Goal: Task Accomplishment & Management: Complete application form

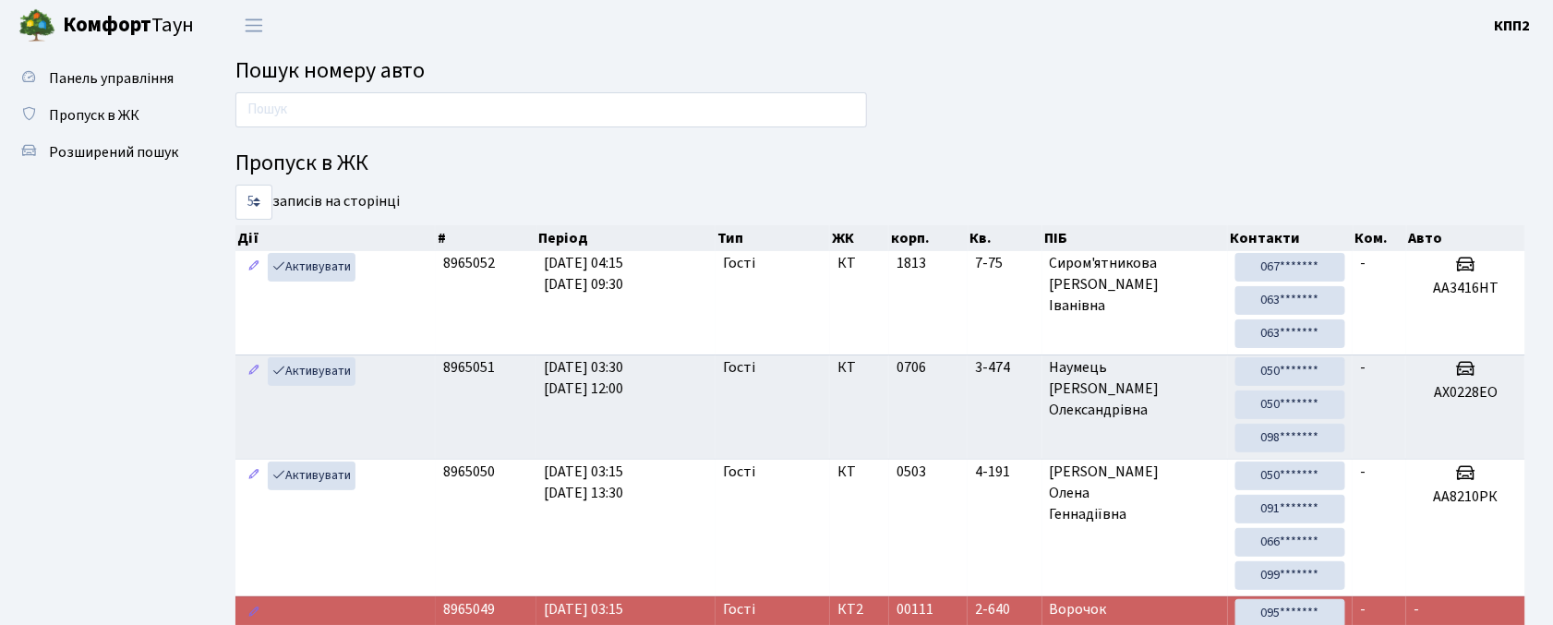
drag, startPoint x: 666, startPoint y: 135, endPoint x: 629, endPoint y: 130, distance: 37.2
click at [655, 137] on div "Пропуск в ЖК 5 10 25 50 записів на сторінці Дії # Період Тип ЖК корп. Кв. ПІБ К…" at bounding box center [881, 518] width 1318 height 852
click at [629, 130] on div at bounding box center [551, 114] width 659 height 44
click at [622, 105] on input "text" at bounding box center [551, 109] width 632 height 35
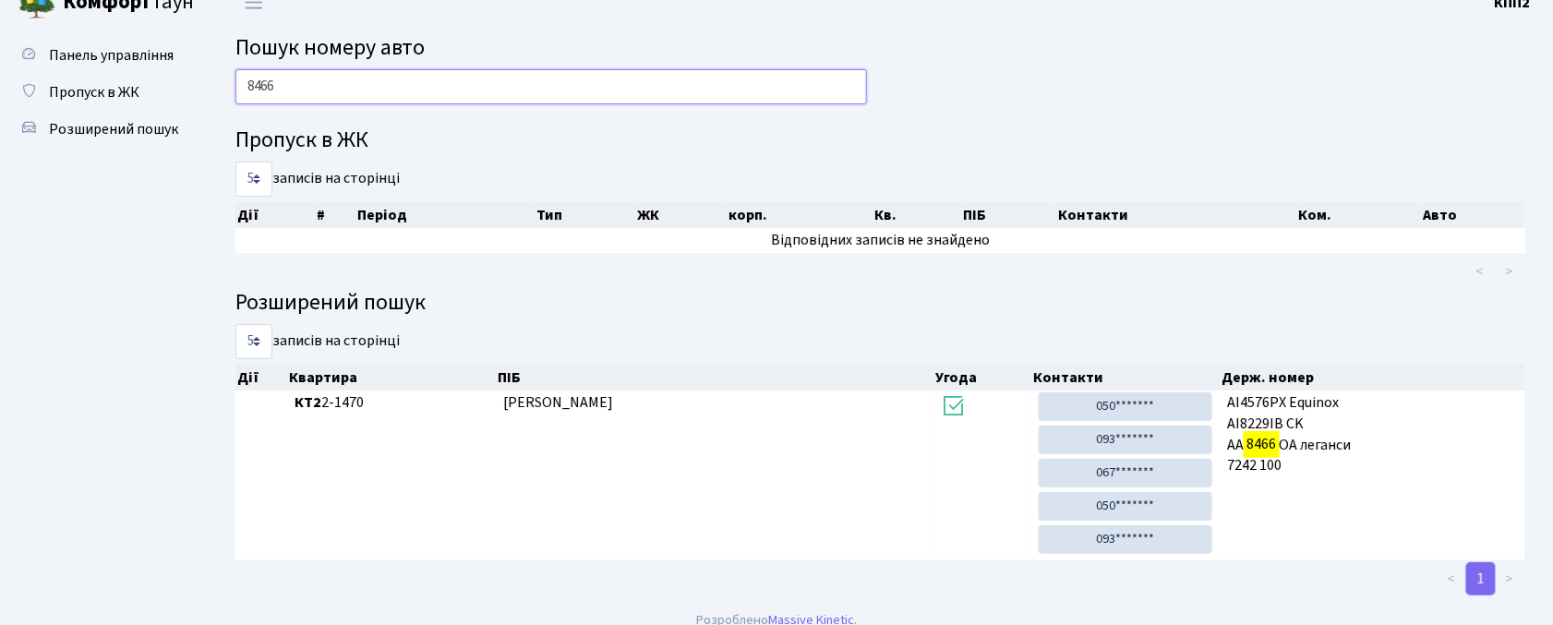
scroll to position [44, 0]
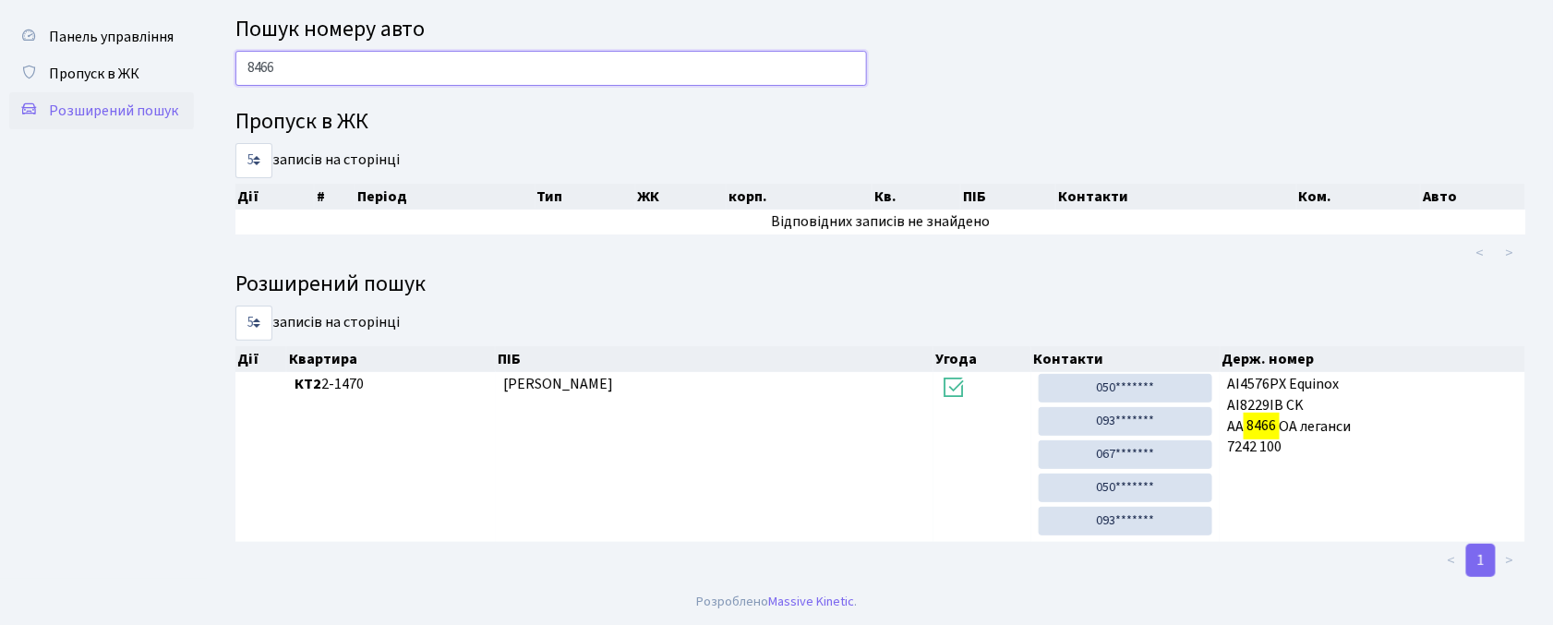
type input "8466"
click at [153, 92] on link "Розширений пошук" at bounding box center [101, 110] width 185 height 37
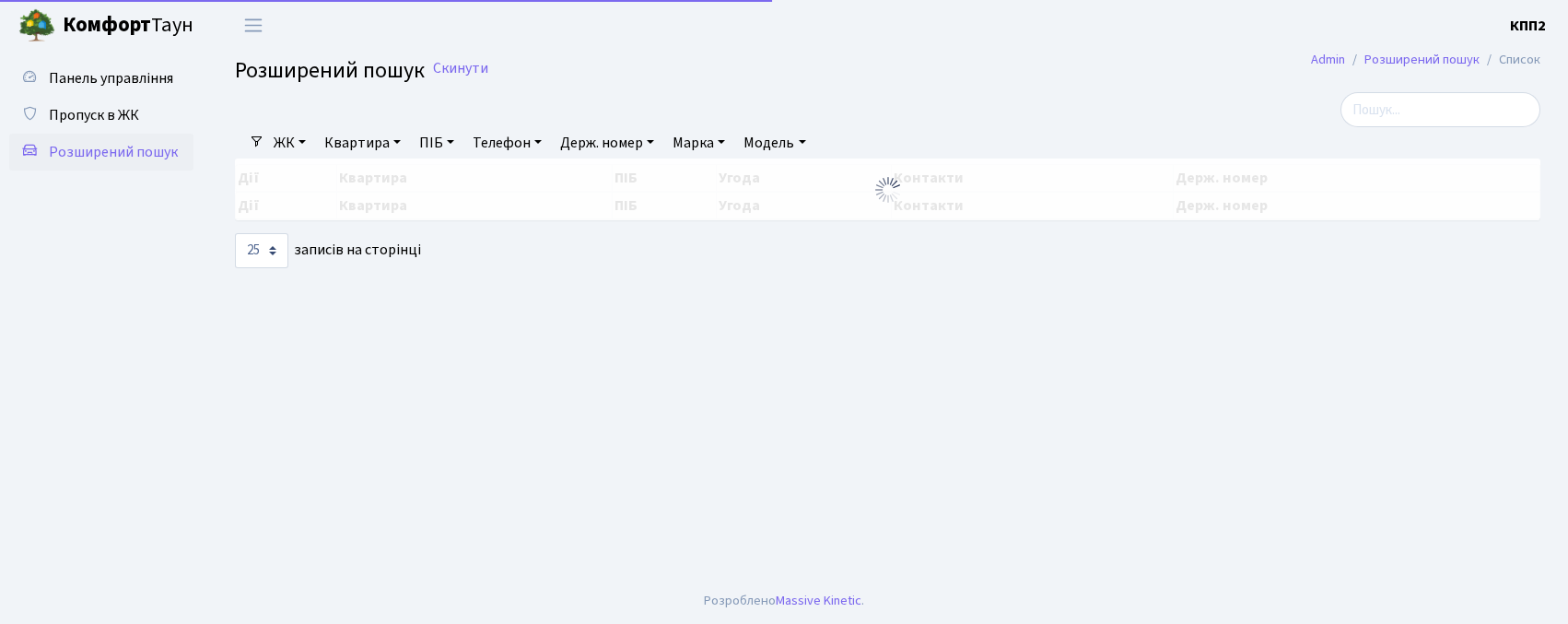
select select "25"
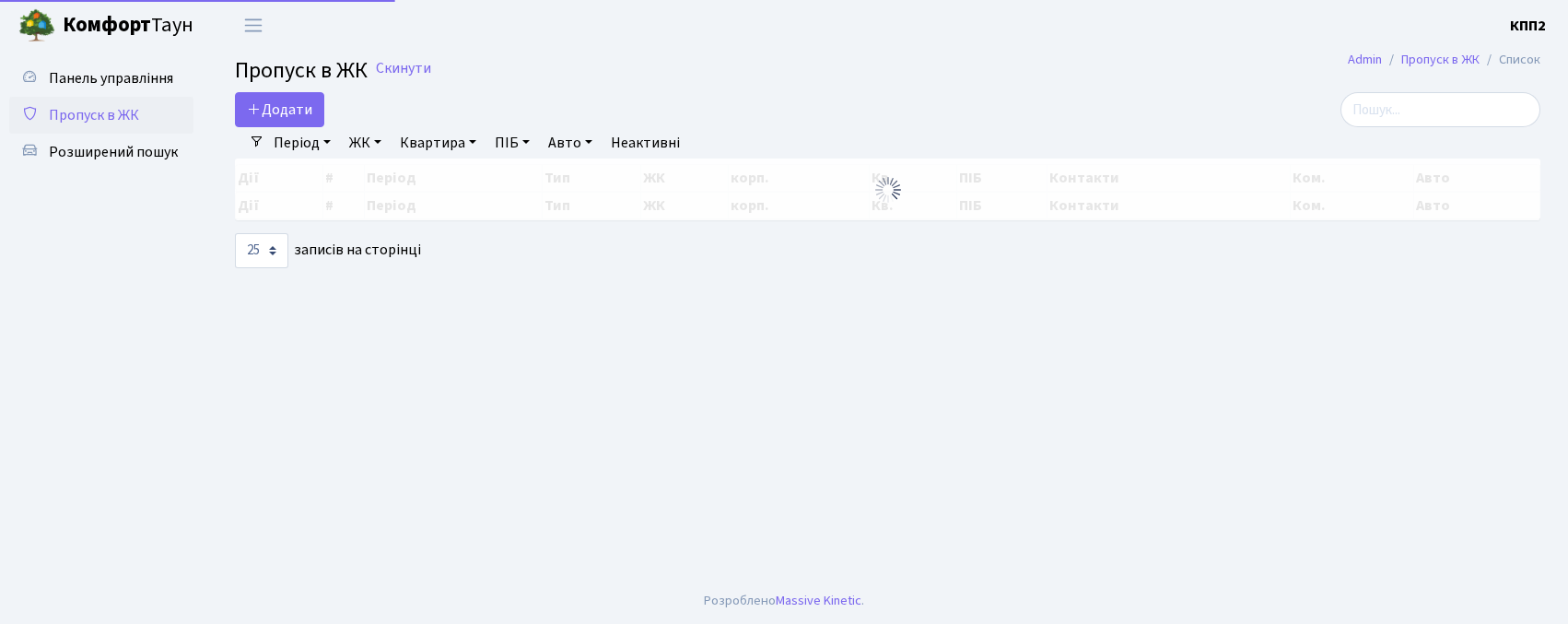
select select "25"
click at [277, 86] on span "Пропуск в ЖК" at bounding box center [300, 70] width 133 height 32
click at [274, 101] on span "Додати" at bounding box center [279, 110] width 66 height 20
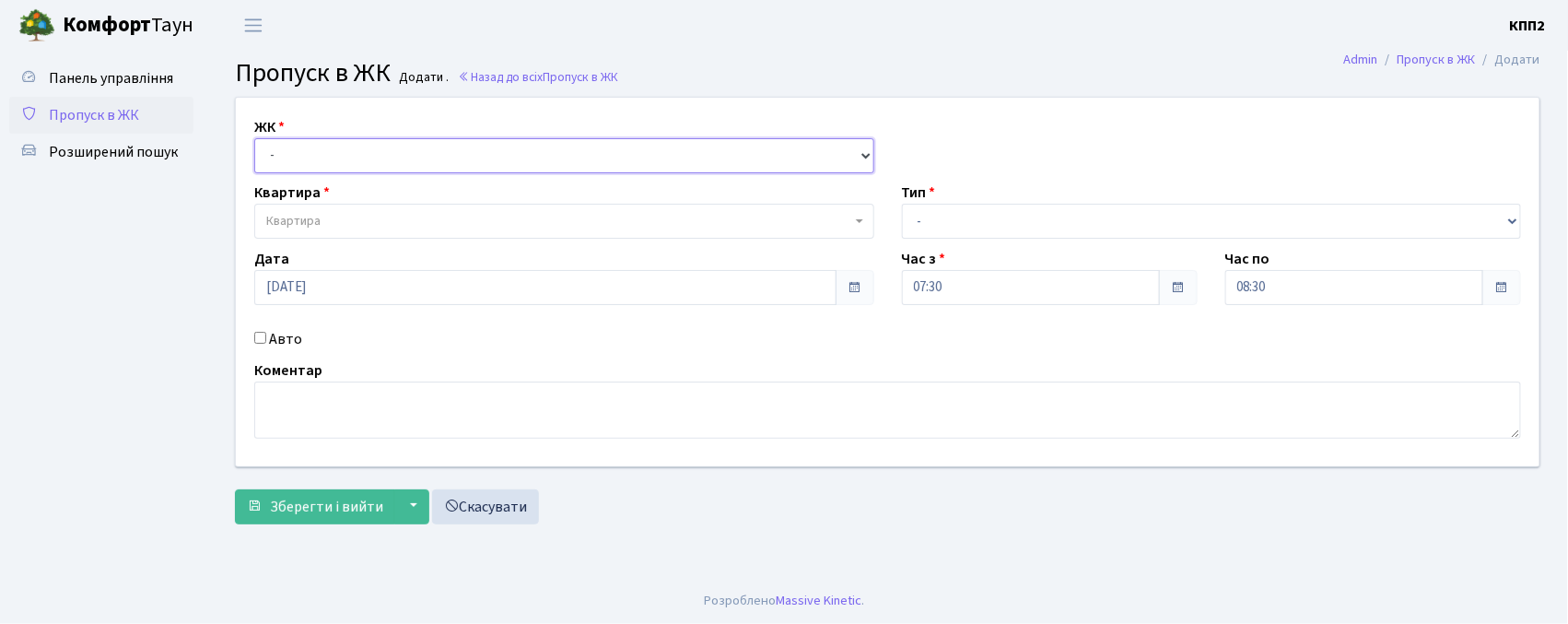
click at [274, 148] on select "- КТ, вул. Регенераторна, 4 КТ2, просп. Соборності, 17 КТ3, вул. Березнева, 16 …" at bounding box center [564, 155] width 620 height 35
select select "271"
click at [255, 138] on select "- КТ, вул. Регенераторна, 4 КТ2, просп. Соборності, 17 КТ3, вул. Березнева, 16 …" at bounding box center [564, 155] width 620 height 35
select select
click at [292, 156] on select "- КТ, вул. Регенераторна, 4 КТ2, просп. Соборності, 17 КТ3, вул. Березнева, 16 …" at bounding box center [564, 155] width 620 height 35
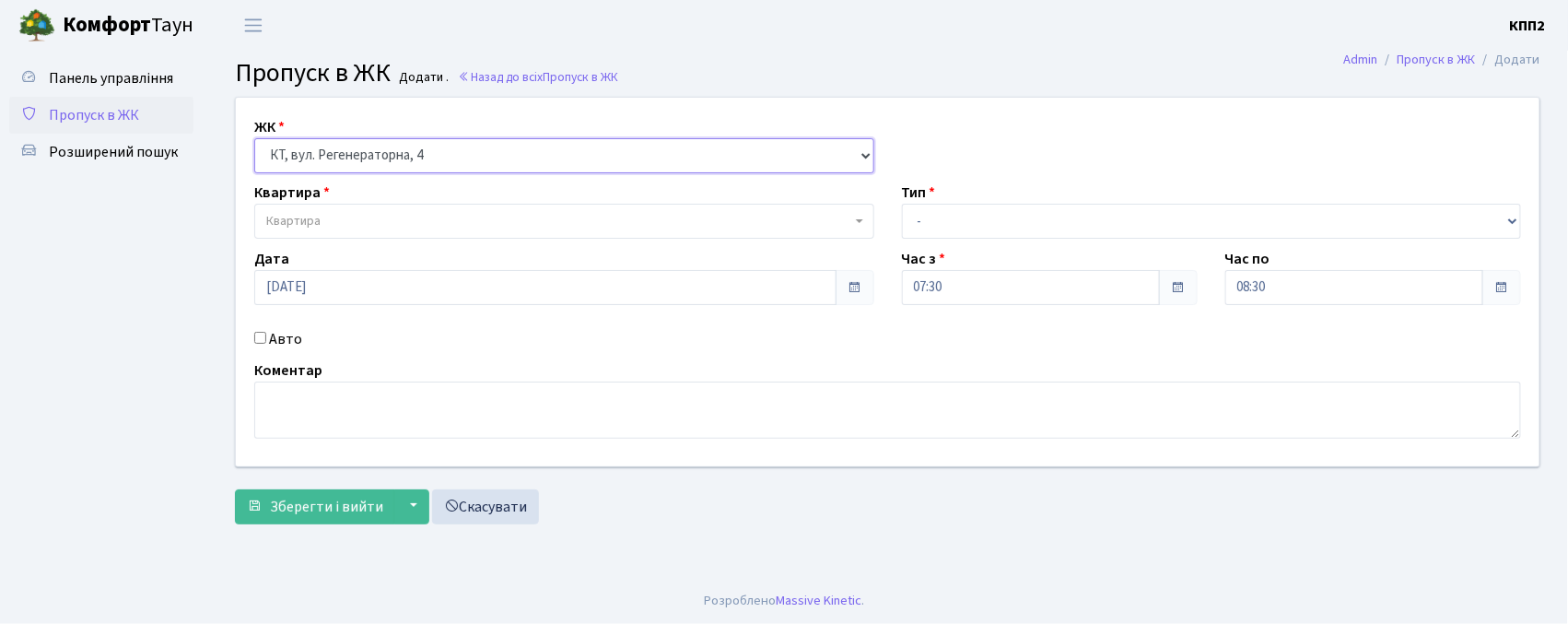
select select "302"
click at [255, 138] on select "- КТ, вул. Регенераторна, 4 КТ2, просп. Соборності, 17 КТ3, вул. Березнева, 16 …" at bounding box center [564, 155] width 620 height 35
select select
click at [293, 231] on span "Квартира" at bounding box center [293, 221] width 54 height 18
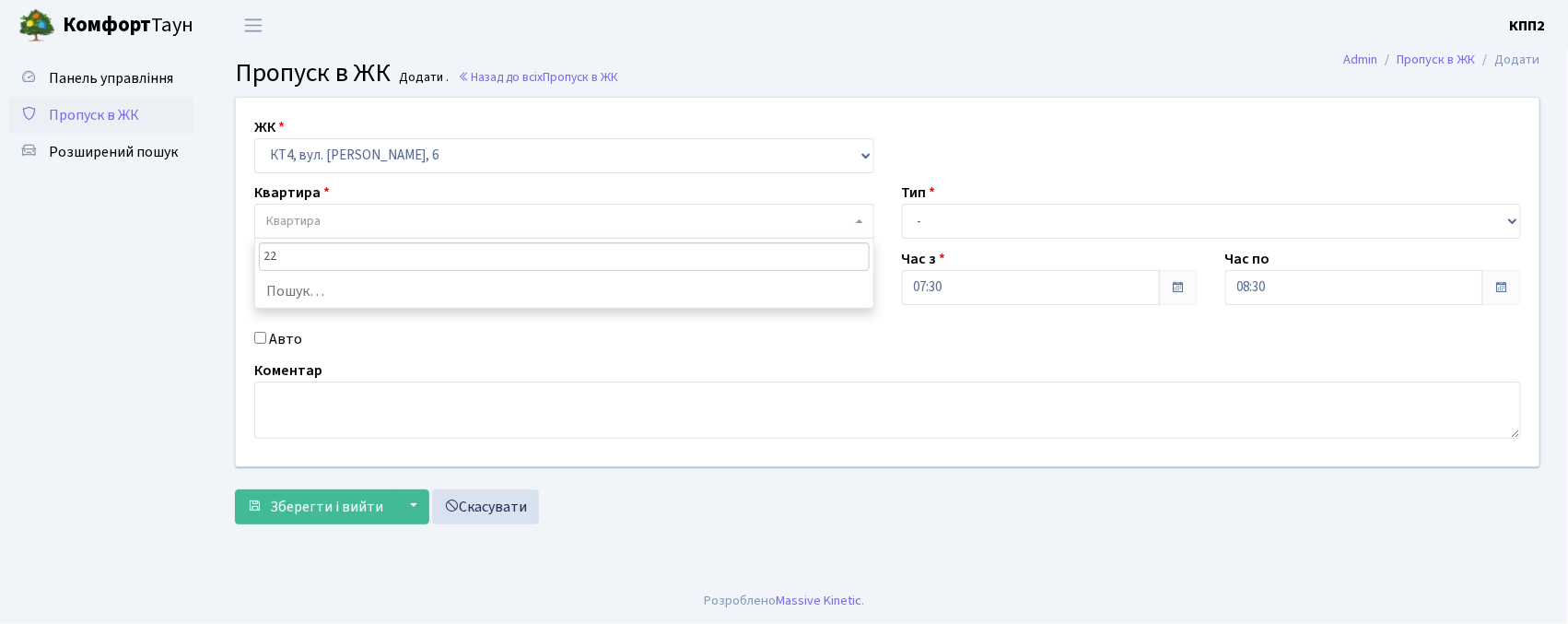
type input "22-"
click at [292, 339] on label "Авто" at bounding box center [285, 339] width 33 height 22
click at [266, 339] on input "Авто" at bounding box center [261, 337] width 12 height 12
checkbox input "true"
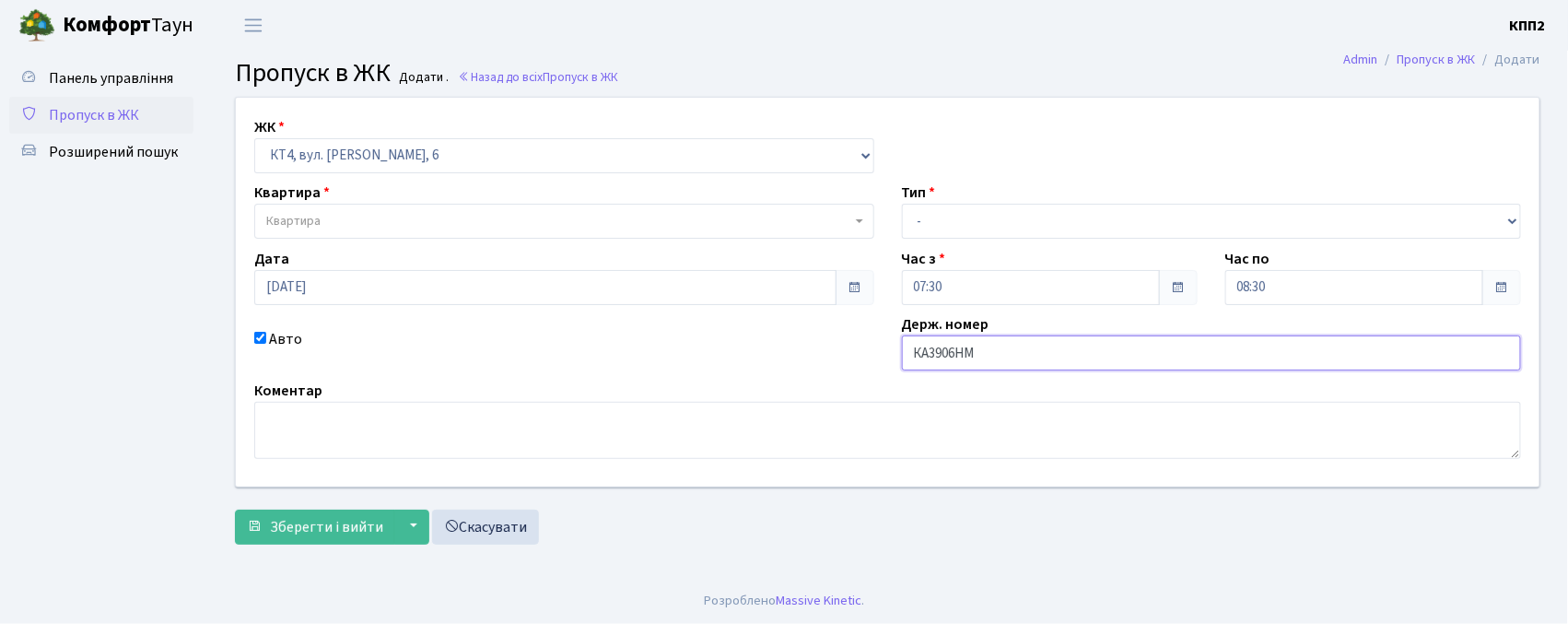
type input "КА3906НМ"
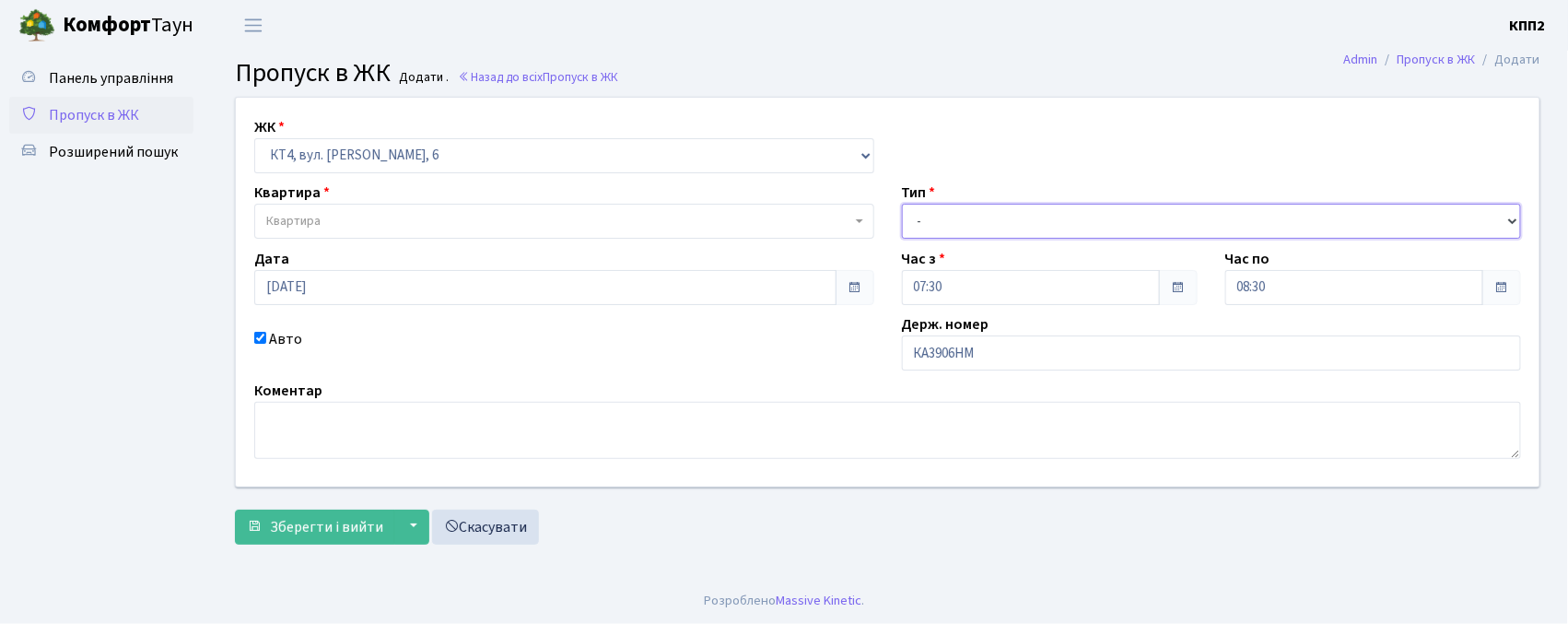
click at [948, 218] on select "- Доставка Таксі Гості Сервіс" at bounding box center [1212, 221] width 620 height 35
select select "2"
click at [902, 204] on select "- Доставка Таксі Гості Сервіс" at bounding box center [1212, 221] width 620 height 35
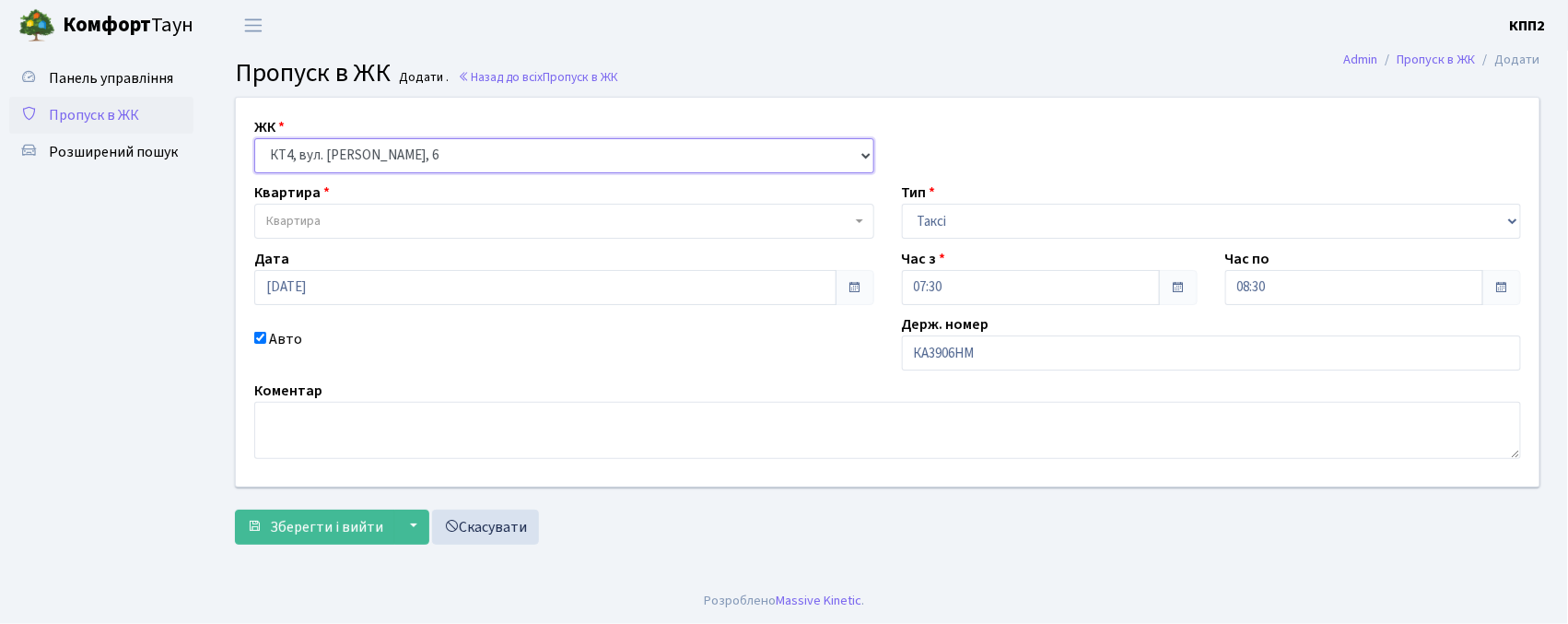
click at [361, 166] on select "- КТ, вул. Регенераторна, 4 КТ2, просп. Соборності, 17 КТ3, вул. Березнева, 16 …" at bounding box center [564, 155] width 620 height 35
click at [255, 138] on select "- КТ, вул. Регенераторна, 4 КТ2, просп. Соборності, 17 КТ3, вул. Березнева, 16 …" at bounding box center [564, 155] width 620 height 35
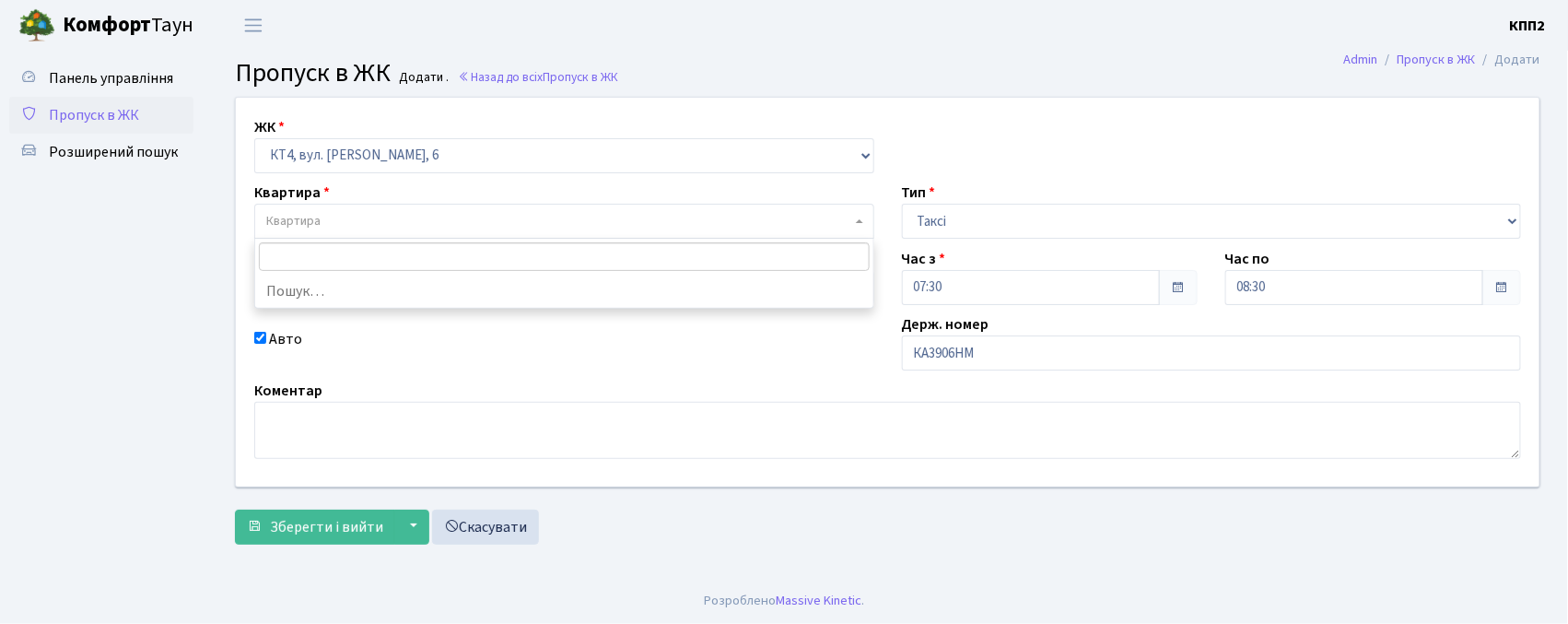
click at [366, 212] on span "Квартира" at bounding box center [559, 221] width 585 height 18
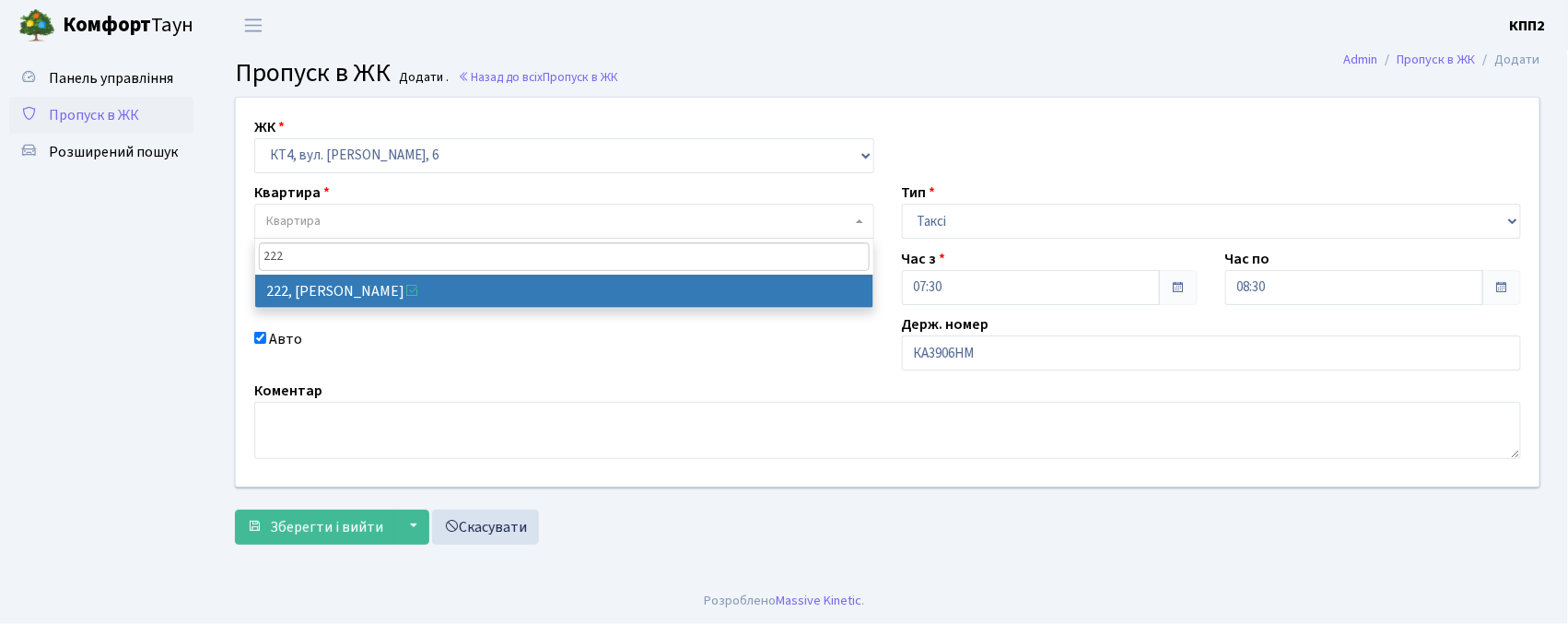
type input "222"
select select "17517"
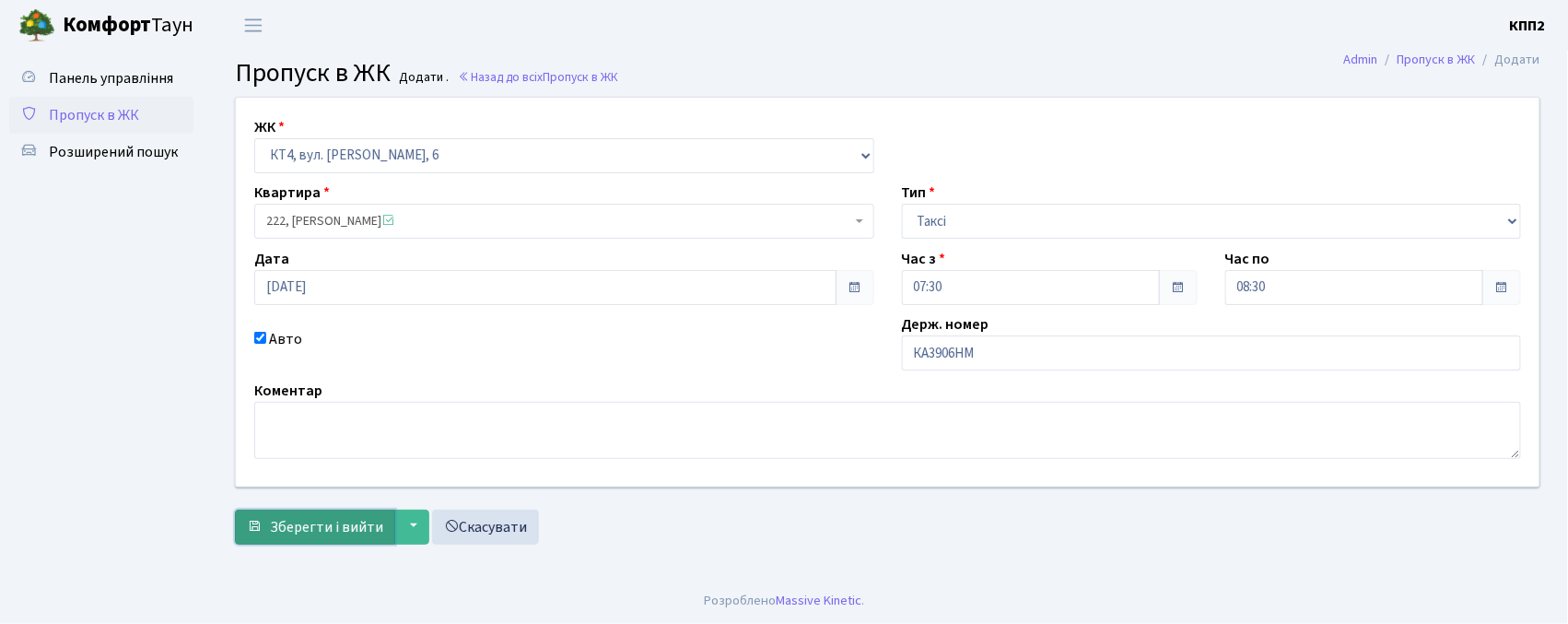
click at [328, 524] on span "Зберегти і вийти" at bounding box center [327, 527] width 114 height 20
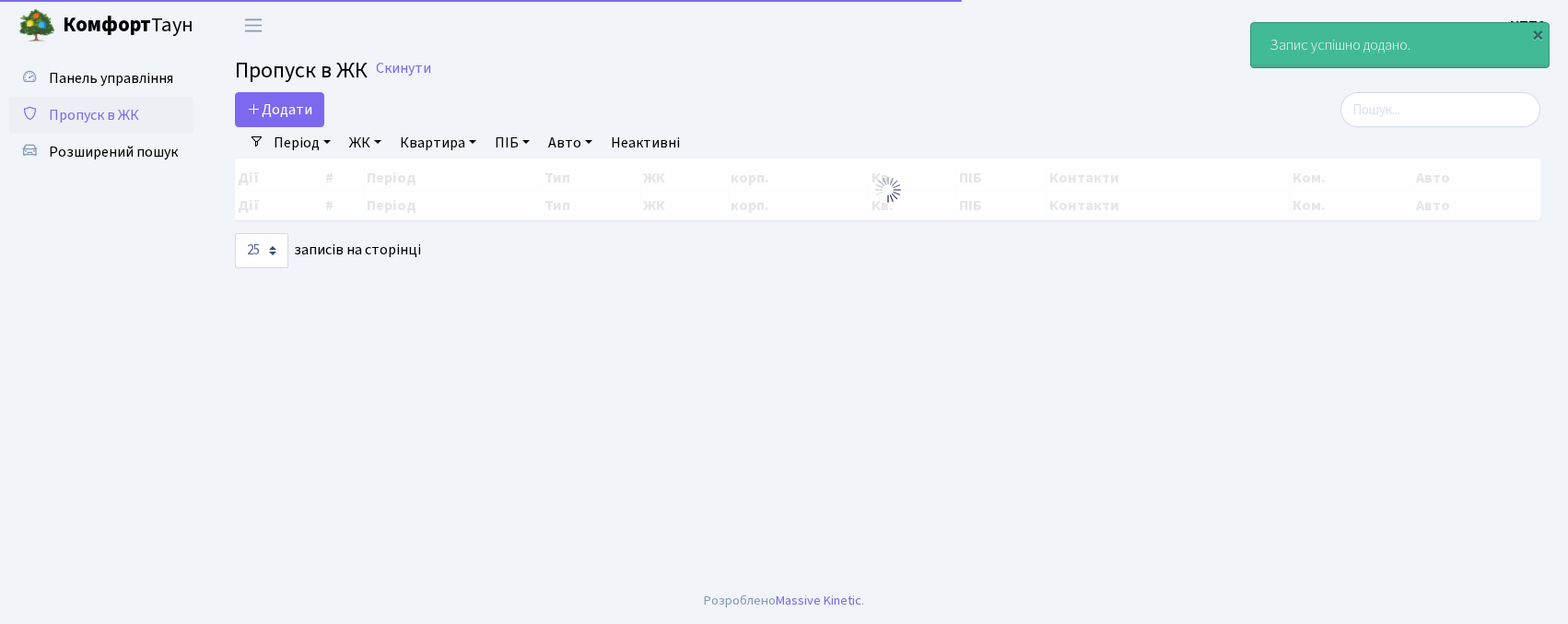
select select "25"
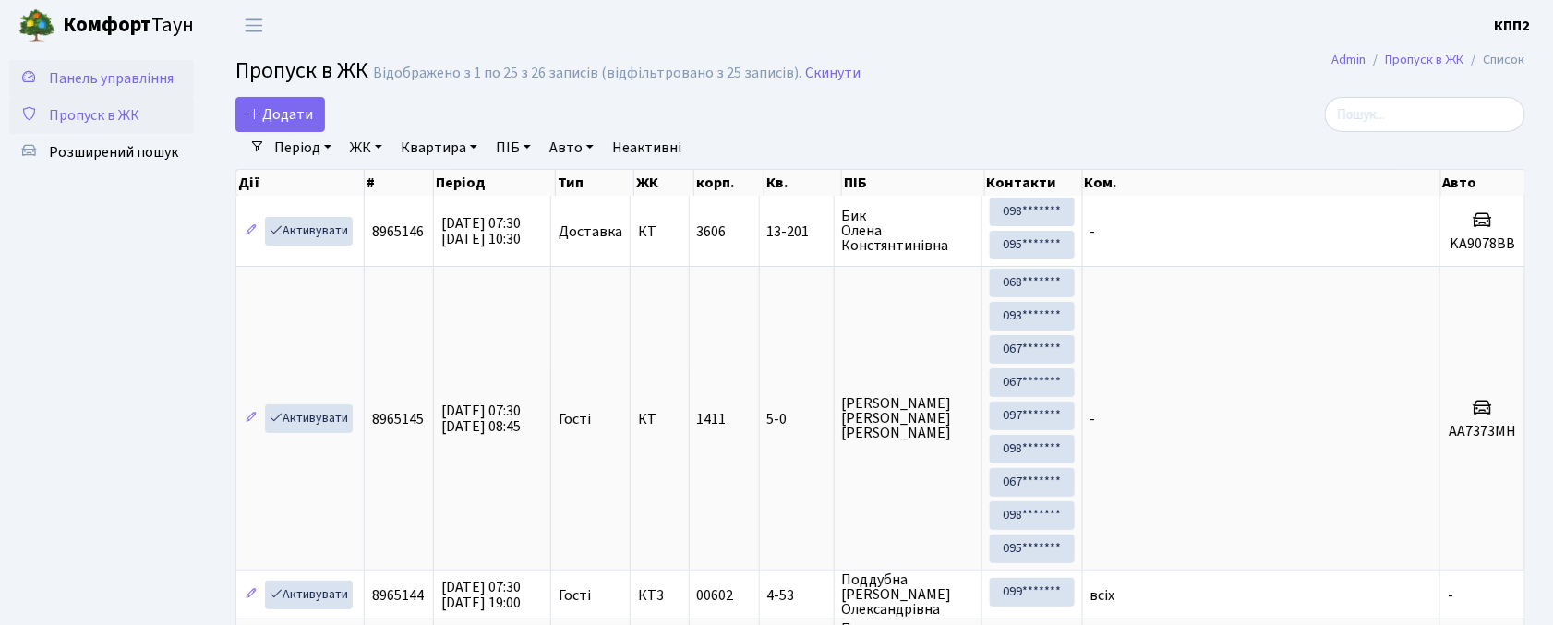
click at [82, 72] on span "Панель управління" at bounding box center [111, 78] width 125 height 20
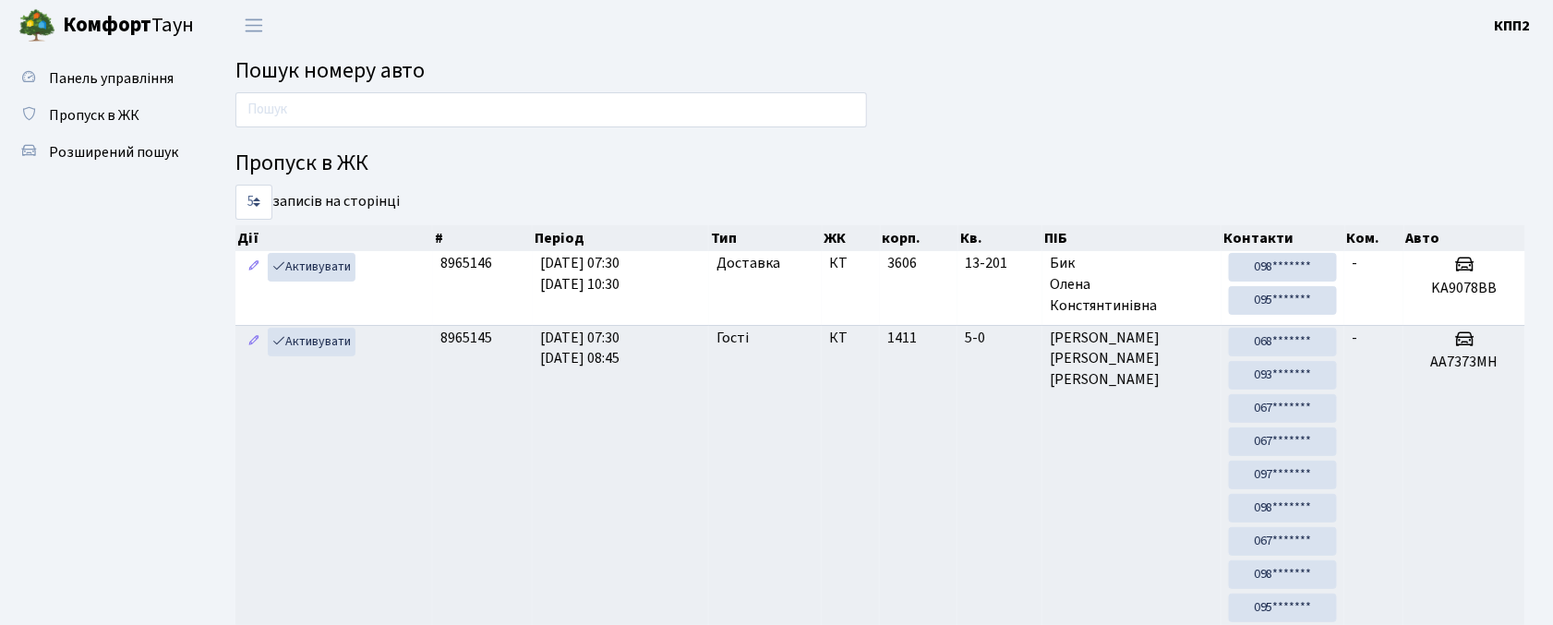
click at [321, 86] on span "Пошук номеру авто" at bounding box center [329, 70] width 189 height 32
click at [321, 78] on span "Пошук номеру авто" at bounding box center [329, 70] width 189 height 32
click at [107, 111] on span "Пропуск в ЖК" at bounding box center [94, 115] width 90 height 20
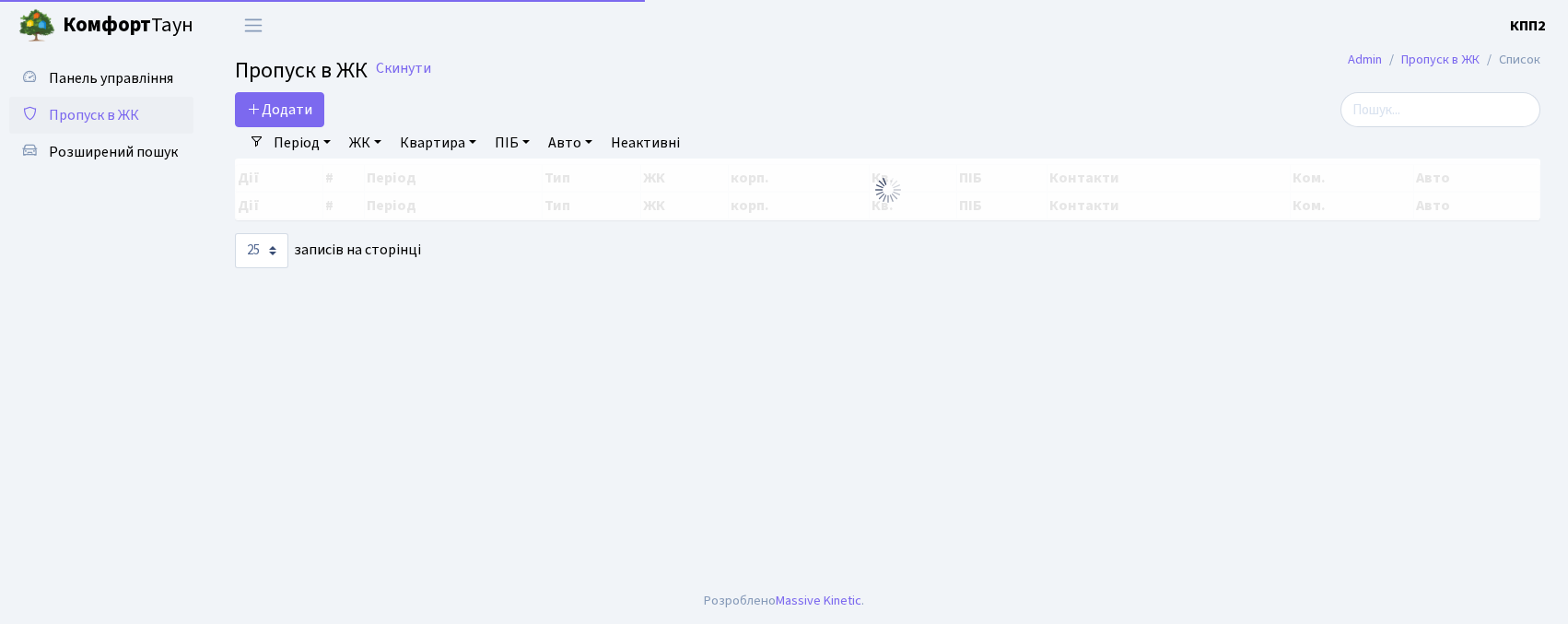
select select "25"
click at [1496, 113] on input "search" at bounding box center [1440, 109] width 200 height 35
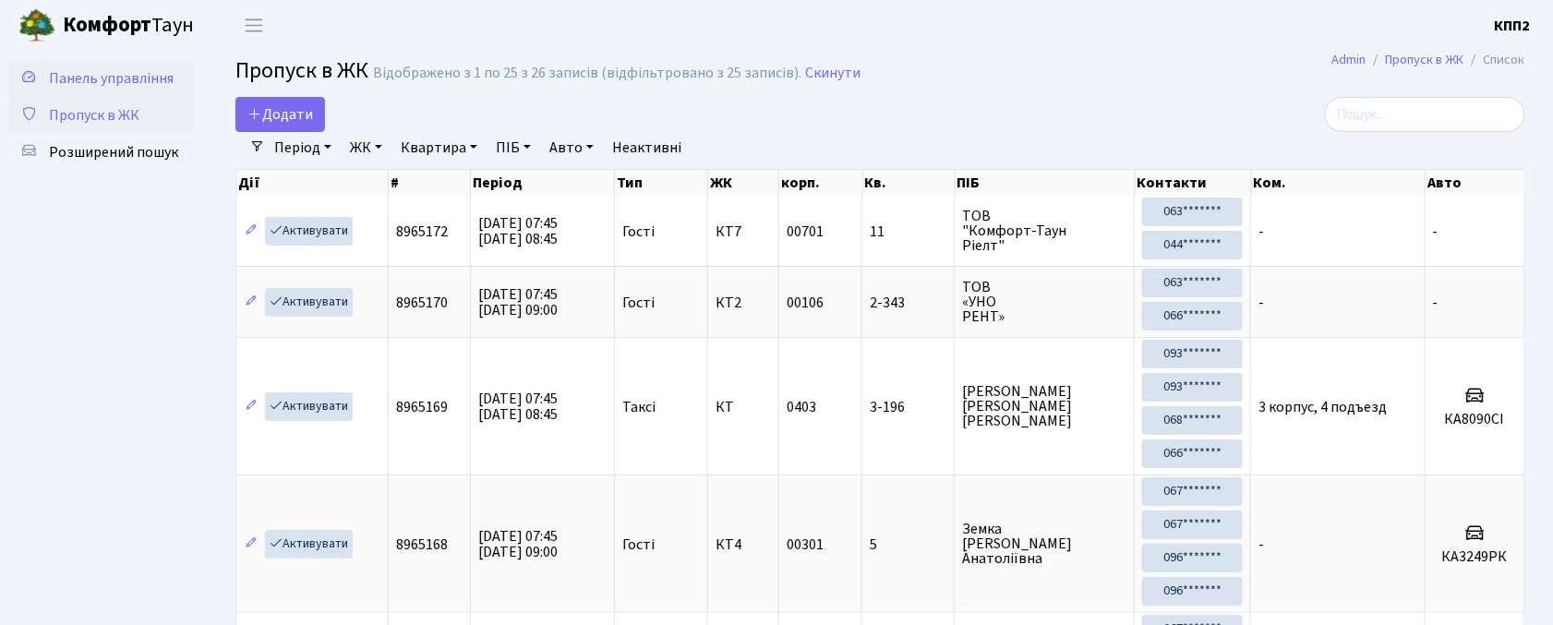
click at [89, 87] on span "Панель управління" at bounding box center [111, 78] width 125 height 20
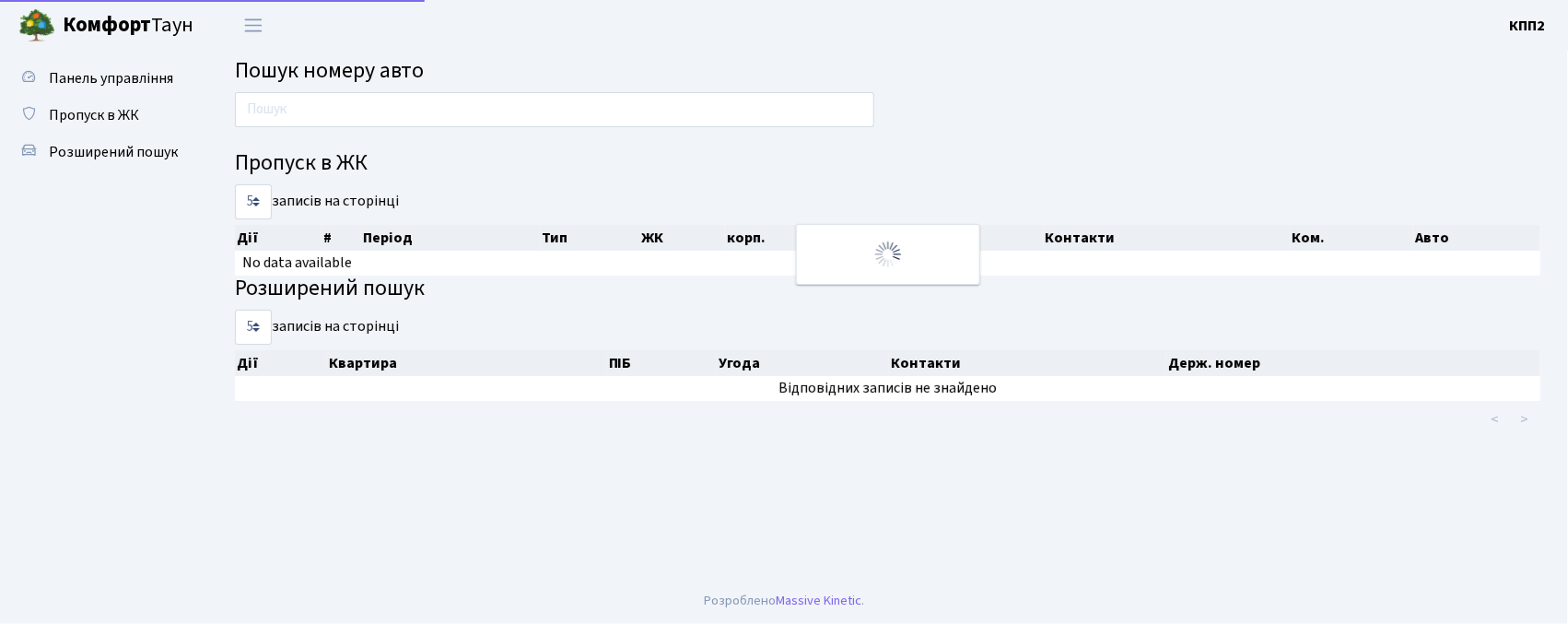
click at [336, 92] on input "text" at bounding box center [554, 109] width 640 height 35
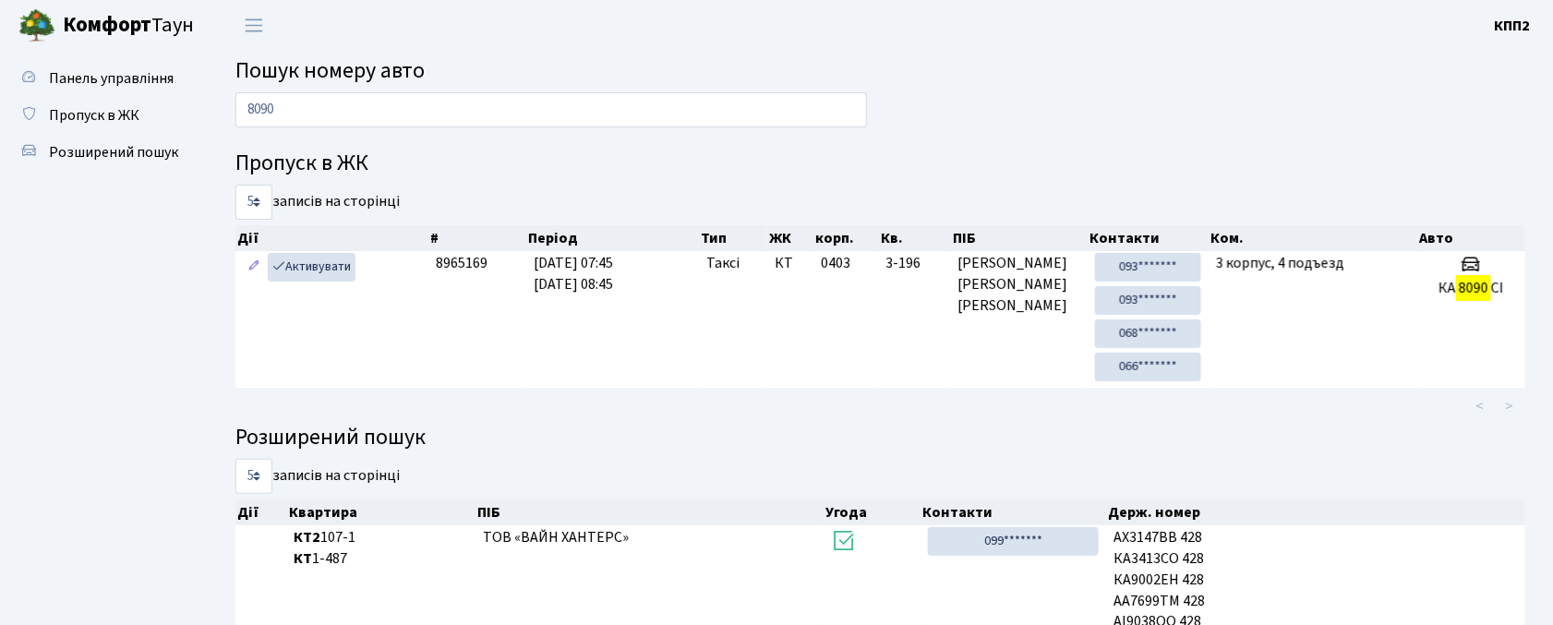
click at [487, 103] on input "8090" at bounding box center [551, 109] width 632 height 35
type input "8090"
click at [144, 90] on link "Панель управління" at bounding box center [101, 78] width 185 height 37
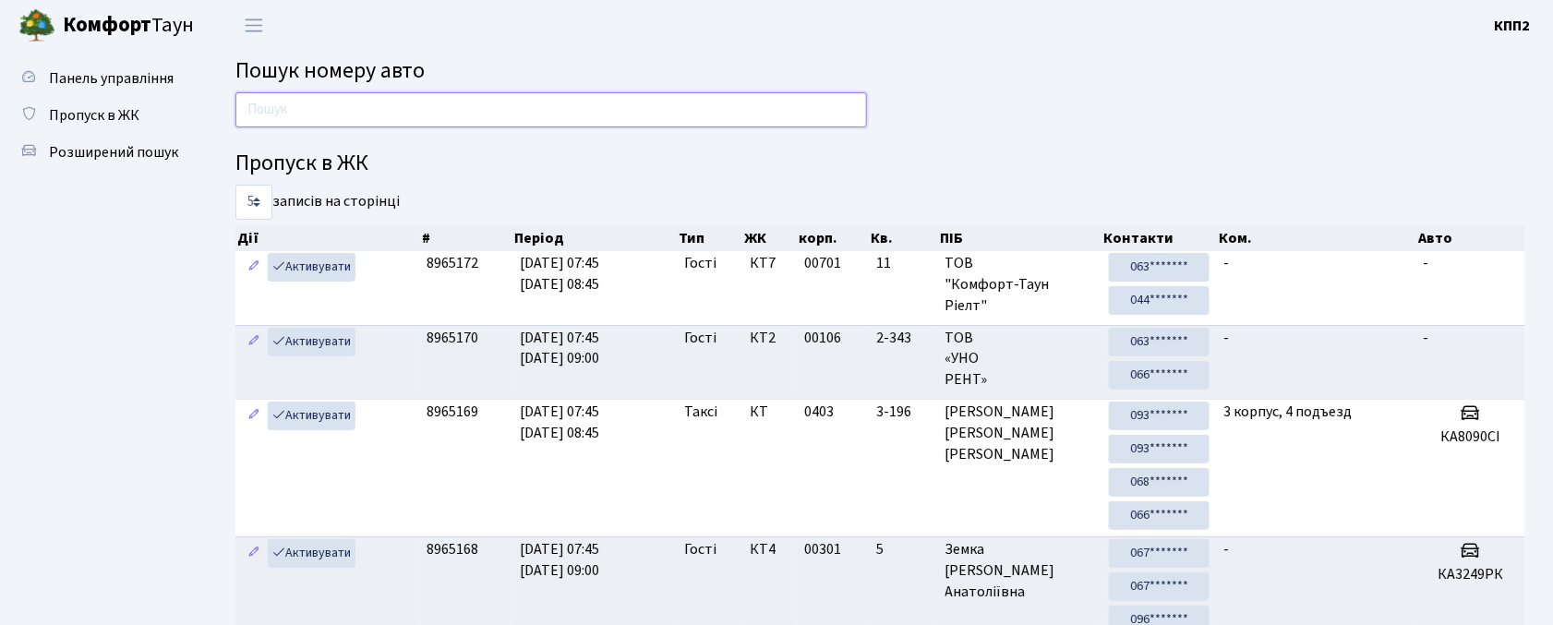
click at [286, 109] on input "text" at bounding box center [551, 109] width 632 height 35
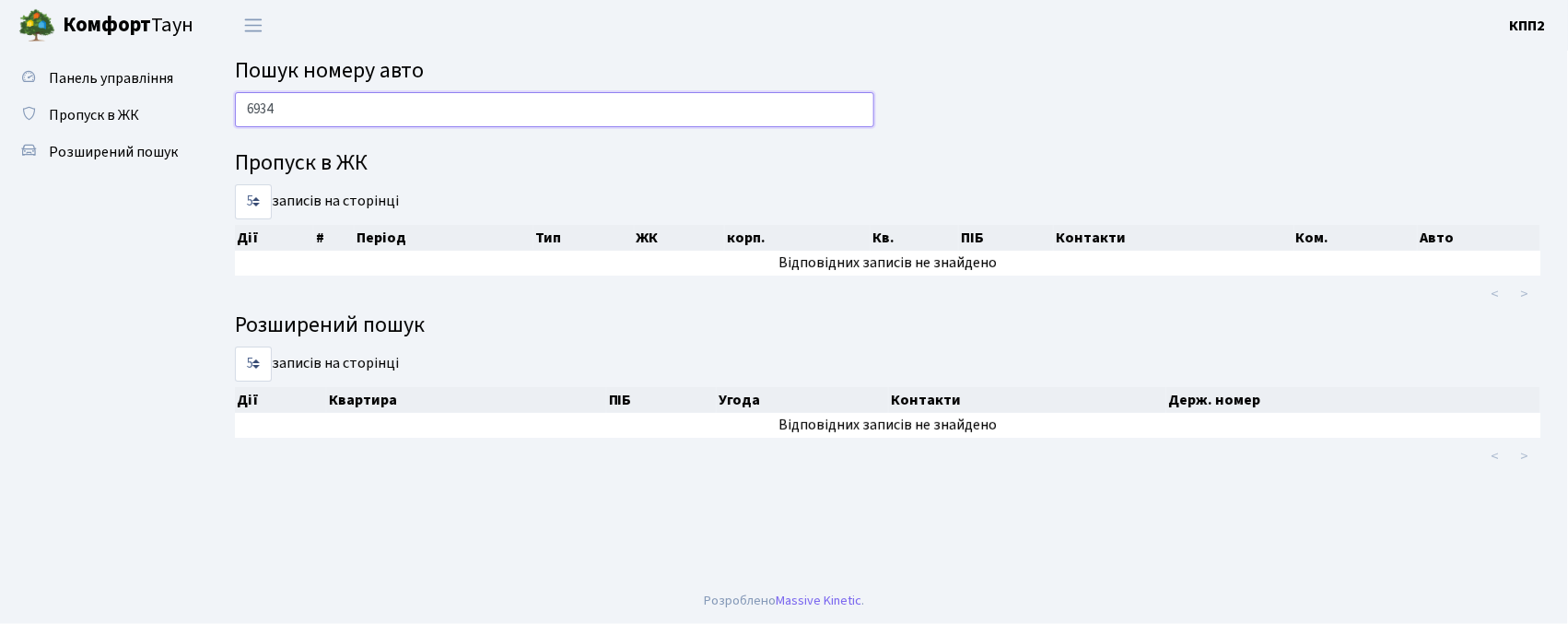
click at [289, 126] on input "6934" at bounding box center [554, 109] width 640 height 35
type input "6934"
click at [63, 74] on span "Панель управління" at bounding box center [111, 78] width 125 height 20
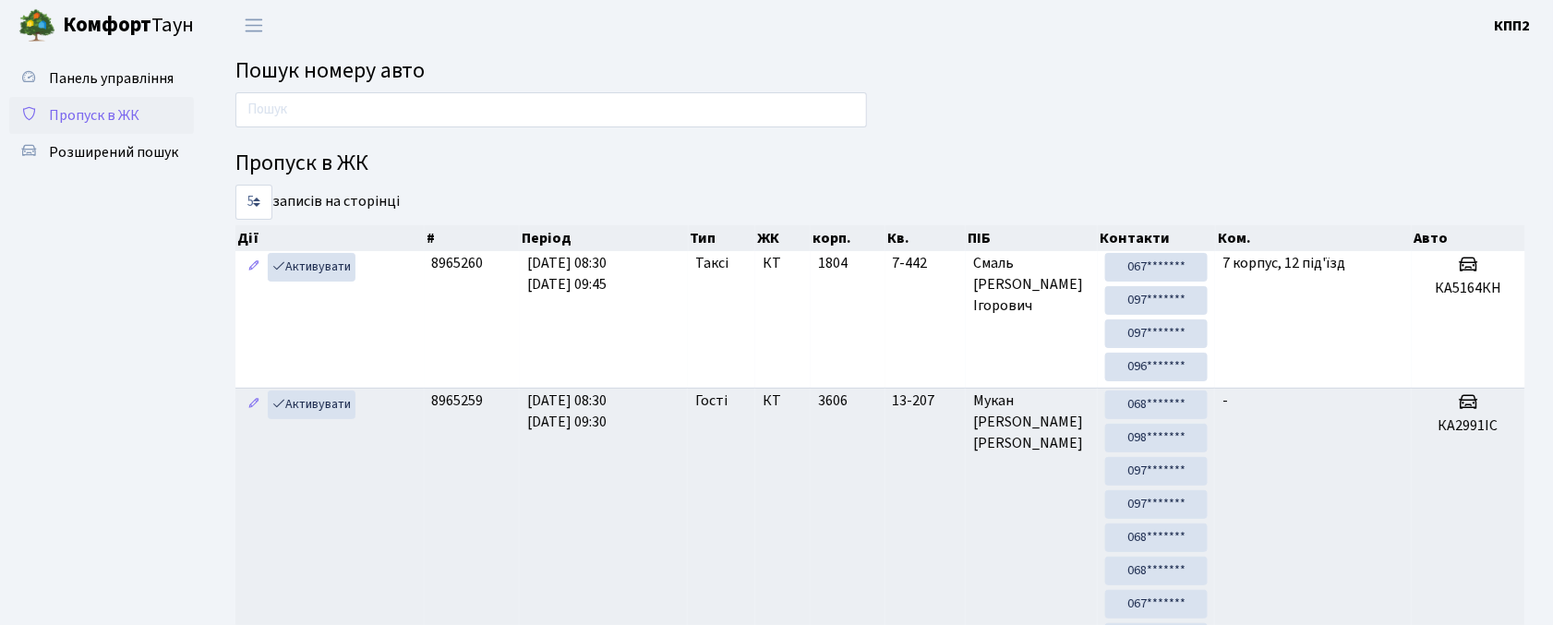
click at [104, 118] on span "Пропуск в ЖК" at bounding box center [94, 115] width 90 height 20
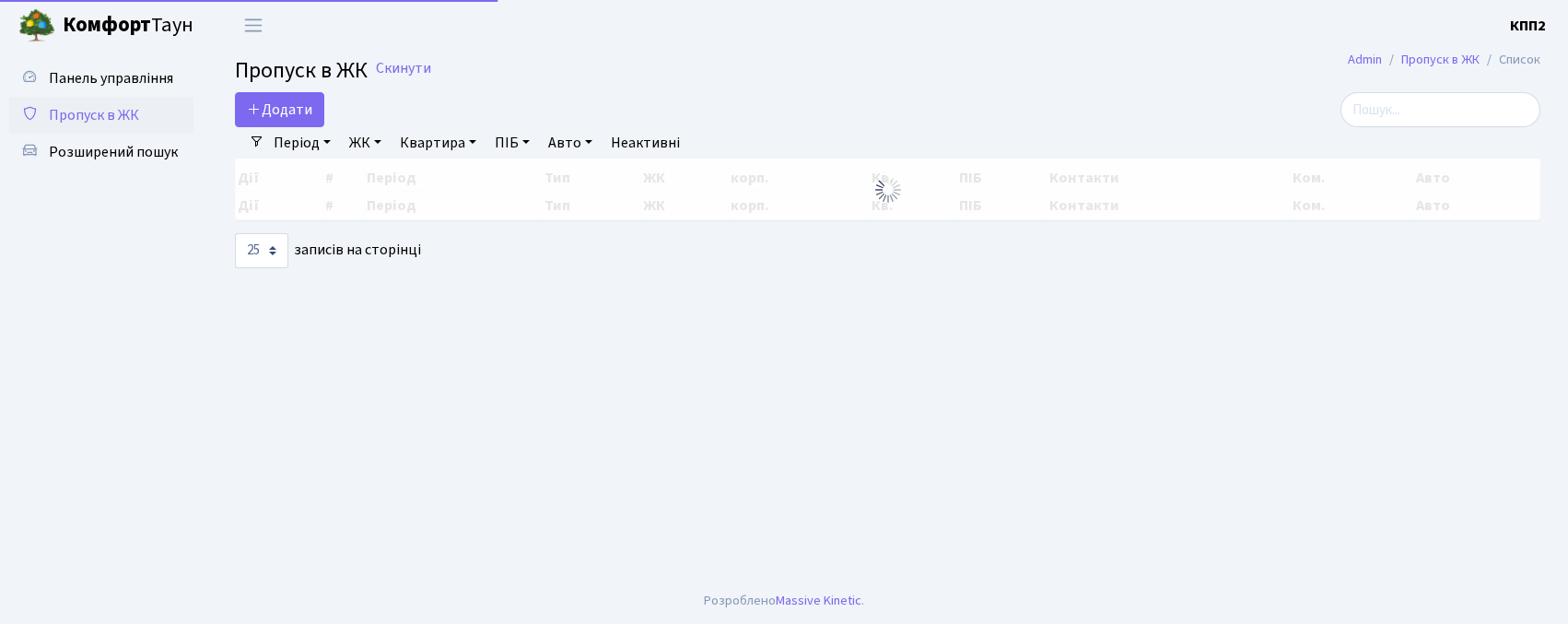
select select "25"
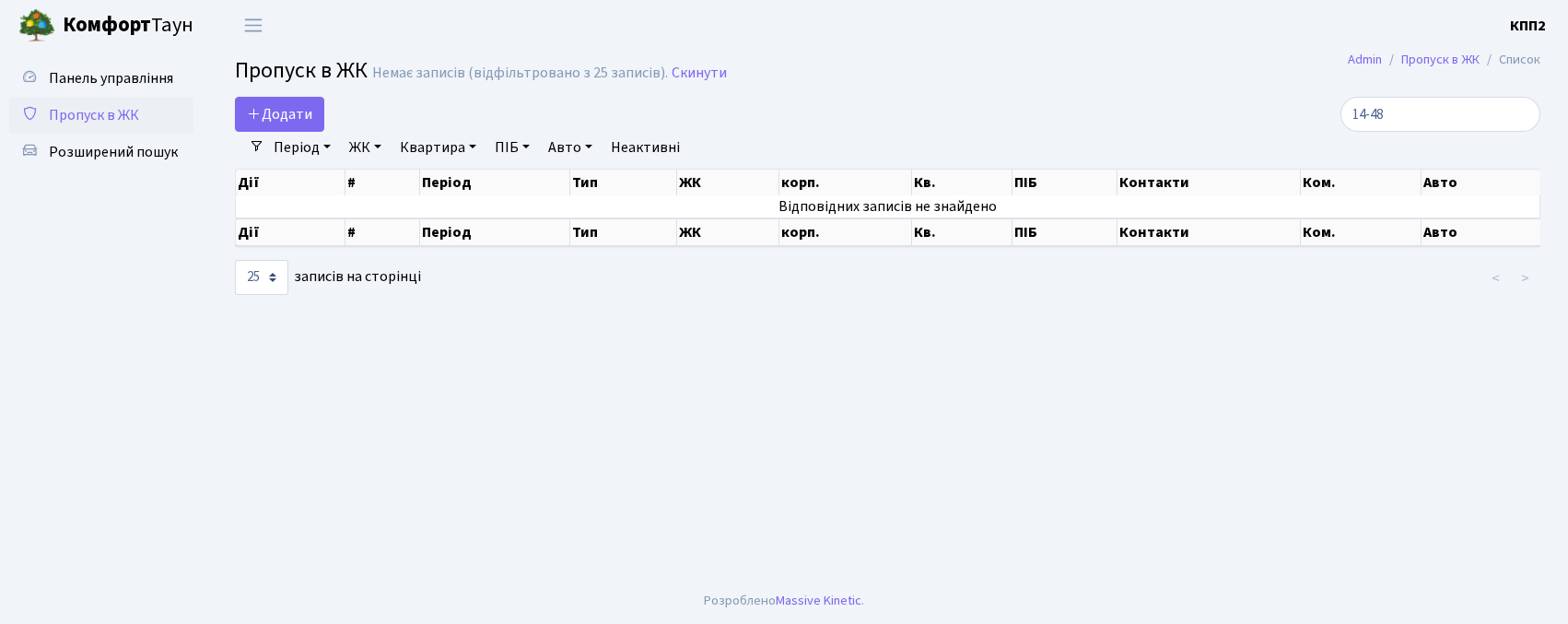
select select "25"
type input "14-48"
click at [294, 119] on span "Додати" at bounding box center [279, 114] width 66 height 20
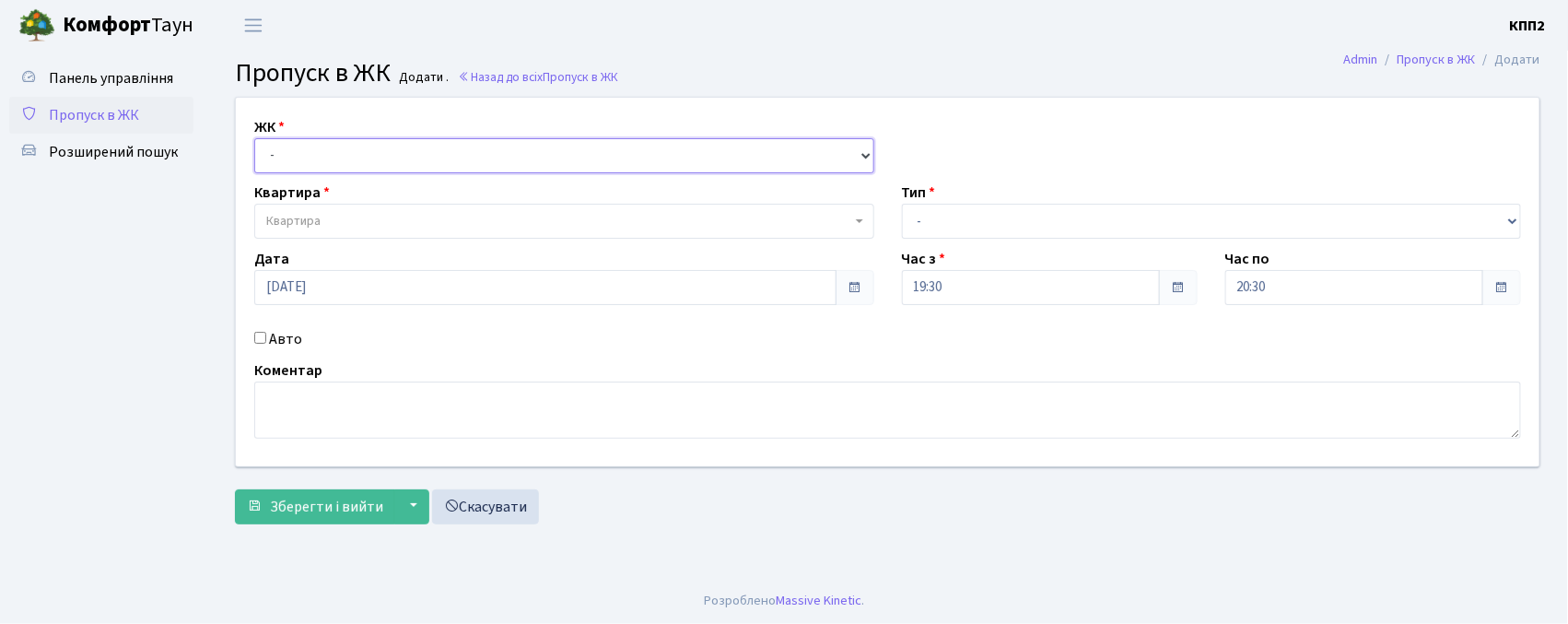
drag, startPoint x: 380, startPoint y: 153, endPoint x: 387, endPoint y: 171, distance: 19.3
click at [380, 153] on select "- КТ, вул. Регенераторна, 4 КТ2, просп. [STREET_ADDRESS] [STREET_ADDRESS] [PERS…" at bounding box center [564, 155] width 620 height 35
select select "271"
click at [255, 138] on select "- КТ, вул. Регенераторна, 4 КТ2, просп. [STREET_ADDRESS] [STREET_ADDRESS] [PERS…" at bounding box center [564, 155] width 620 height 35
select select
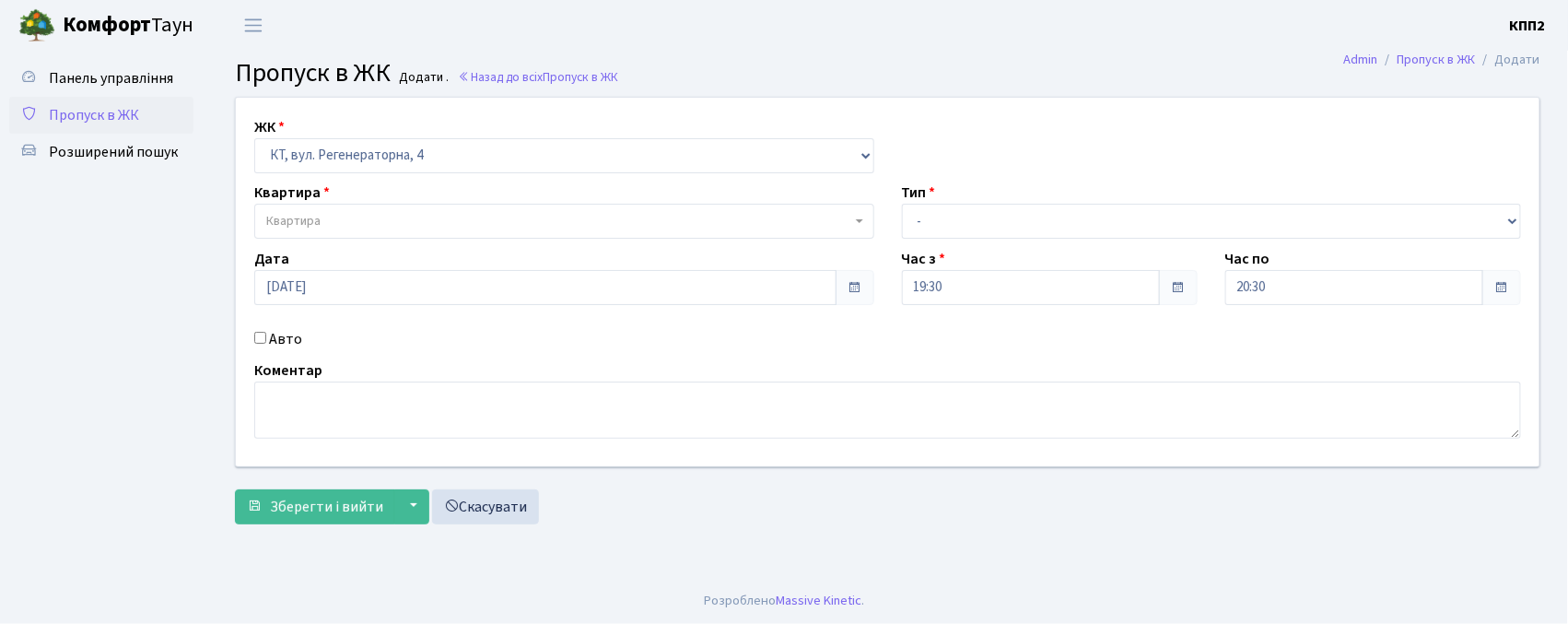
click at [416, 230] on span "Квартира" at bounding box center [559, 221] width 585 height 18
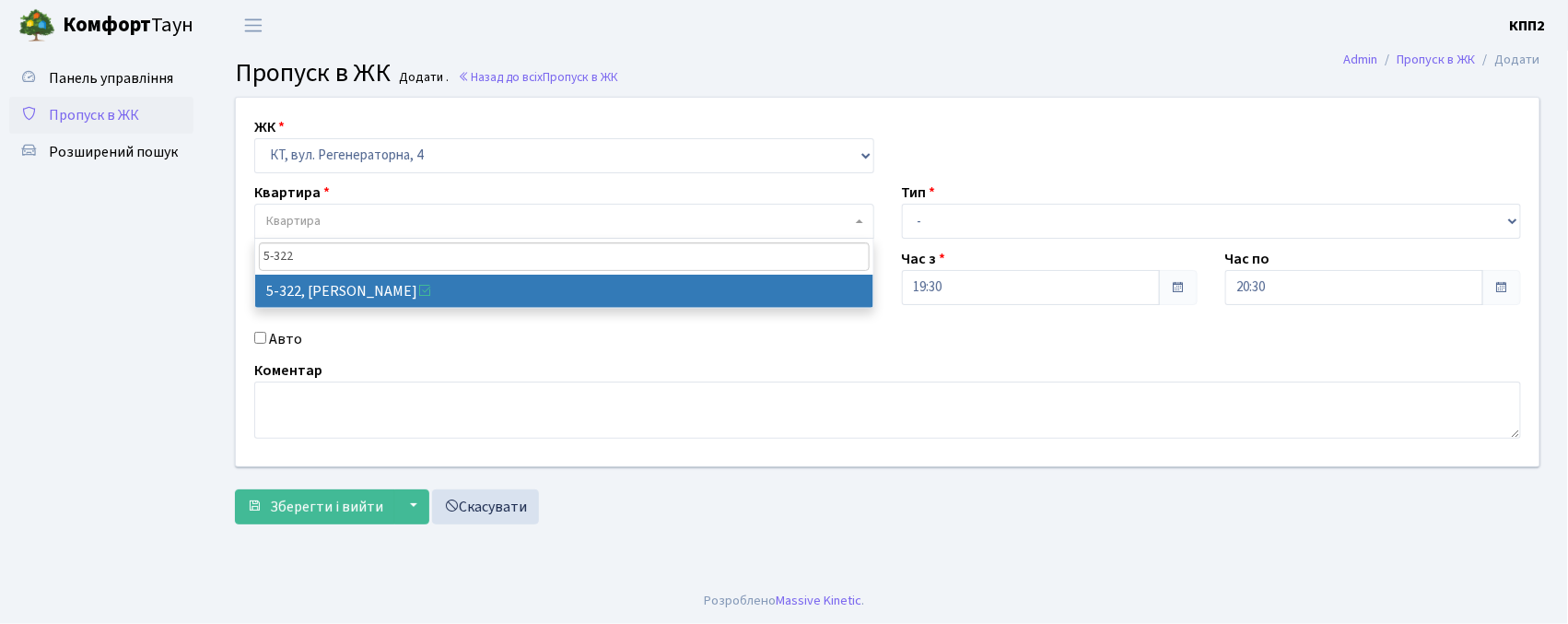
type input "5-322"
select select "2245"
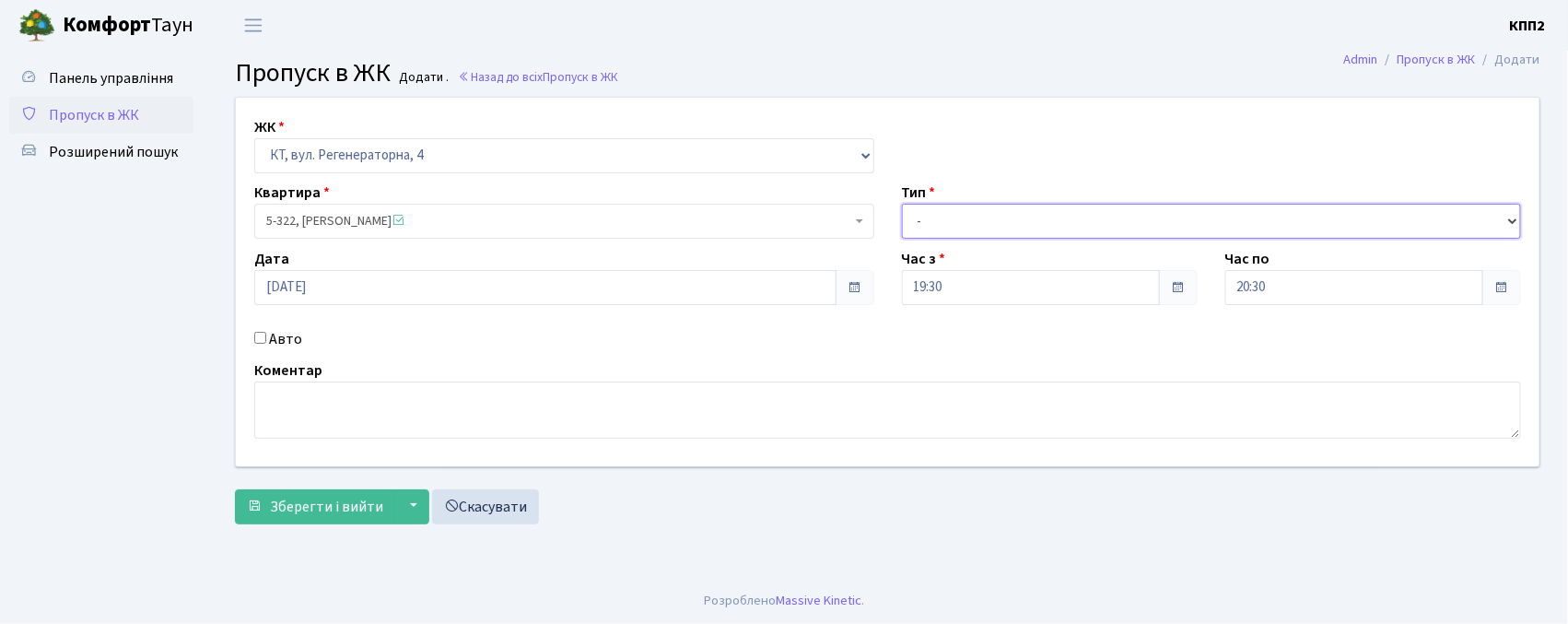
click at [993, 222] on select "- Доставка Таксі Гості Сервіс" at bounding box center [1212, 221] width 620 height 35
select select "3"
click at [902, 204] on select "- Доставка Таксі Гості Сервіс" at bounding box center [1212, 221] width 620 height 35
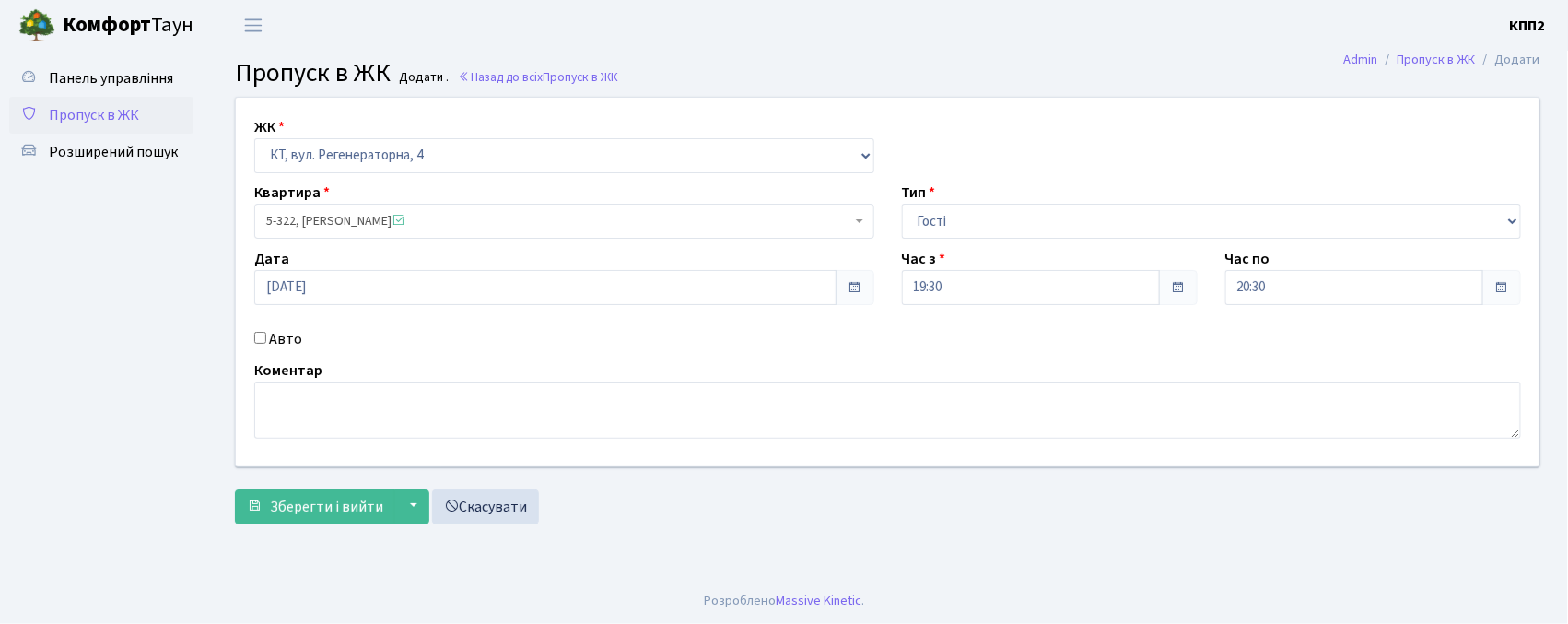
click at [276, 340] on label "Авто" at bounding box center [285, 339] width 33 height 22
click at [266, 340] on input "Авто" at bounding box center [261, 337] width 12 height 12
checkbox input "true"
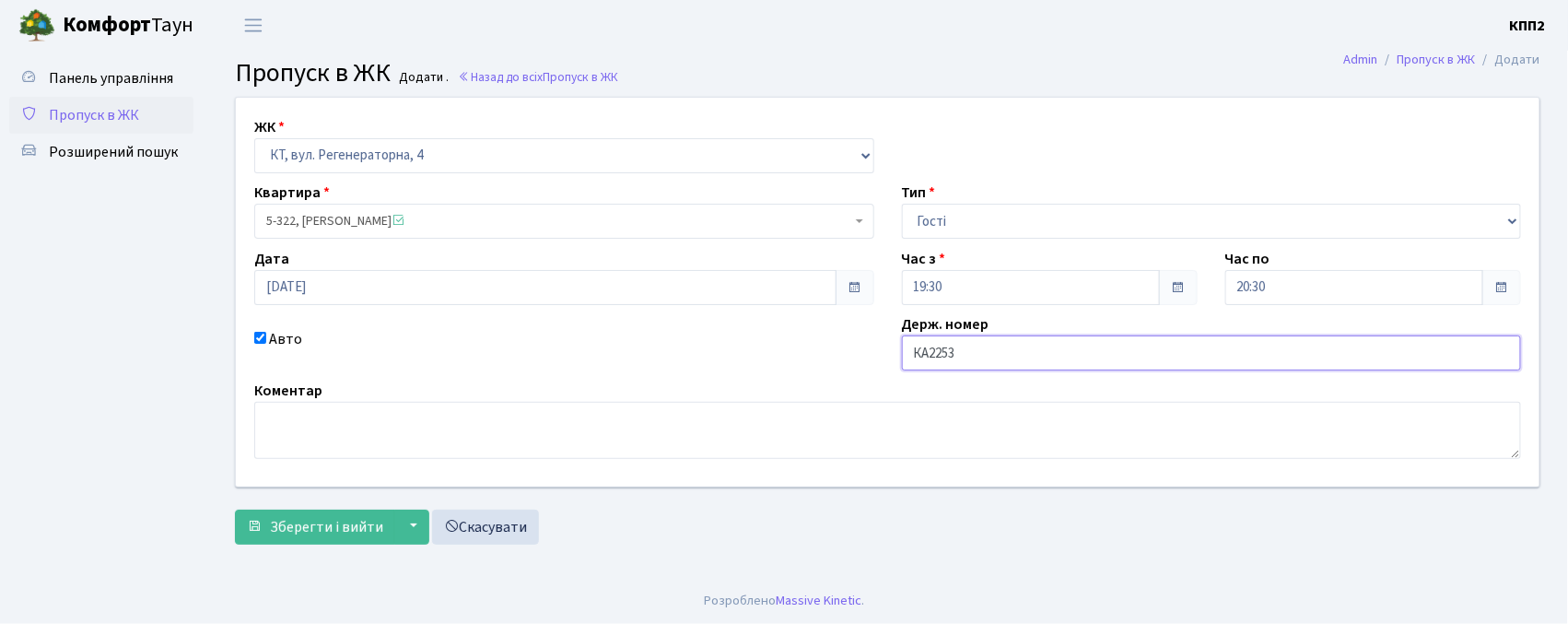
type input "КА2253НК"
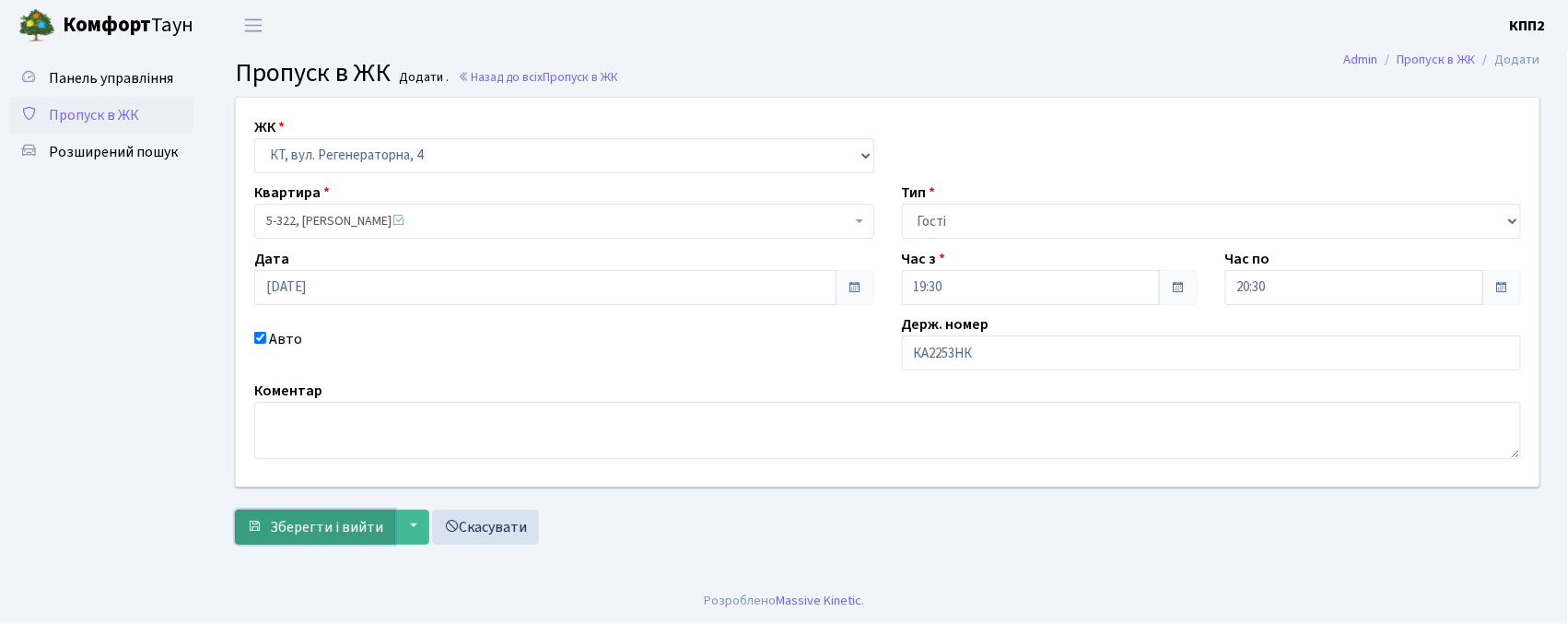
click at [284, 521] on span "Зберегти і вийти" at bounding box center [327, 527] width 114 height 20
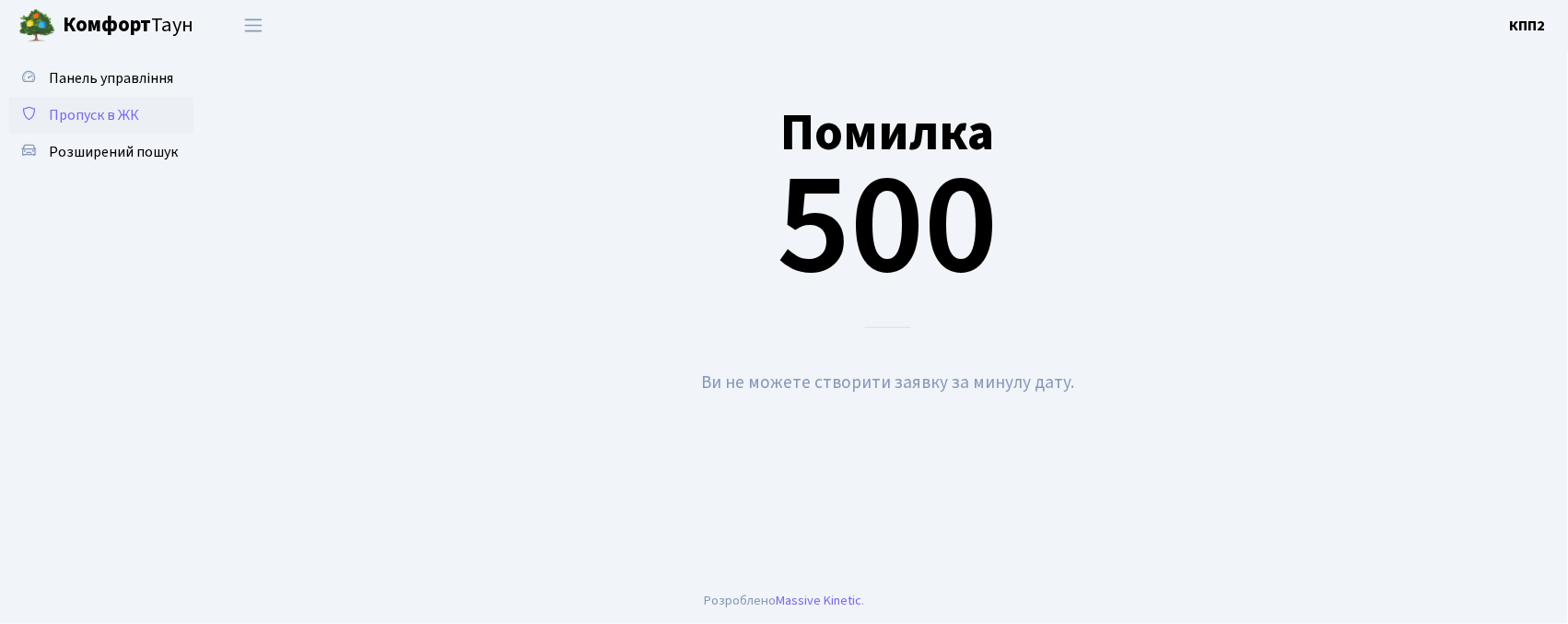
click at [64, 108] on span "Пропуск в ЖК" at bounding box center [94, 115] width 90 height 20
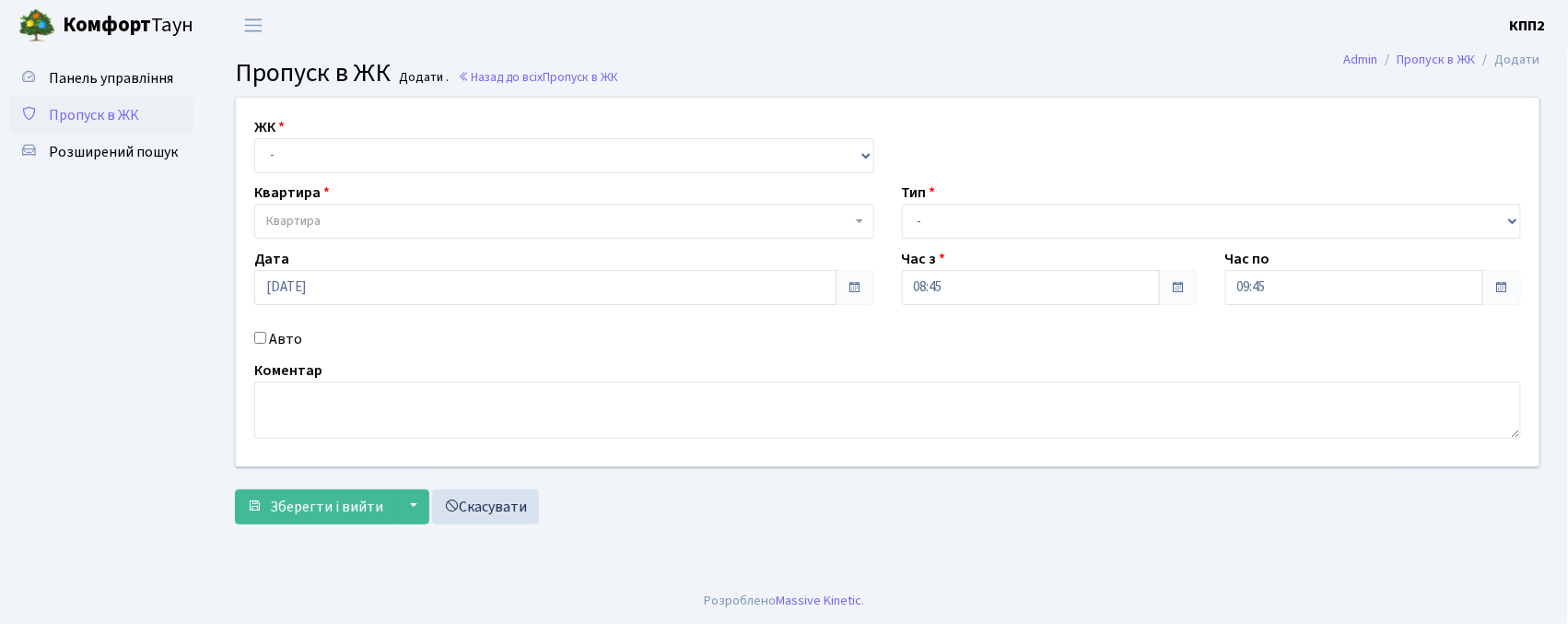
click at [281, 343] on label "Авто" at bounding box center [285, 339] width 33 height 22
click at [266, 343] on input "Авто" at bounding box center [261, 337] width 12 height 12
checkbox input "true"
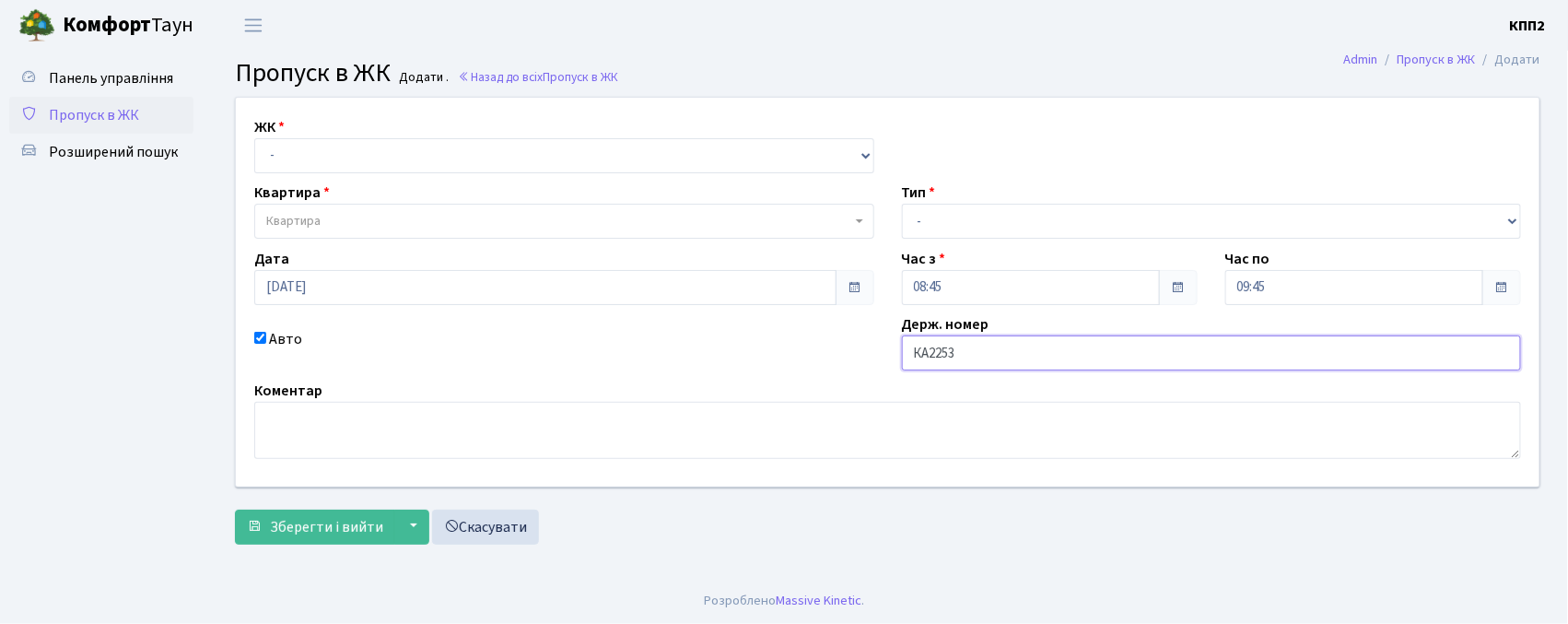
type input "КА2253НК"
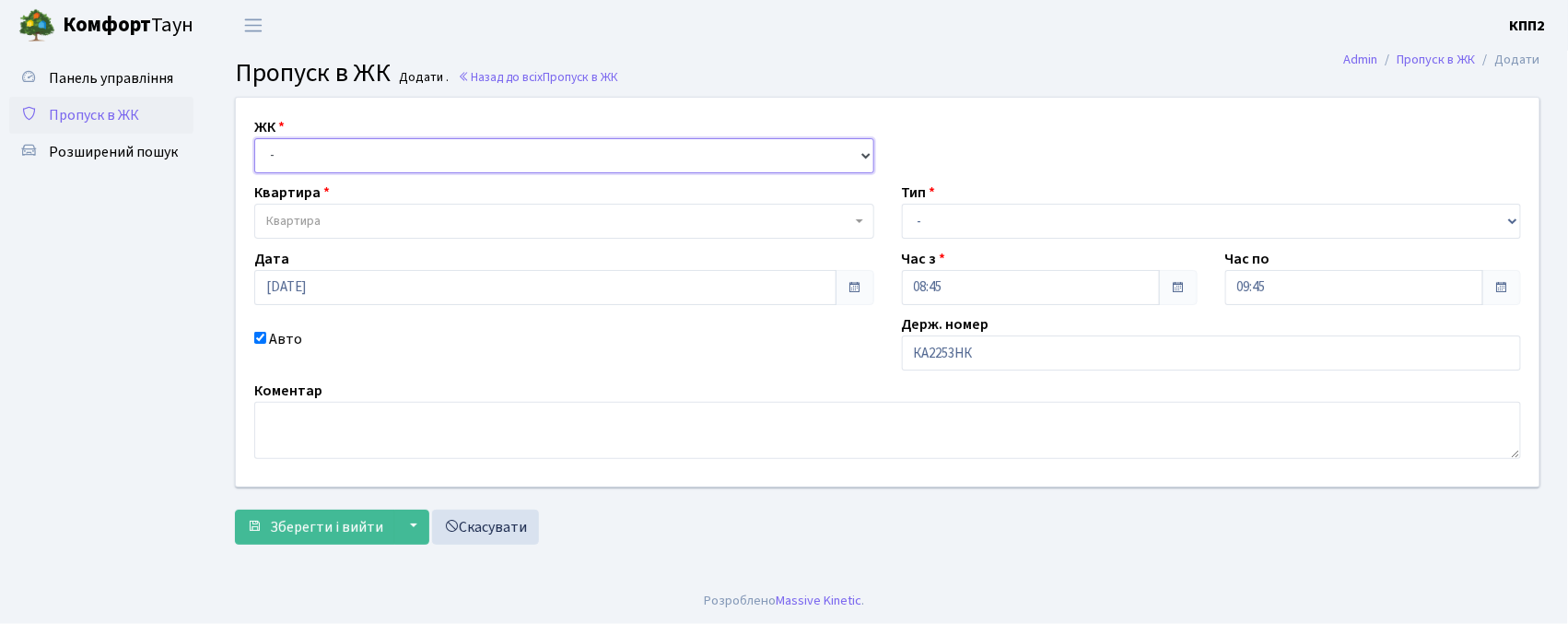
click at [278, 161] on select "- КТ, вул. Регенераторна, 4 КТ2, просп. Соборності, 17 КТ3, вул. Березнева, 16 …" at bounding box center [564, 155] width 620 height 35
select select "271"
click at [255, 138] on select "- КТ, вул. Регенераторна, 4 КТ2, просп. Соборності, 17 КТ3, вул. Березнева, 16 …" at bounding box center [564, 155] width 620 height 35
select select
click at [331, 219] on span "Квартира" at bounding box center [559, 221] width 585 height 18
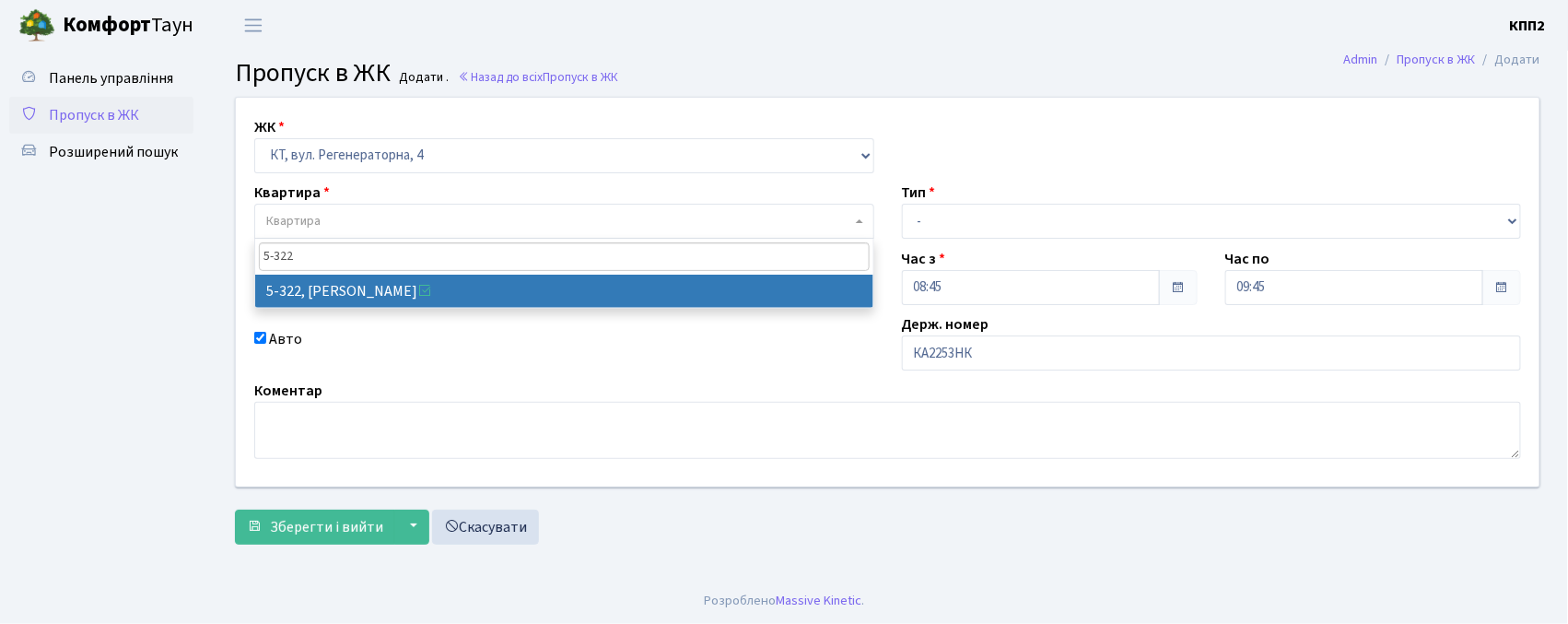
type input "5-322"
select select "2245"
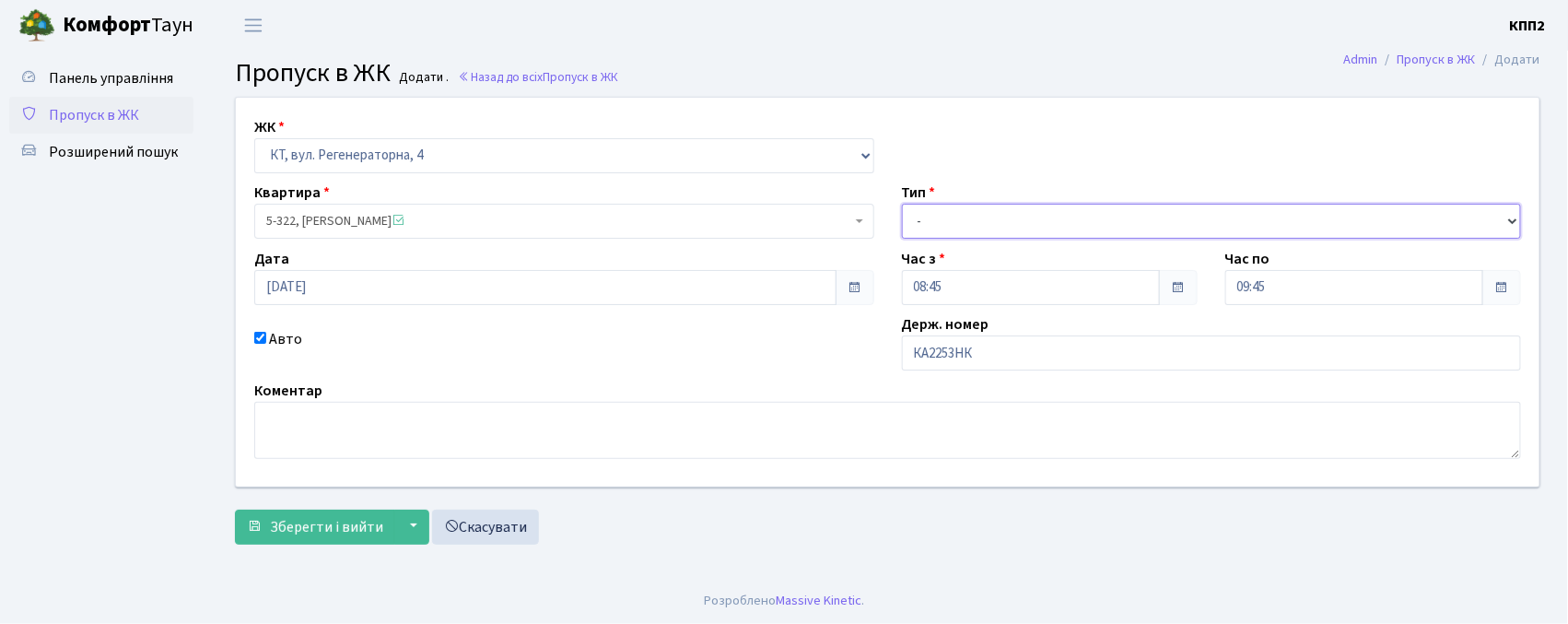
click at [990, 218] on select "- Доставка Таксі Гості Сервіс" at bounding box center [1212, 221] width 620 height 35
select select "3"
click at [902, 204] on select "- Доставка Таксі Гості Сервіс" at bounding box center [1212, 221] width 620 height 35
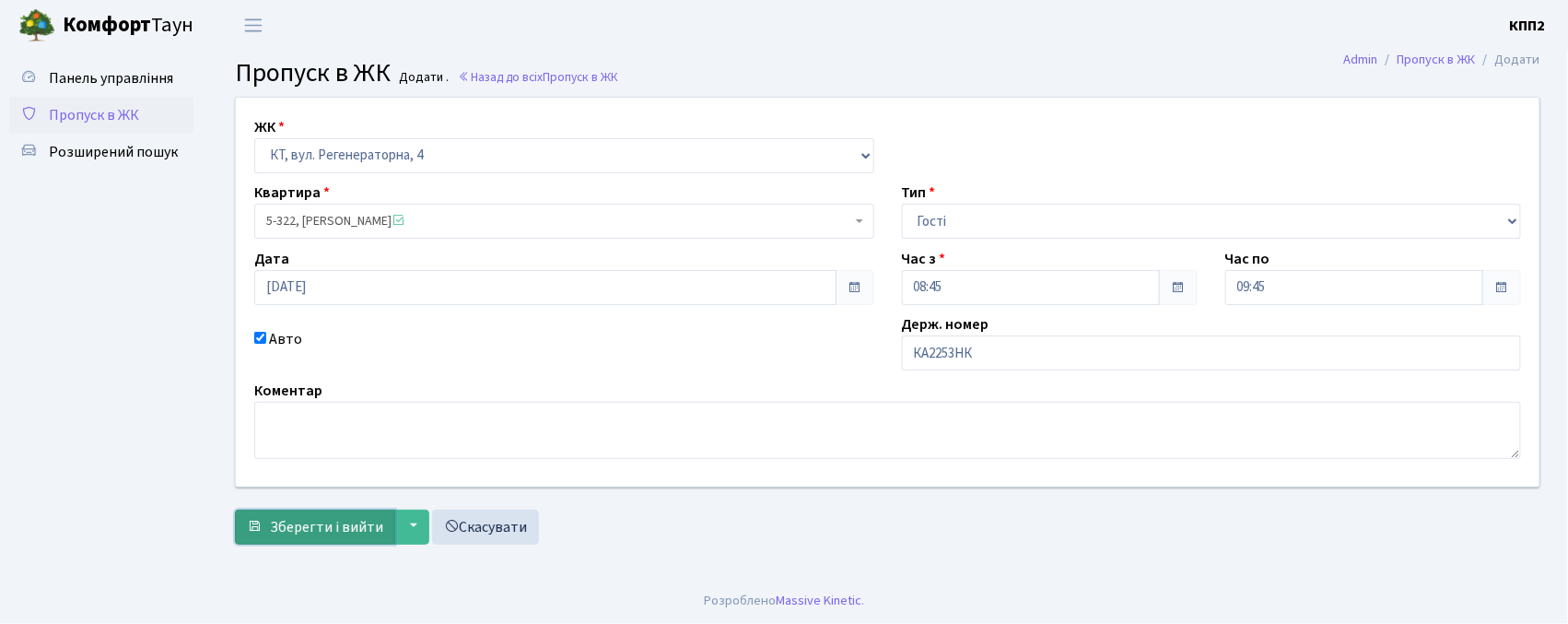
click at [348, 544] on button "Зберегти і вийти" at bounding box center [314, 527] width 161 height 35
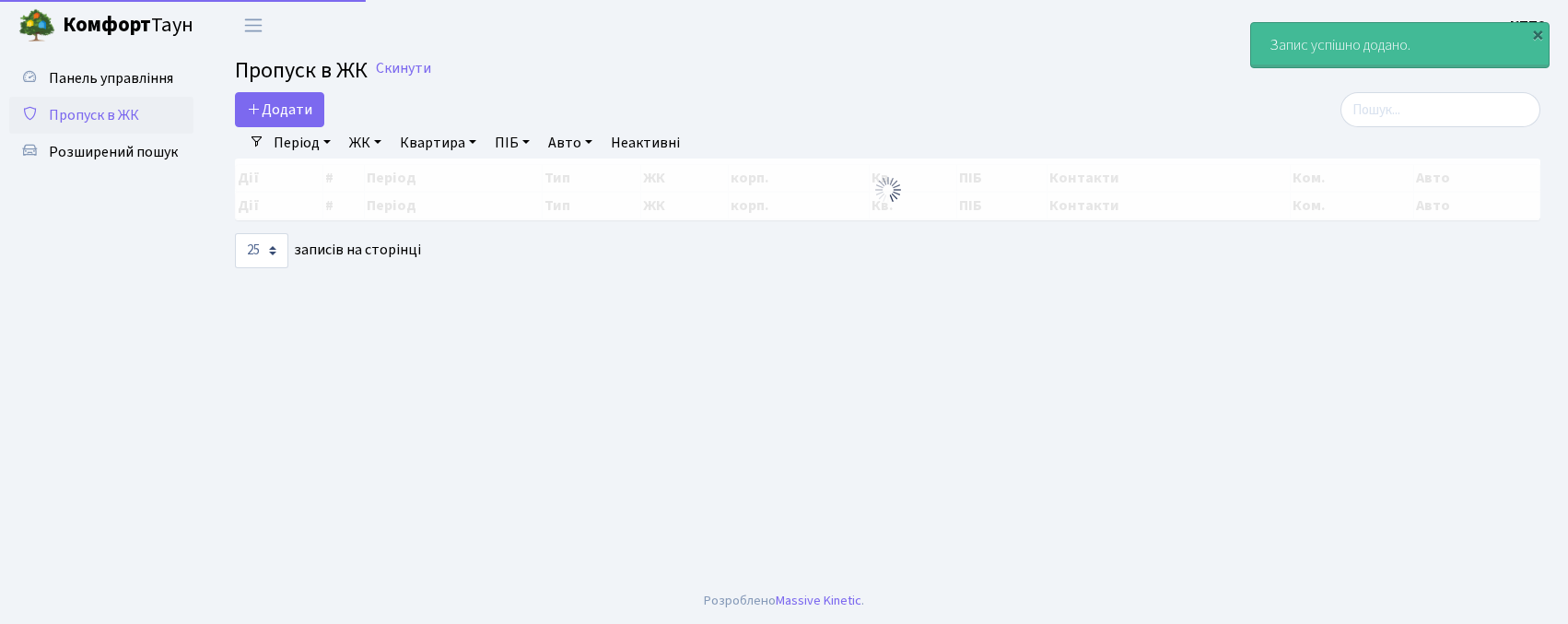
select select "25"
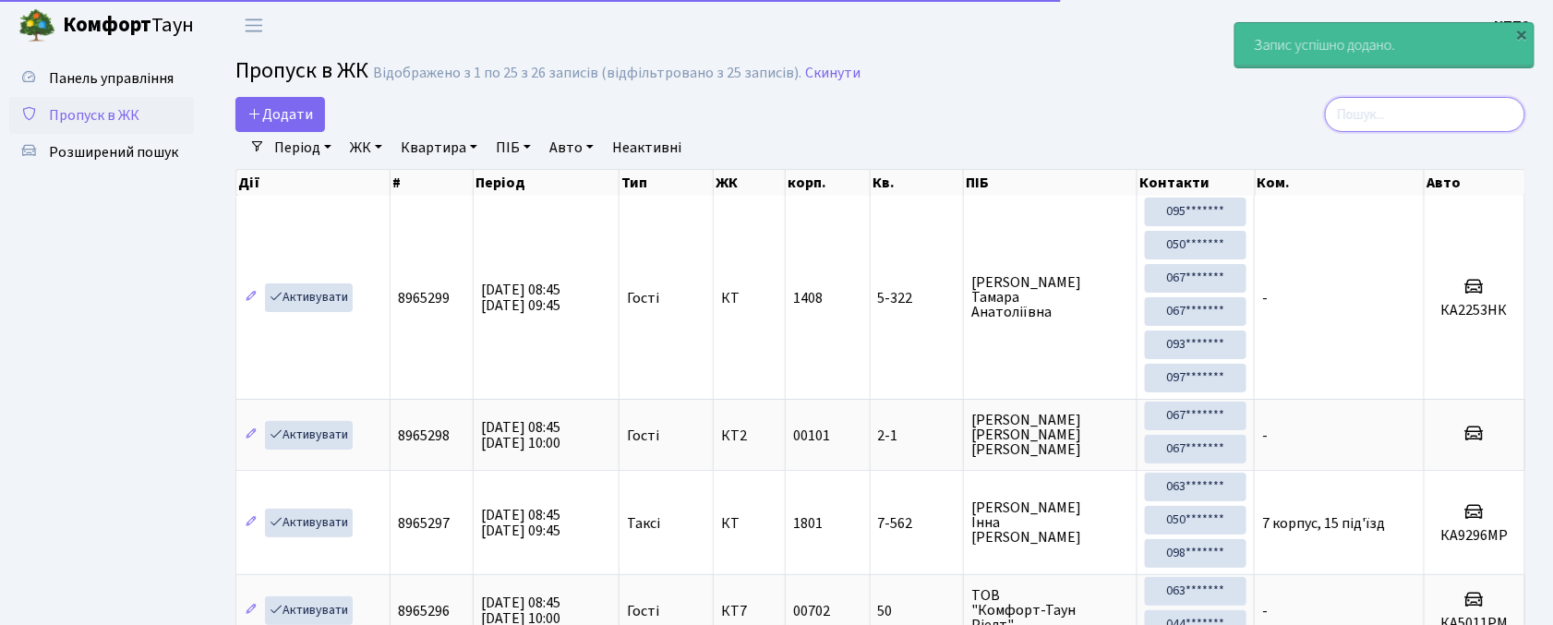
click at [1451, 105] on input "search" at bounding box center [1425, 114] width 200 height 35
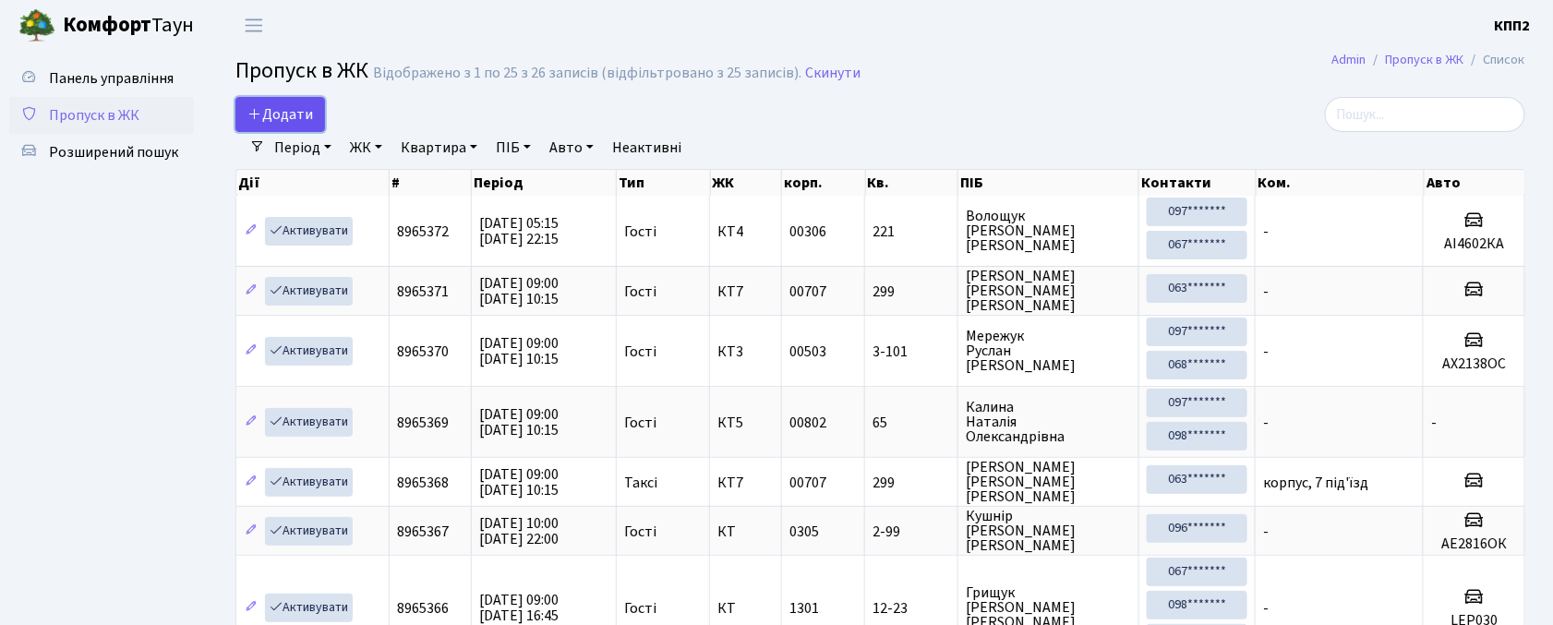
click at [284, 105] on span "Додати" at bounding box center [280, 114] width 66 height 20
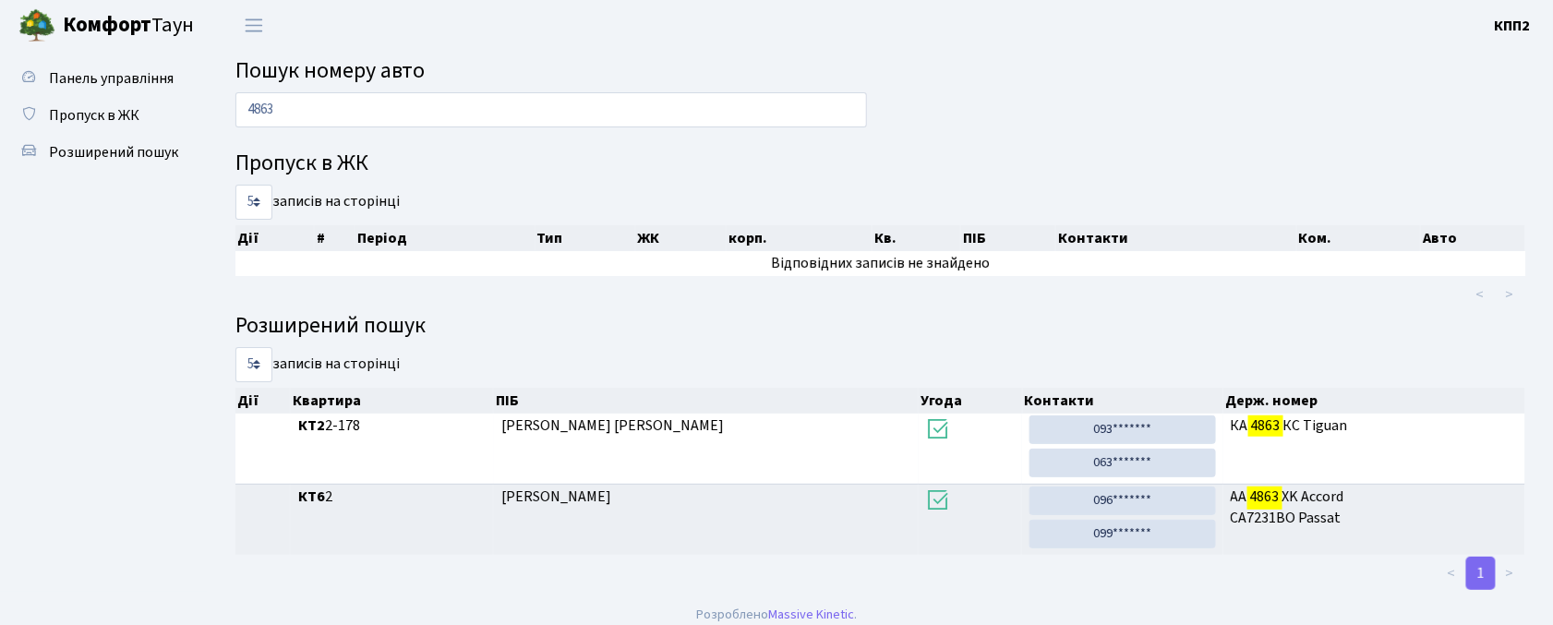
scroll to position [15, 0]
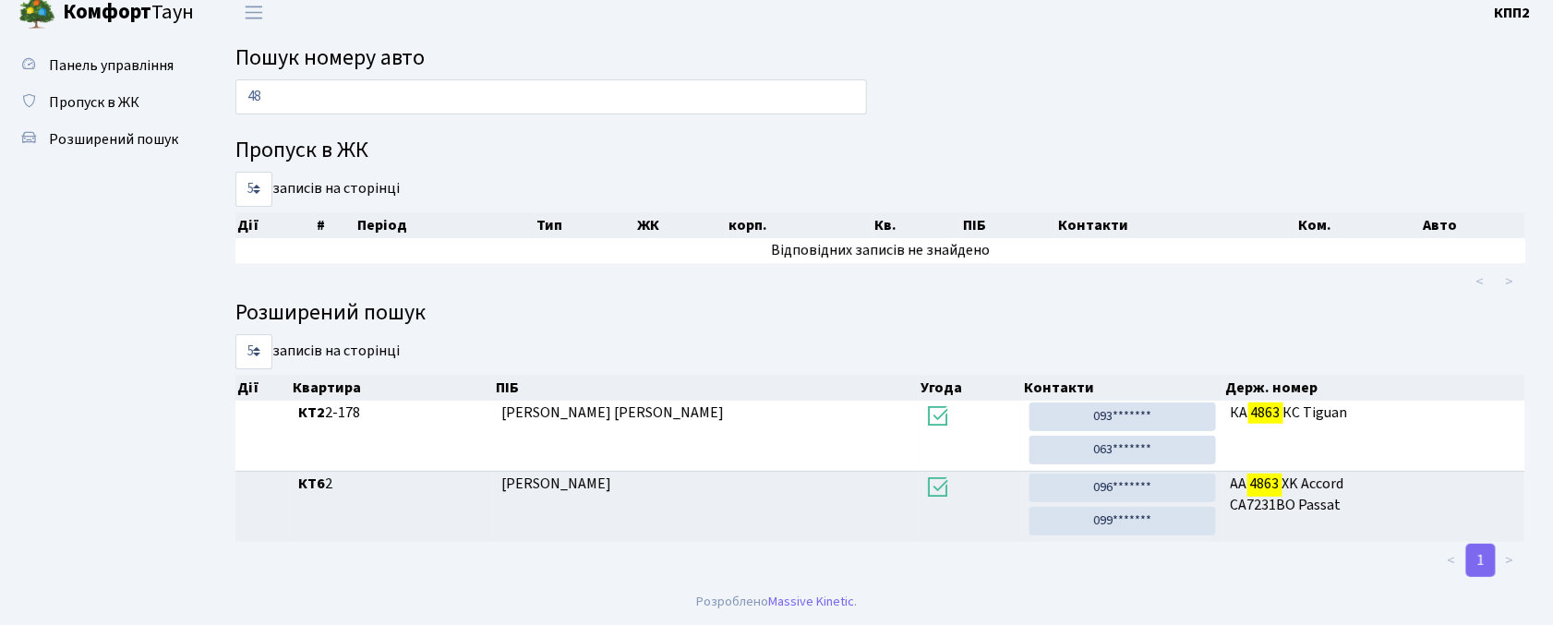
type input "4"
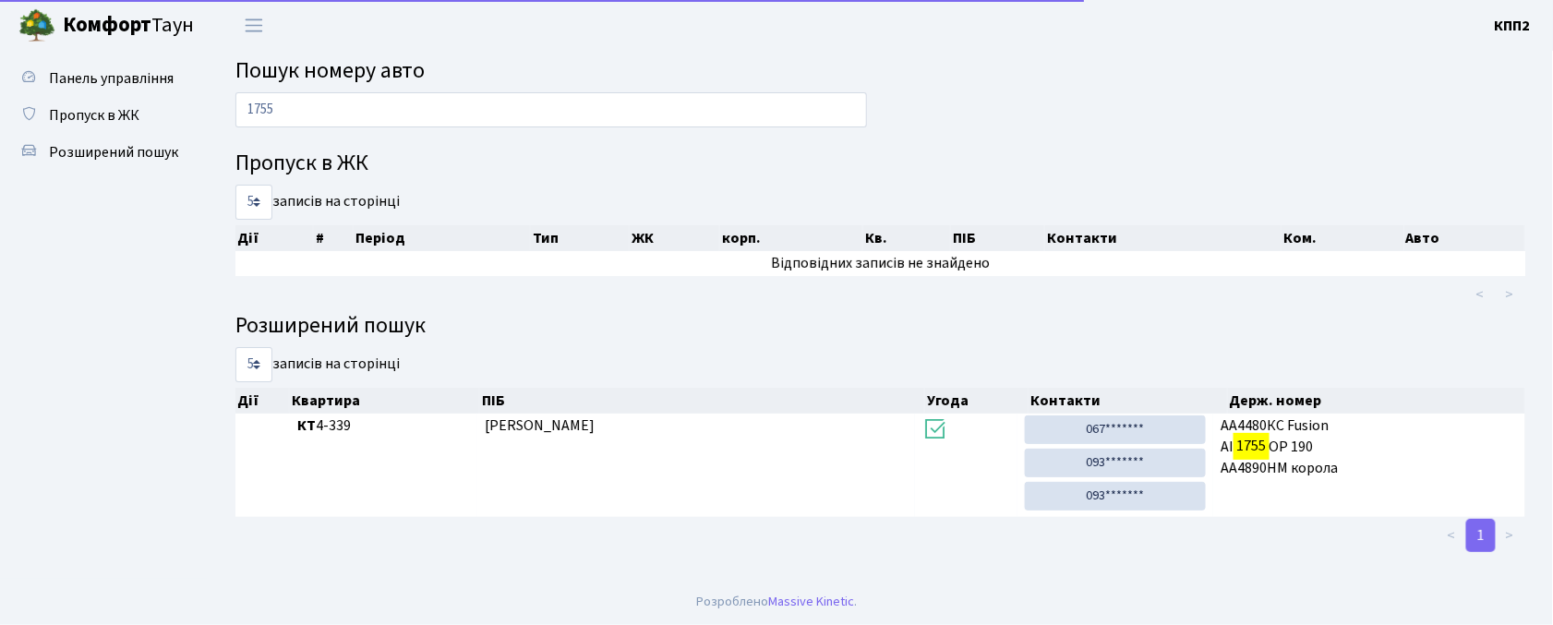
scroll to position [0, 0]
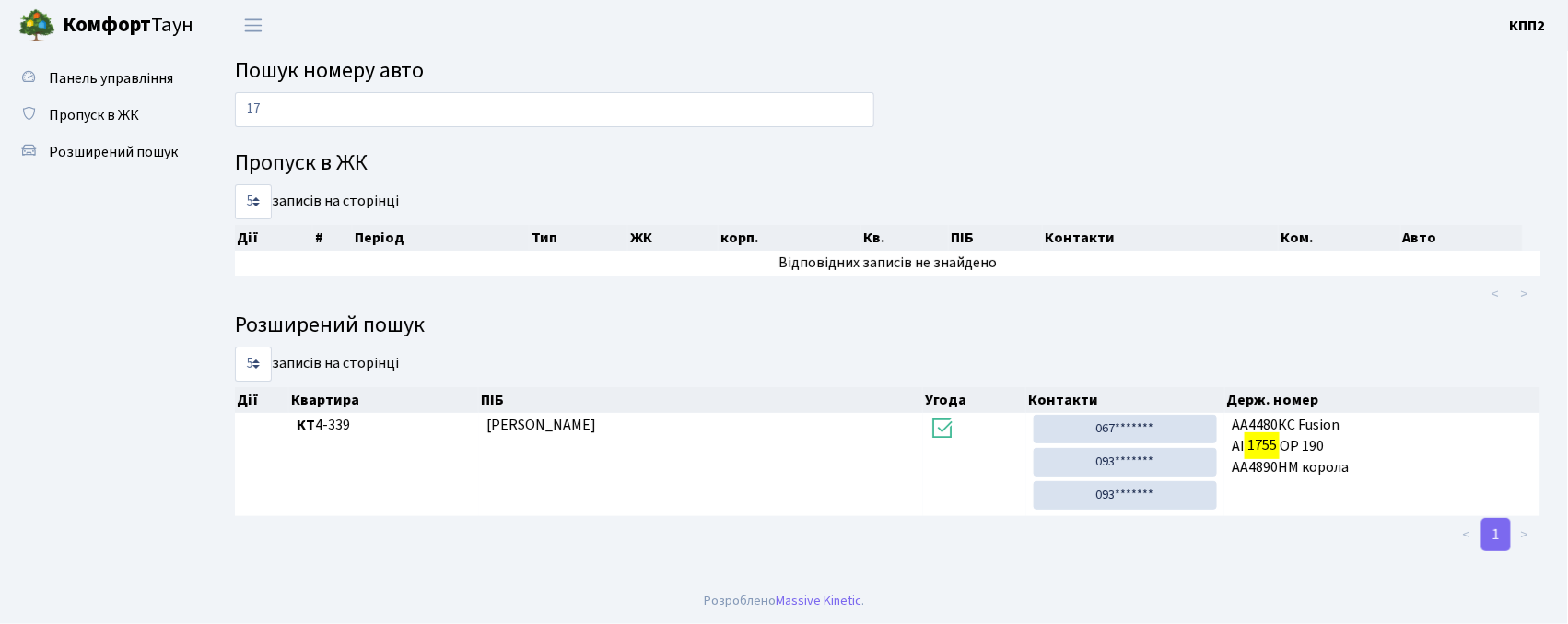
type input "1"
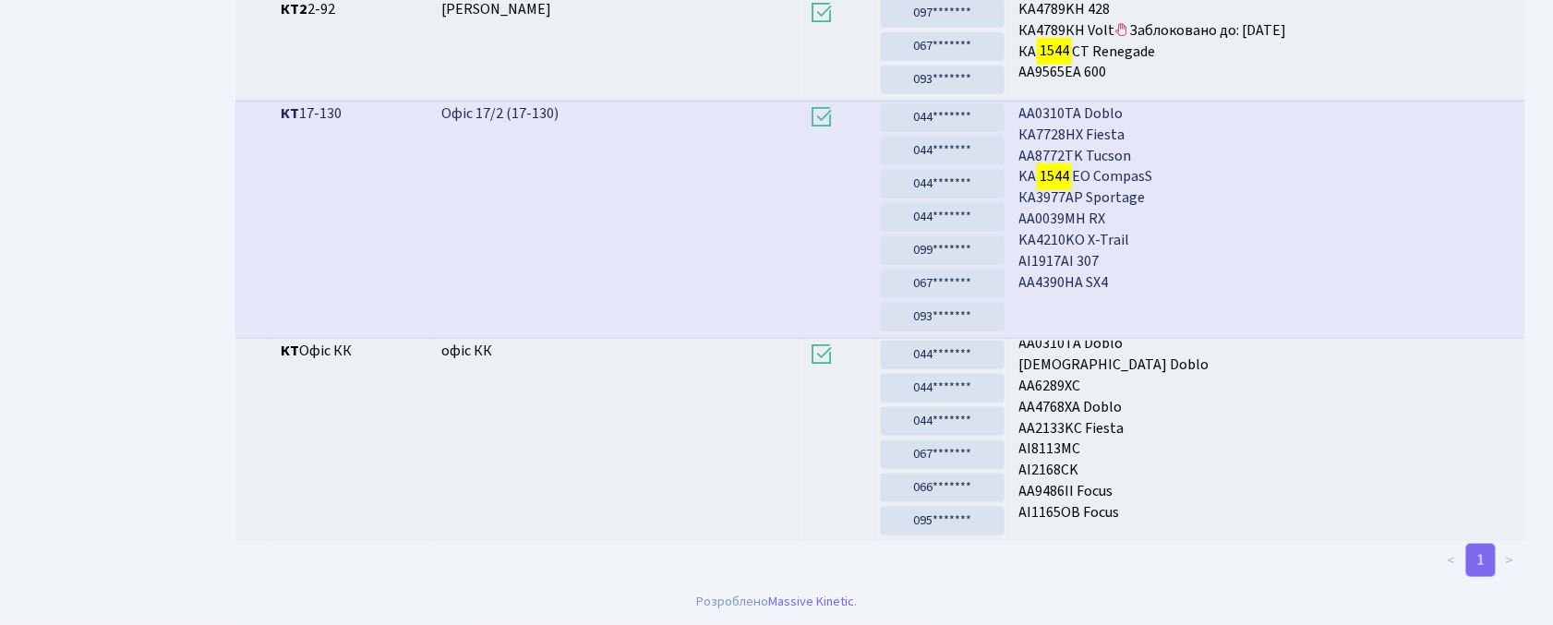
scroll to position [100, 0]
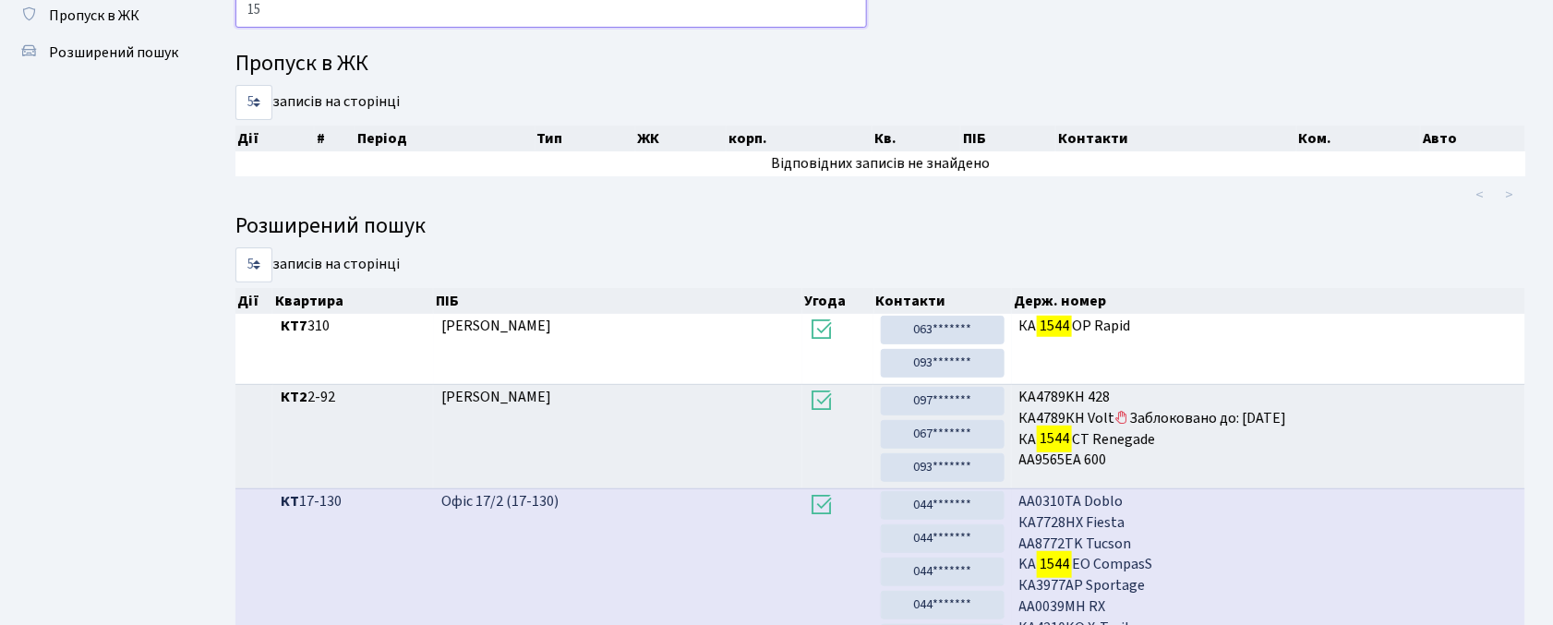
type input "1"
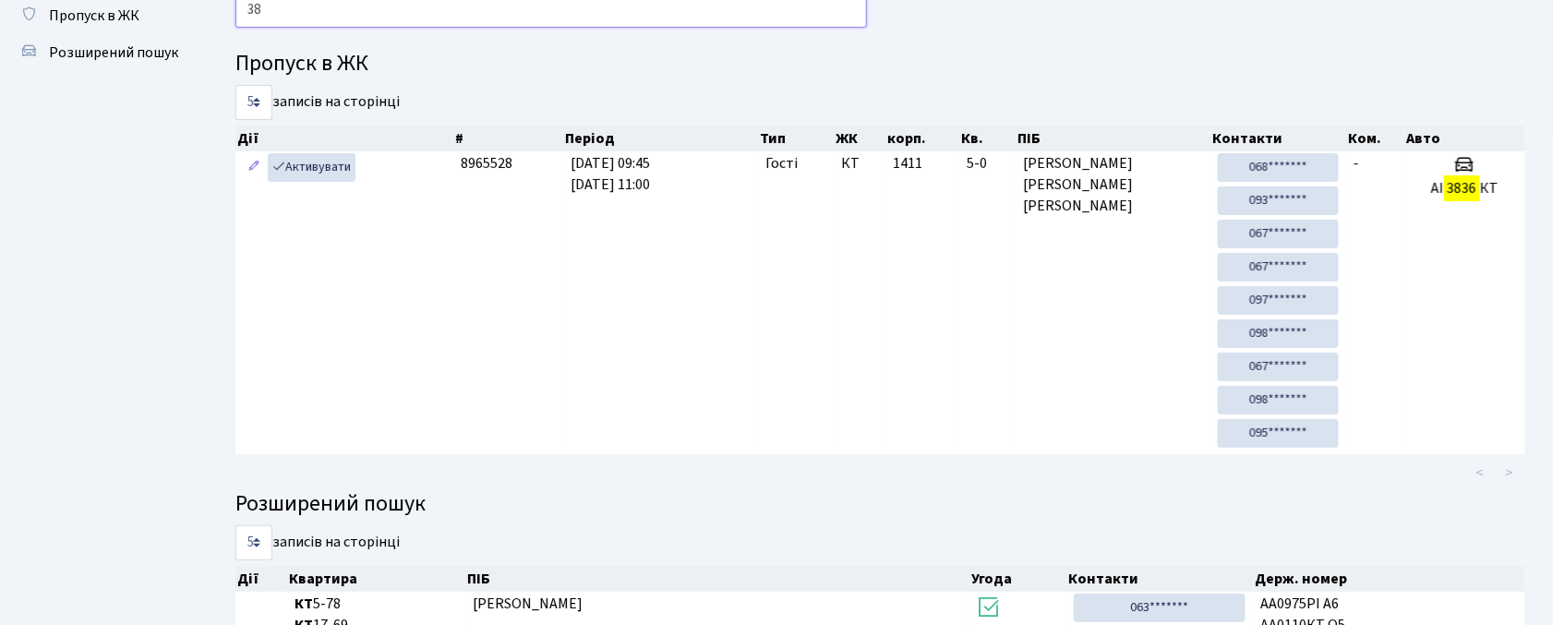
type input "3"
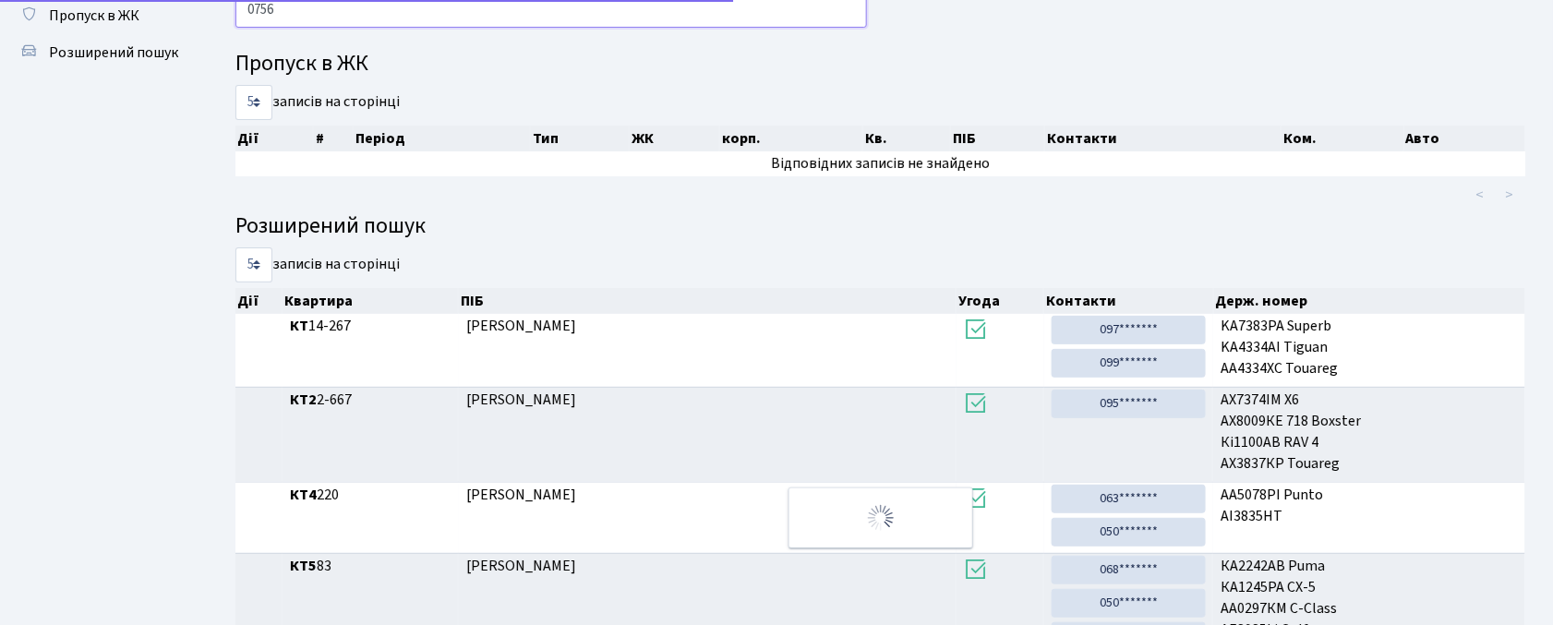
scroll to position [0, 0]
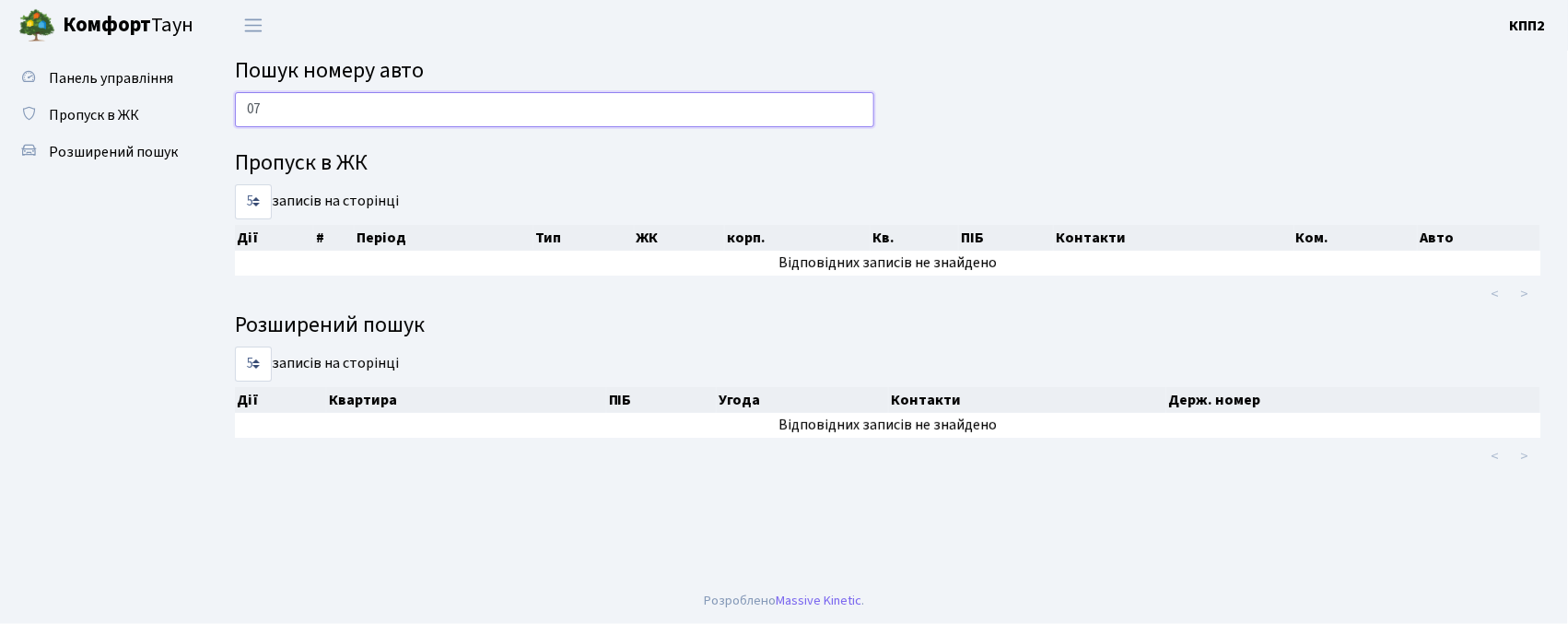
type input "0"
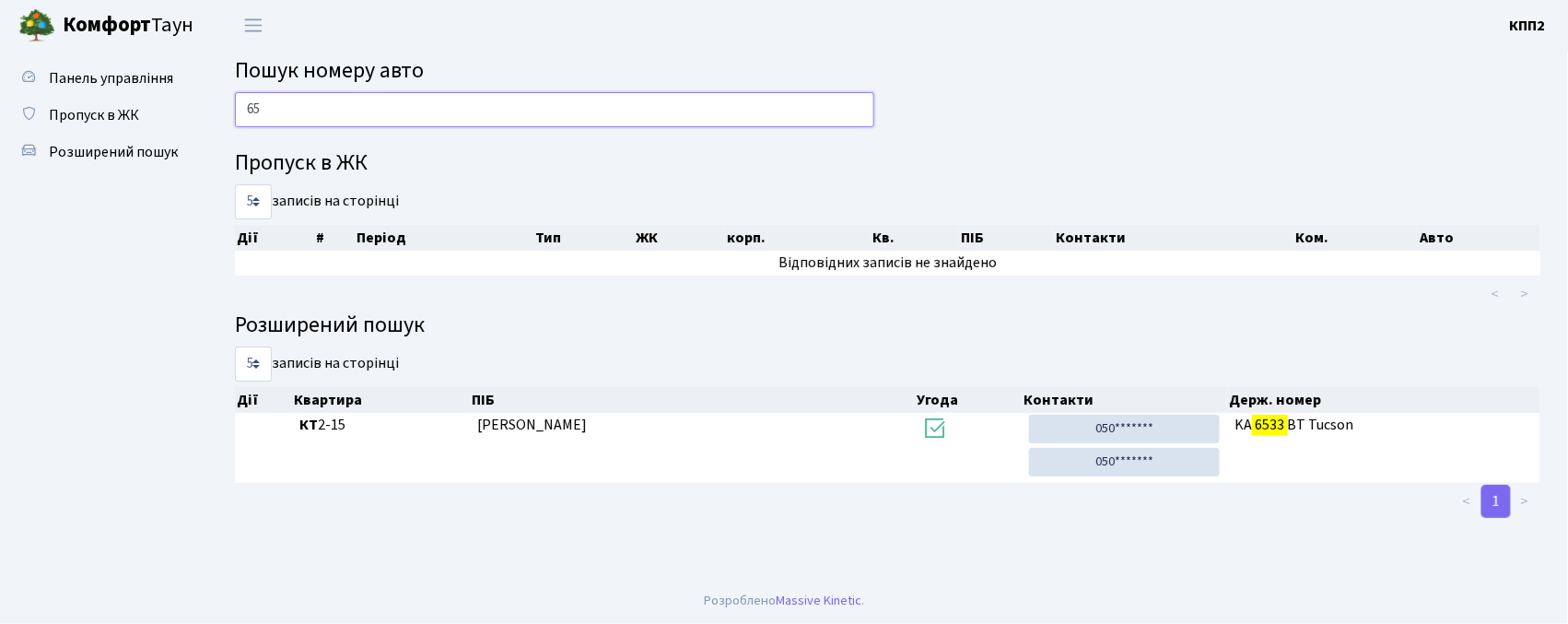
type input "6"
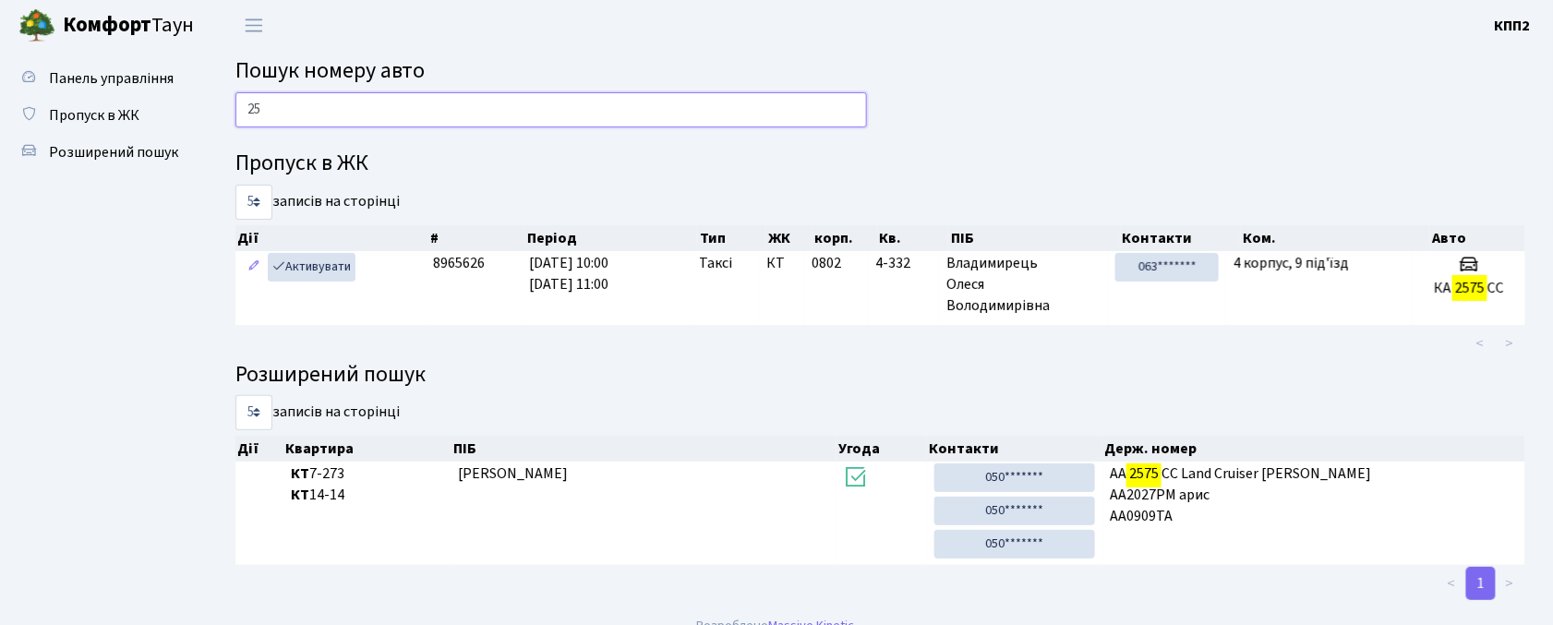
type input "2"
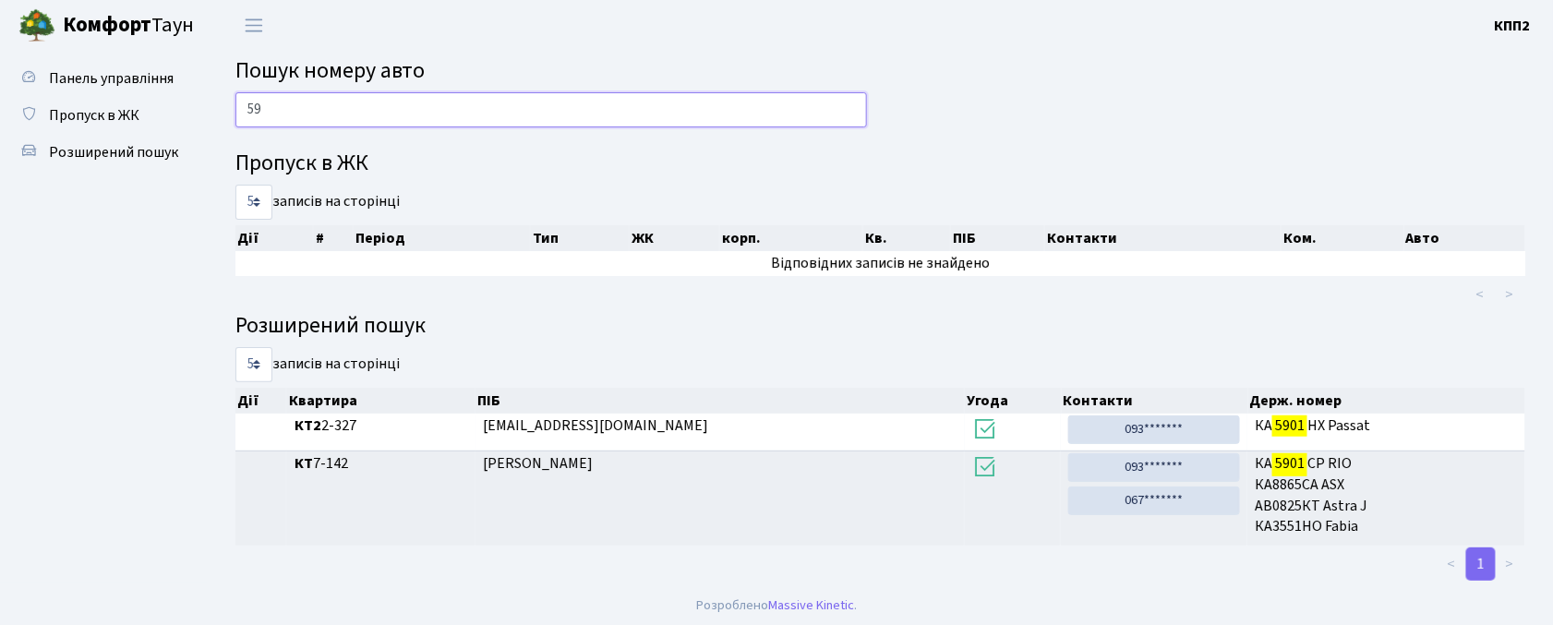
type input "5"
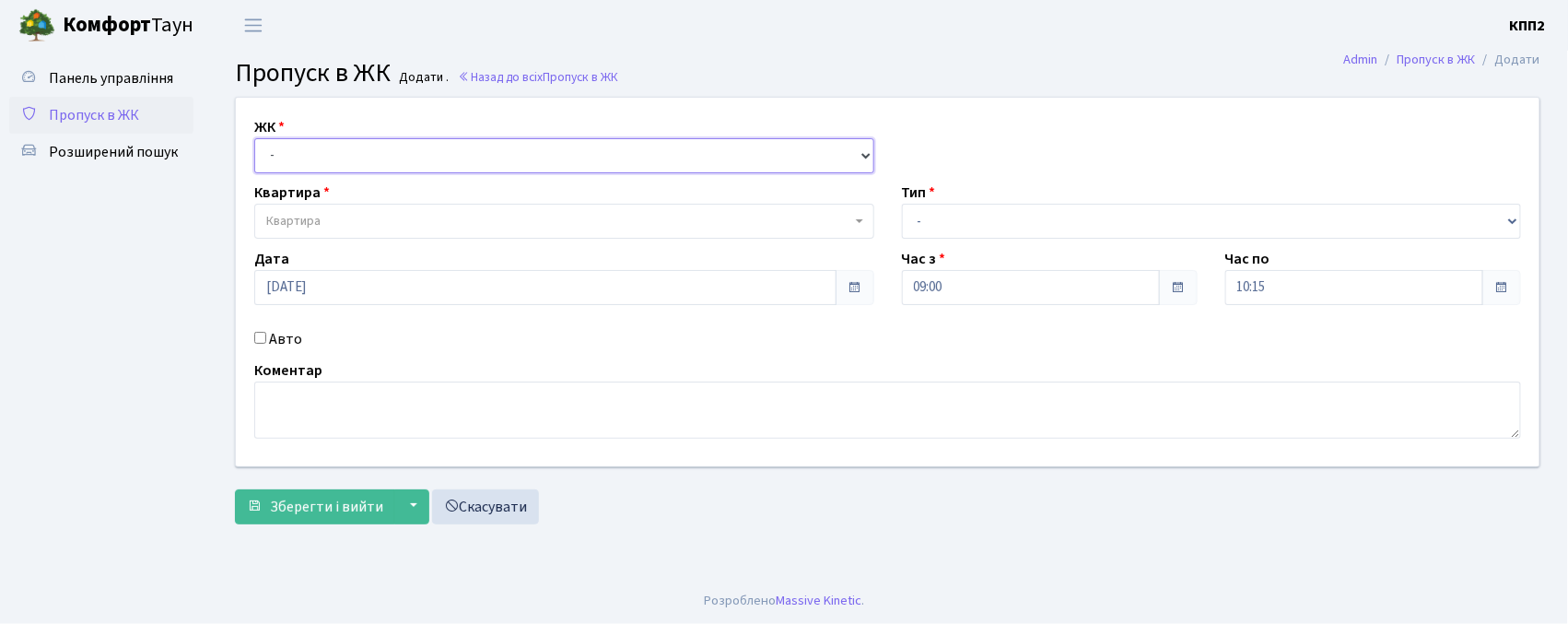
drag, startPoint x: 0, startPoint y: 0, endPoint x: 341, endPoint y: 149, distance: 372.1
click at [341, 149] on select "- КТ, вул. Регенераторна, 4 КТ2, просп. Соборності, 17 КТ3, вул. Березнева, 16 …" at bounding box center [564, 155] width 620 height 35
select select "271"
click at [255, 138] on select "- КТ, вул. Регенераторна, 4 КТ2, просп. [STREET_ADDRESS] [STREET_ADDRESS] [PERS…" at bounding box center [564, 155] width 620 height 35
select select
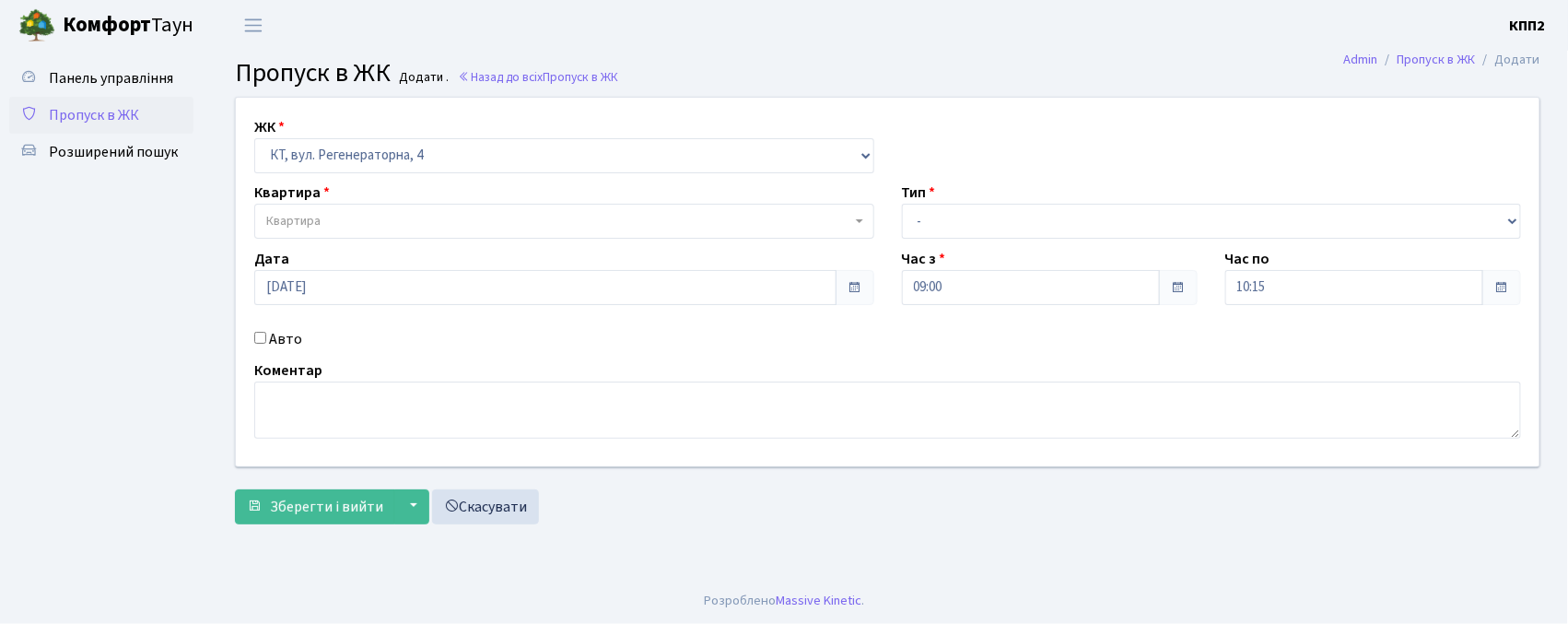
click at [293, 231] on span "Квартира" at bounding box center [293, 221] width 54 height 18
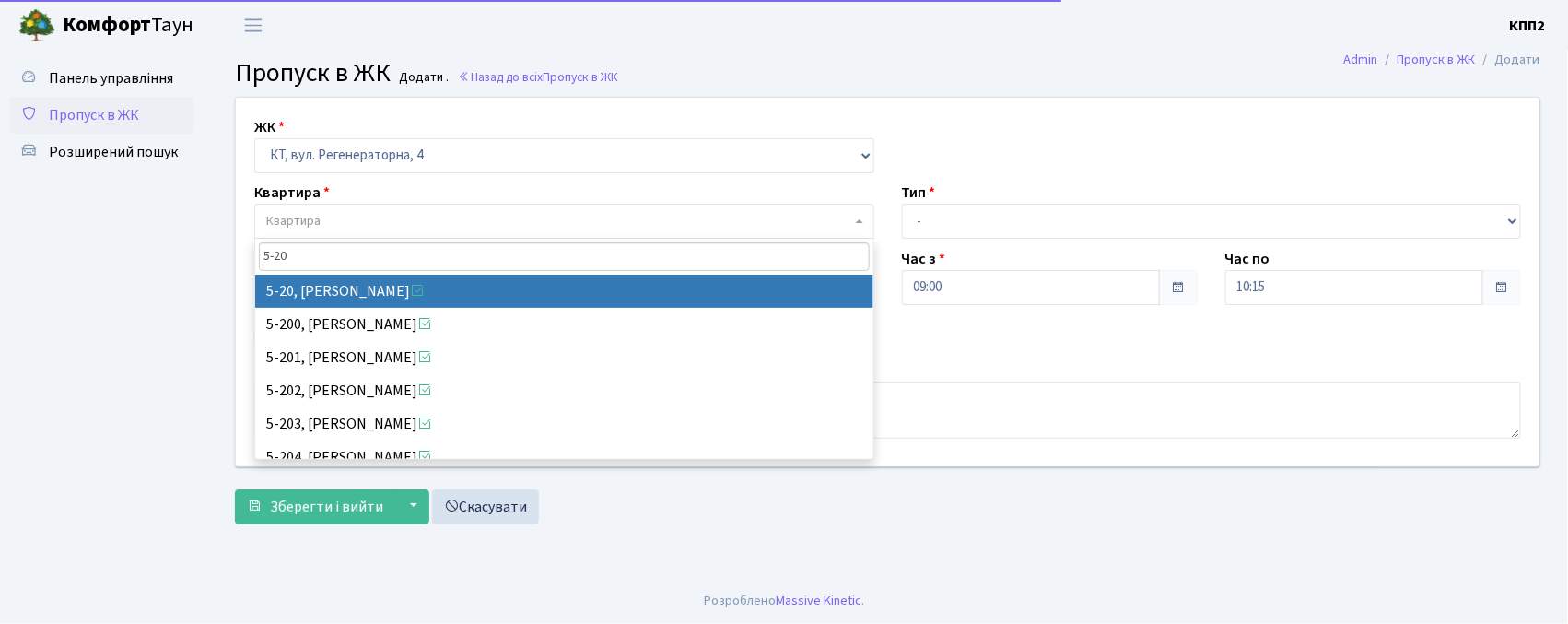
type input "5-20"
select select "2512"
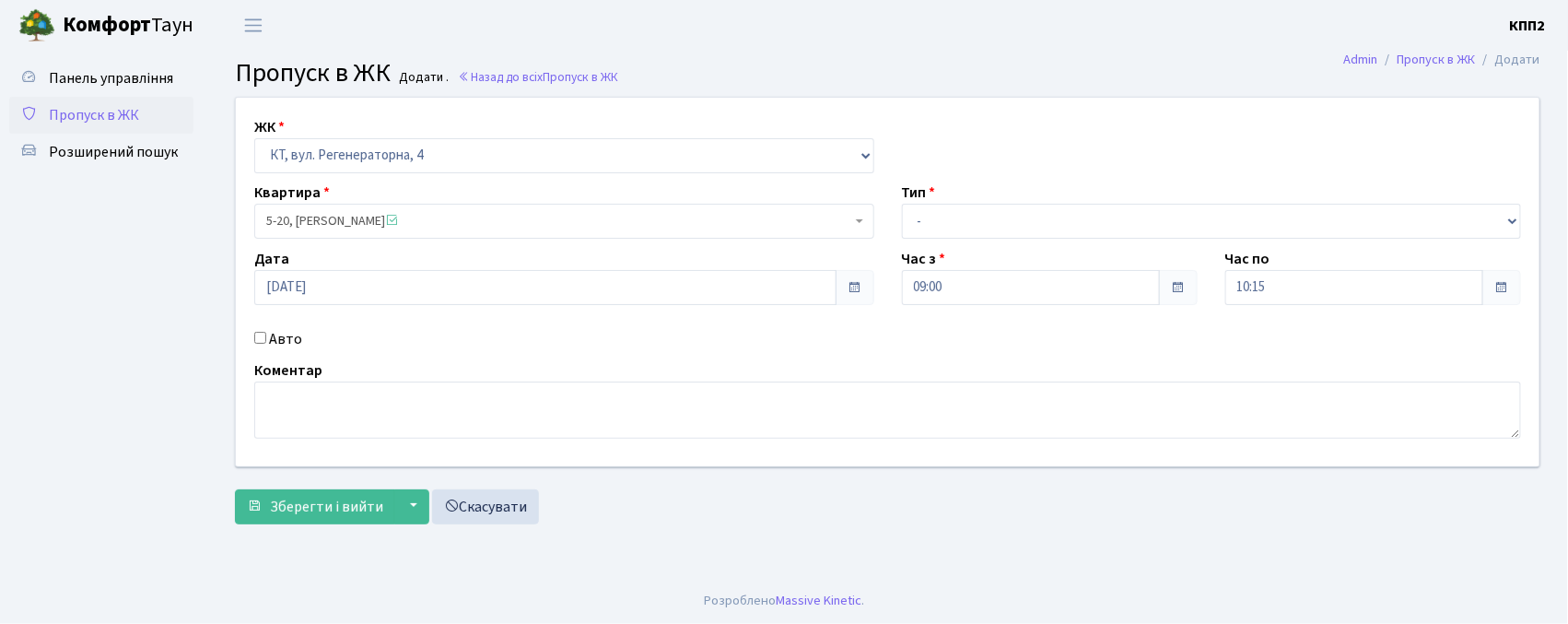
click at [295, 339] on label "Авто" at bounding box center [285, 339] width 33 height 22
click at [266, 339] on input "Авто" at bounding box center [261, 337] width 12 height 12
checkbox input "true"
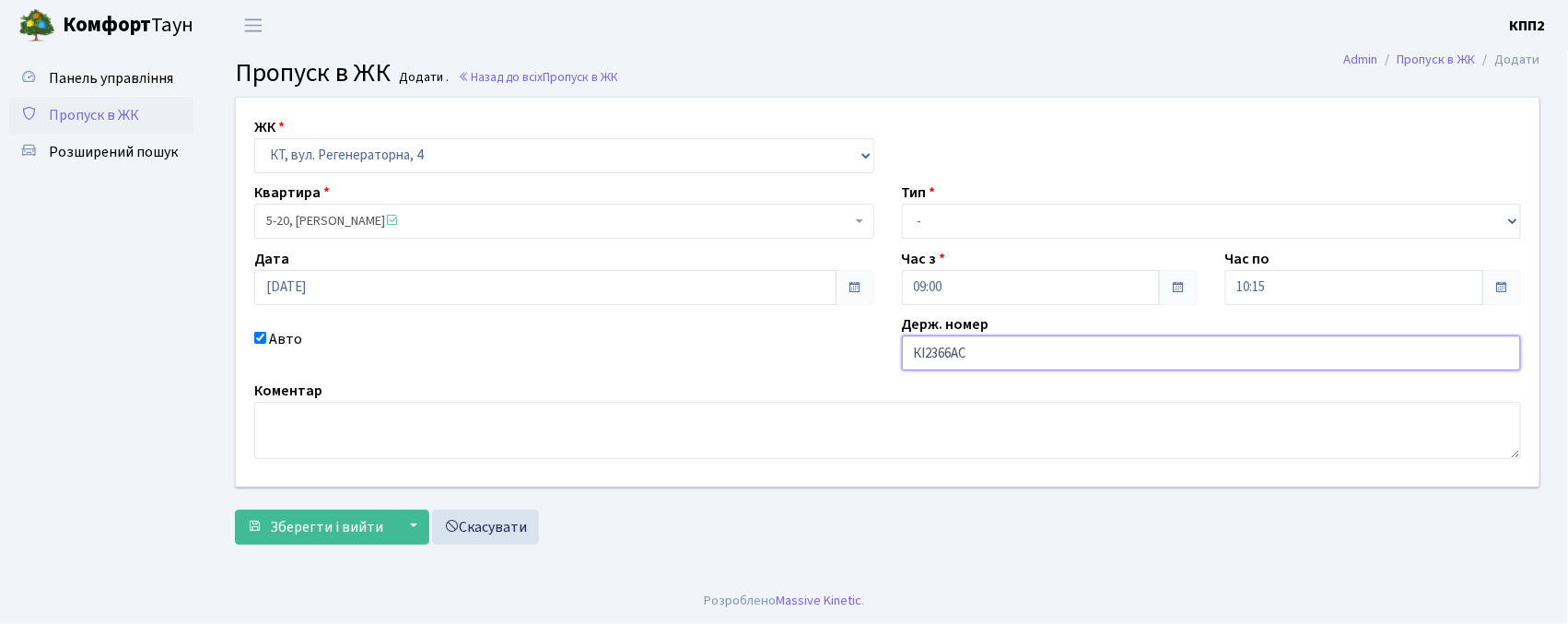
type input "КІ2366АС"
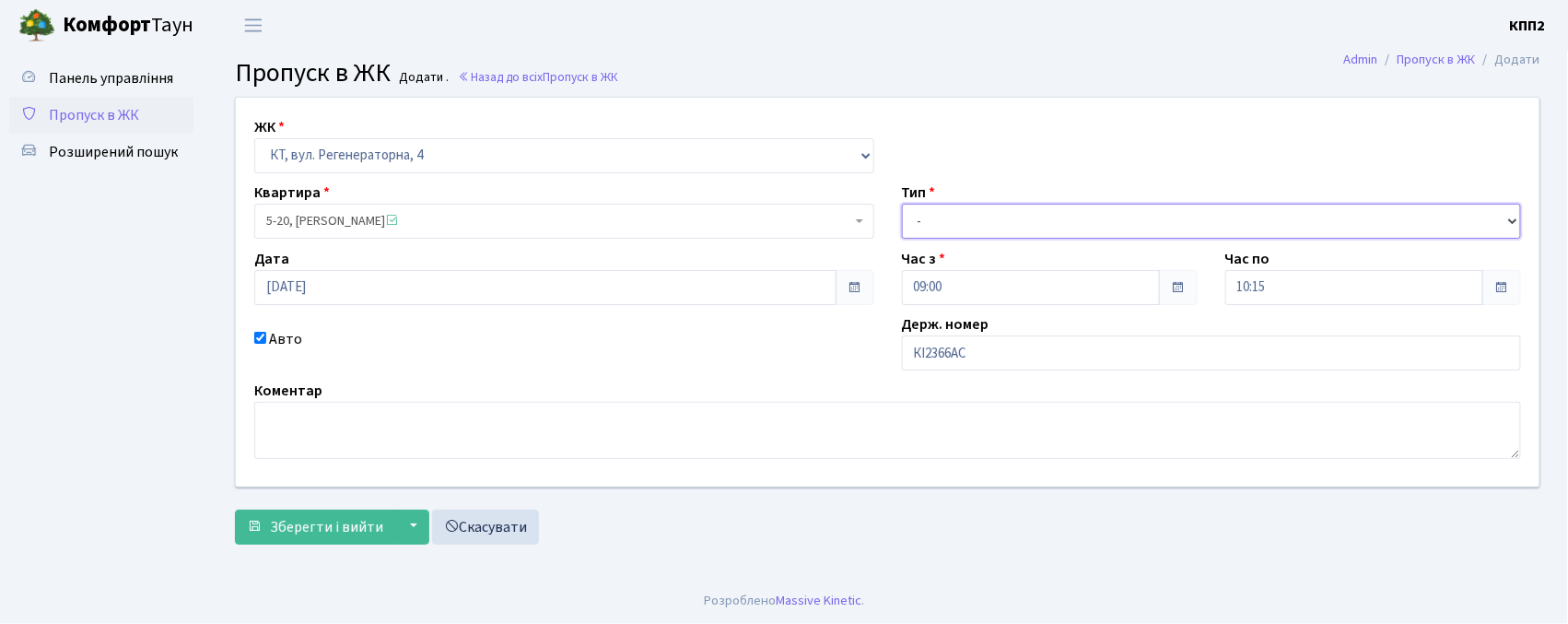
click at [1066, 235] on select "- Доставка Таксі Гості Сервіс" at bounding box center [1212, 221] width 620 height 35
select select "1"
click at [902, 204] on select "- Доставка Таксі Гості Сервіс" at bounding box center [1212, 221] width 620 height 35
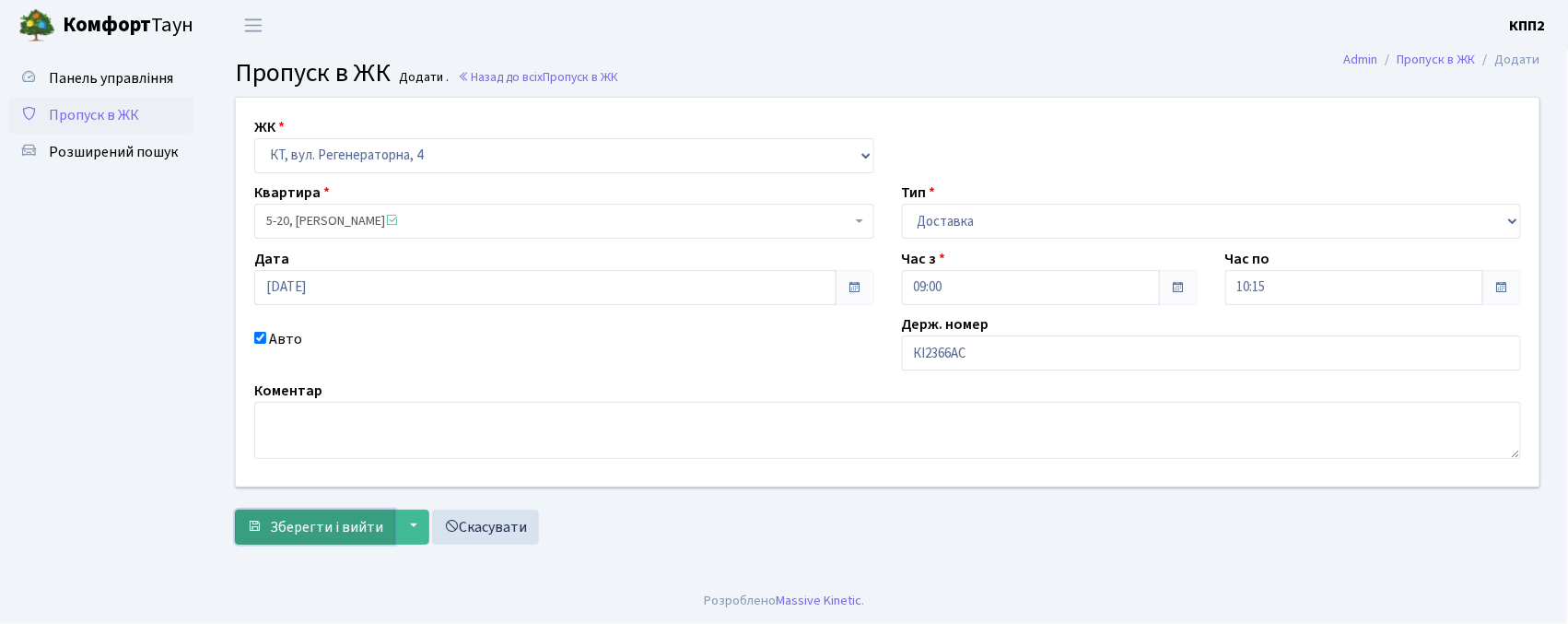
click at [285, 522] on span "Зберегти і вийти" at bounding box center [327, 527] width 114 height 20
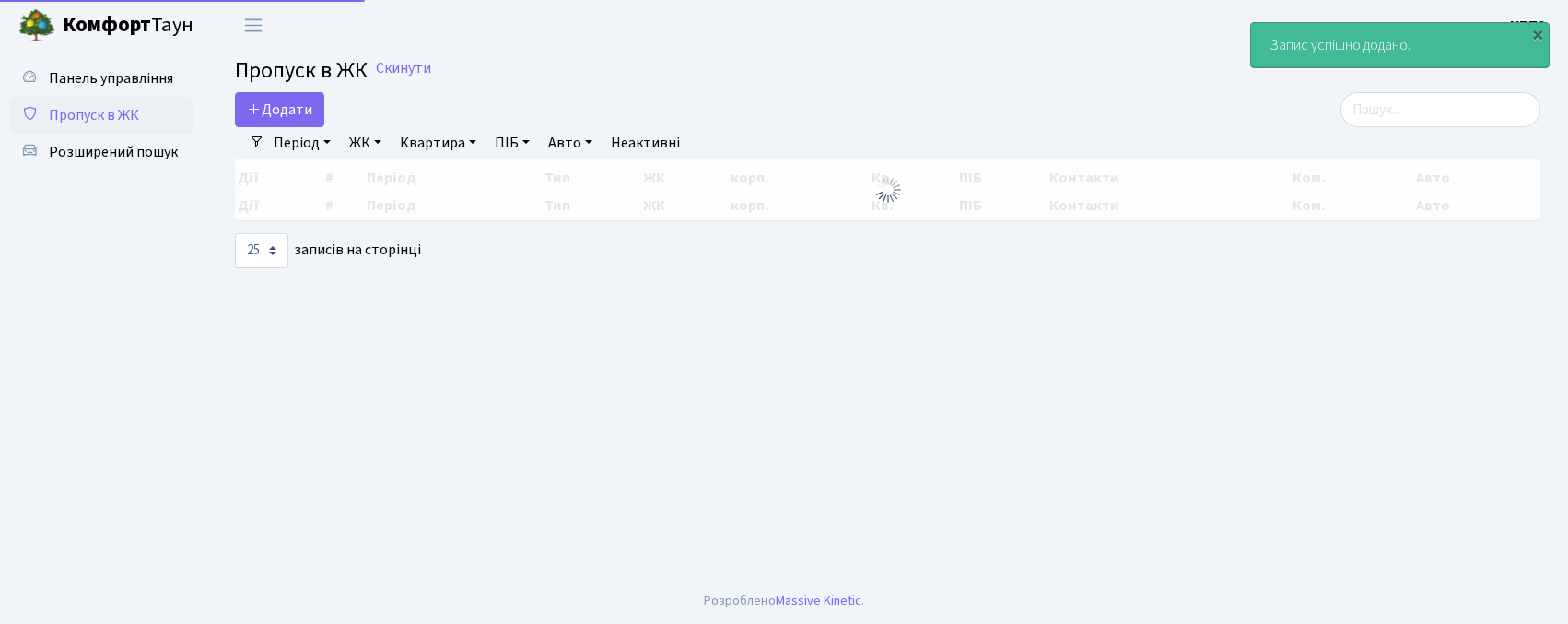
select select "25"
click at [1386, 120] on input "search" at bounding box center [1440, 109] width 200 height 35
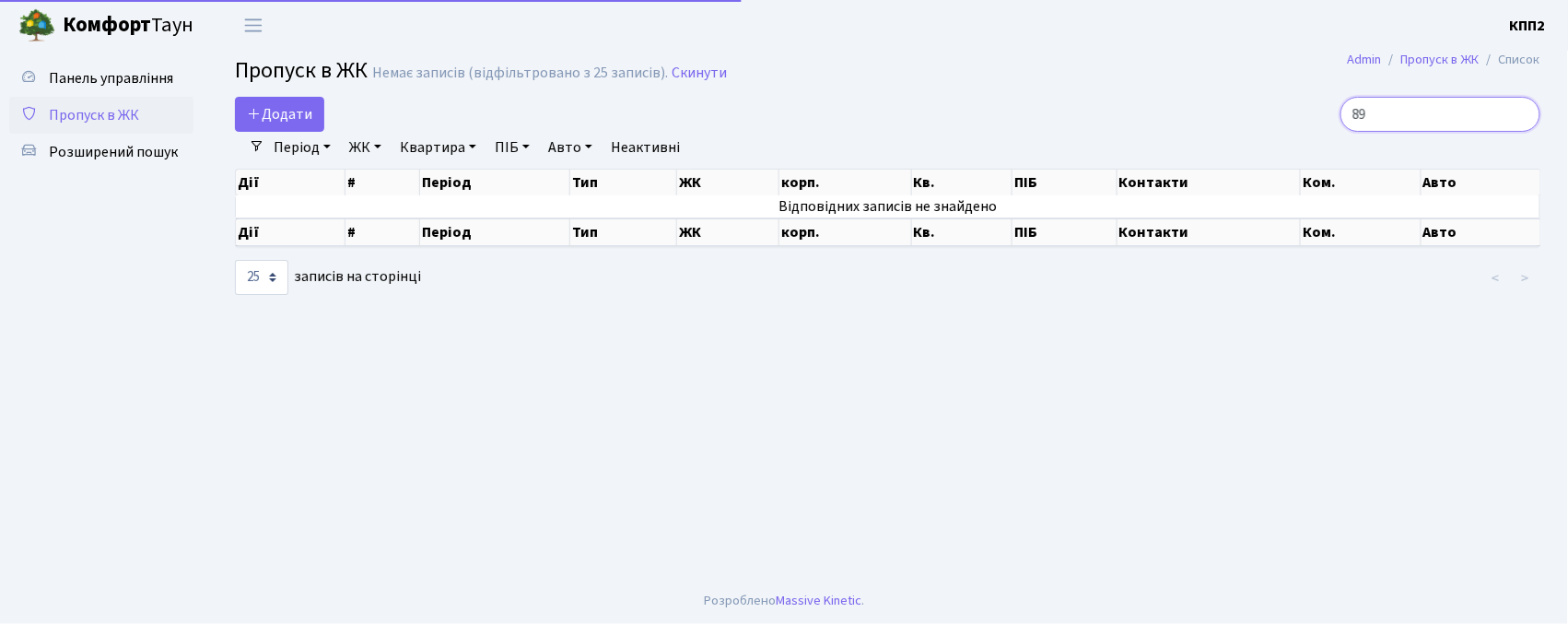
type input "8"
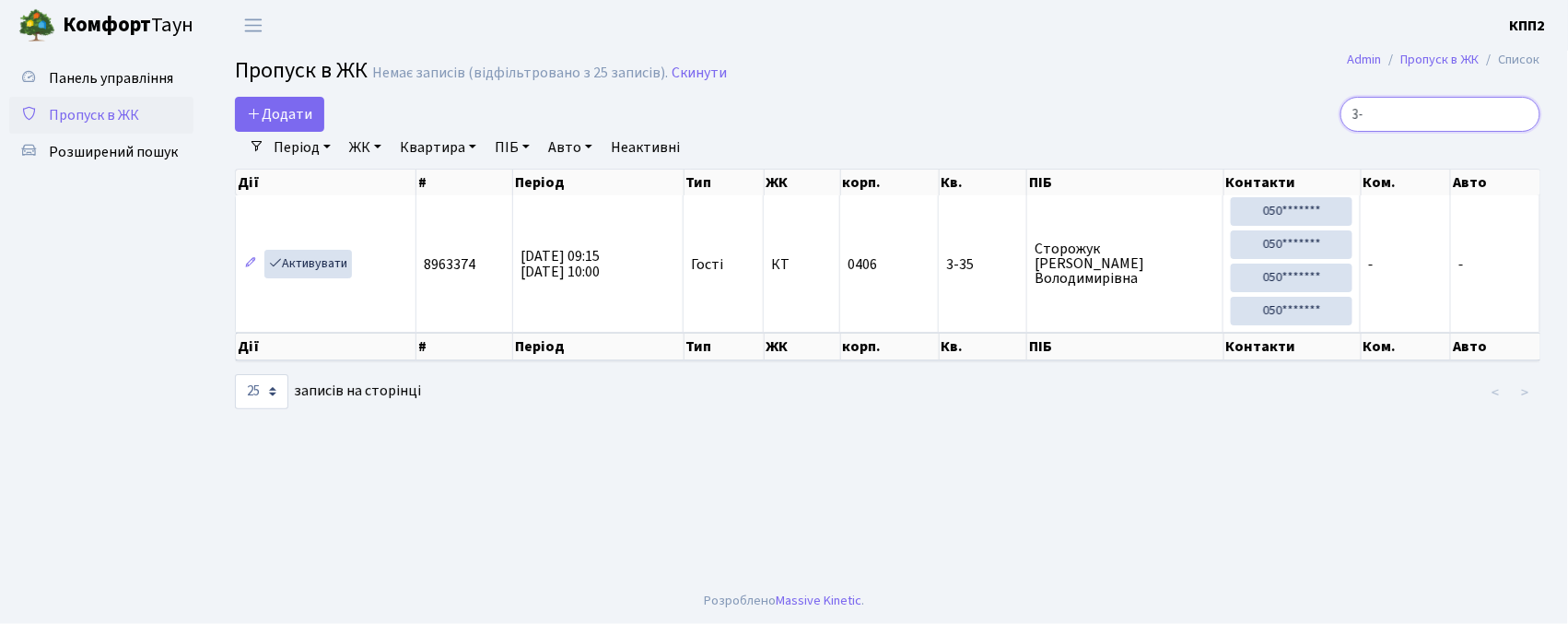
type input "3"
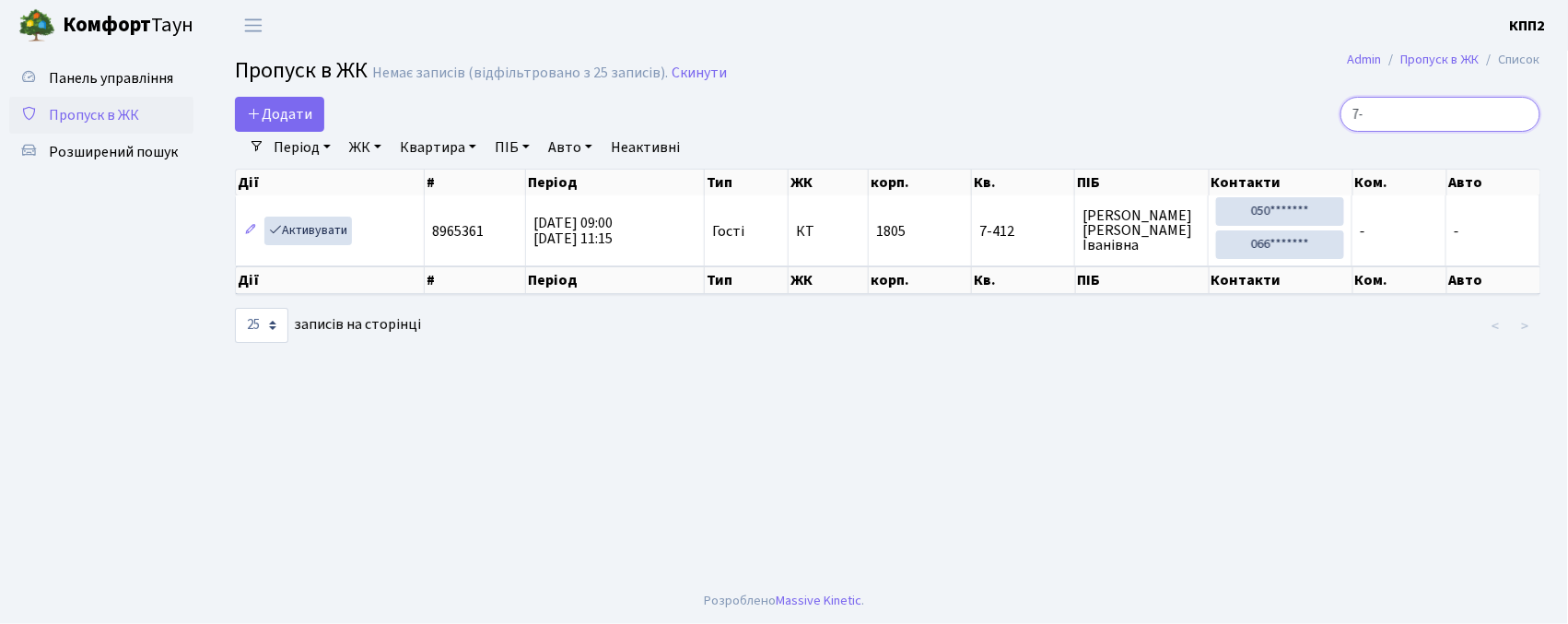
type input "7"
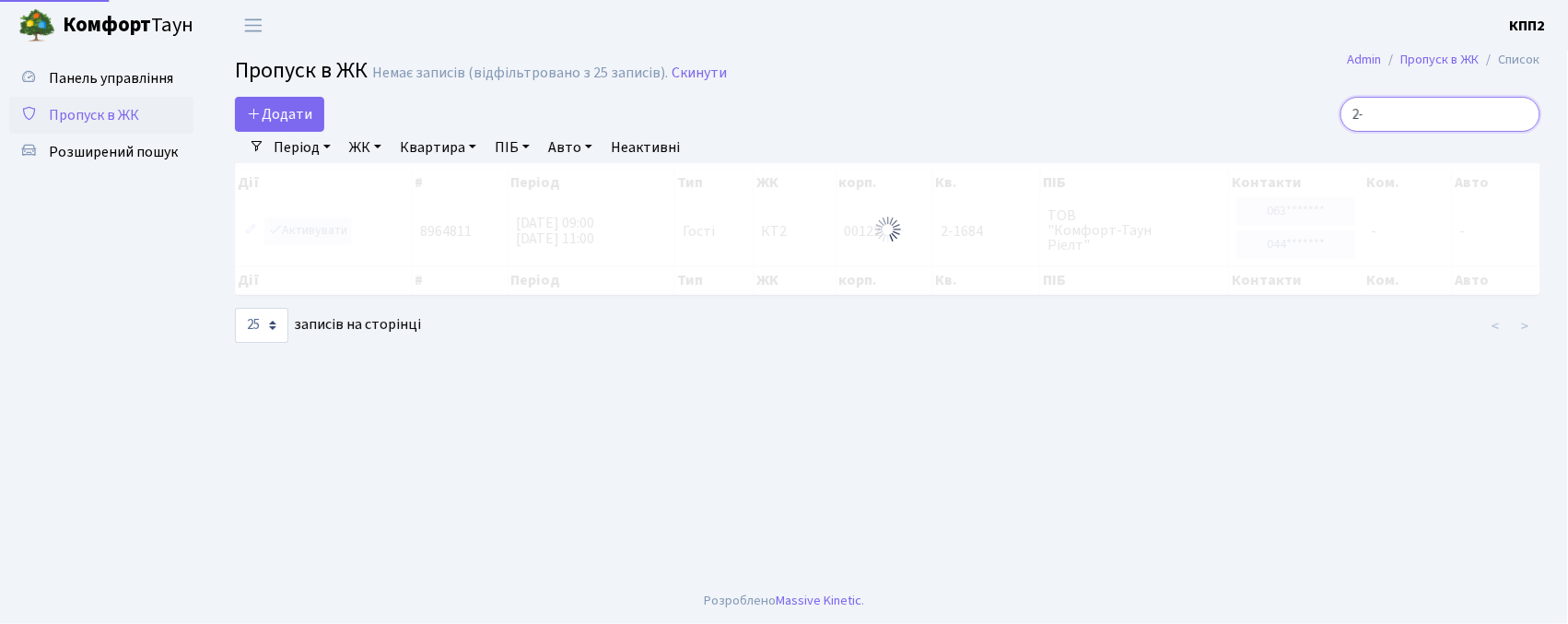
type input "2"
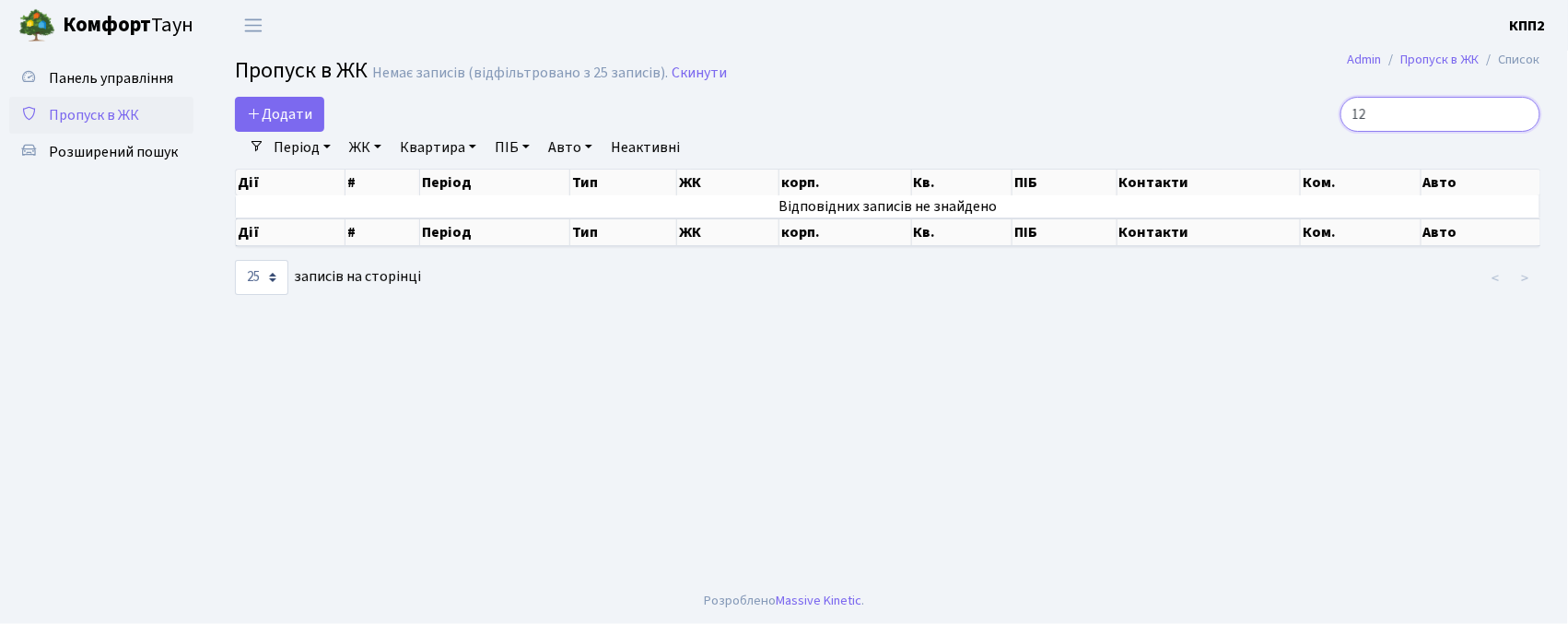
type input "1"
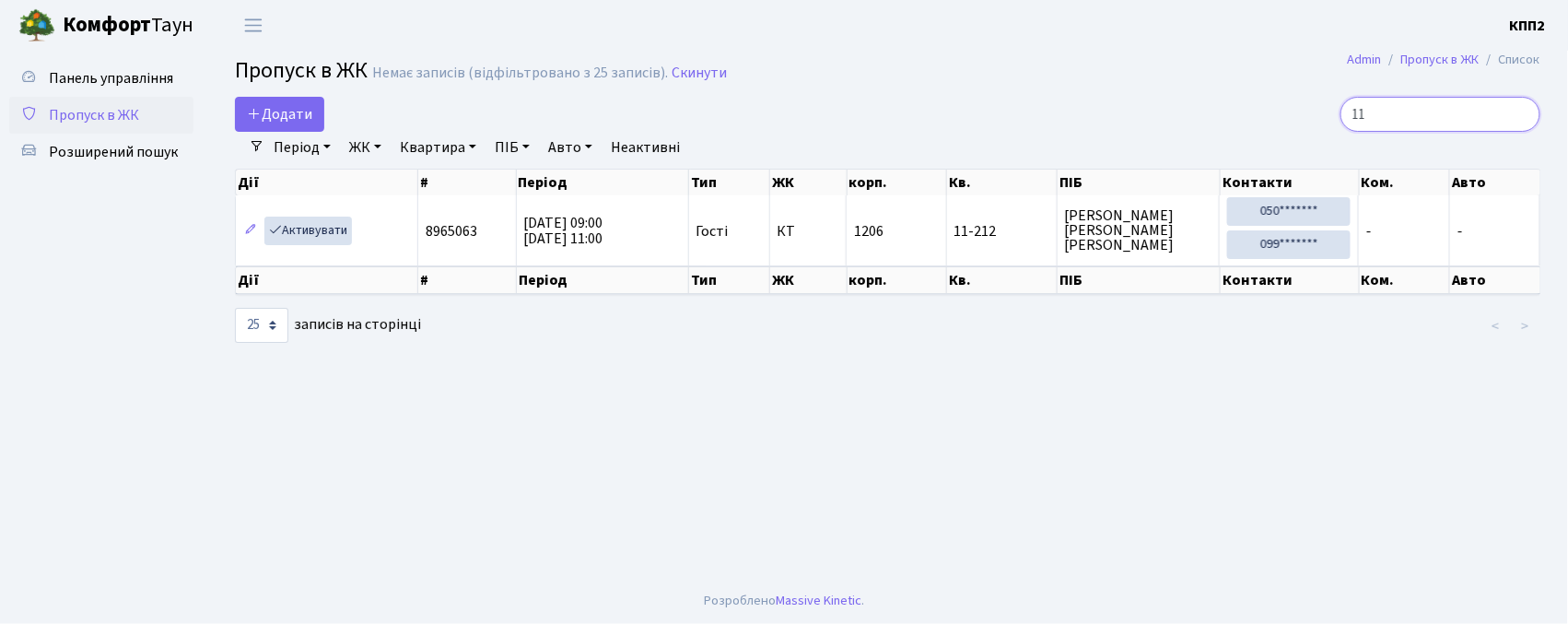
type input "1"
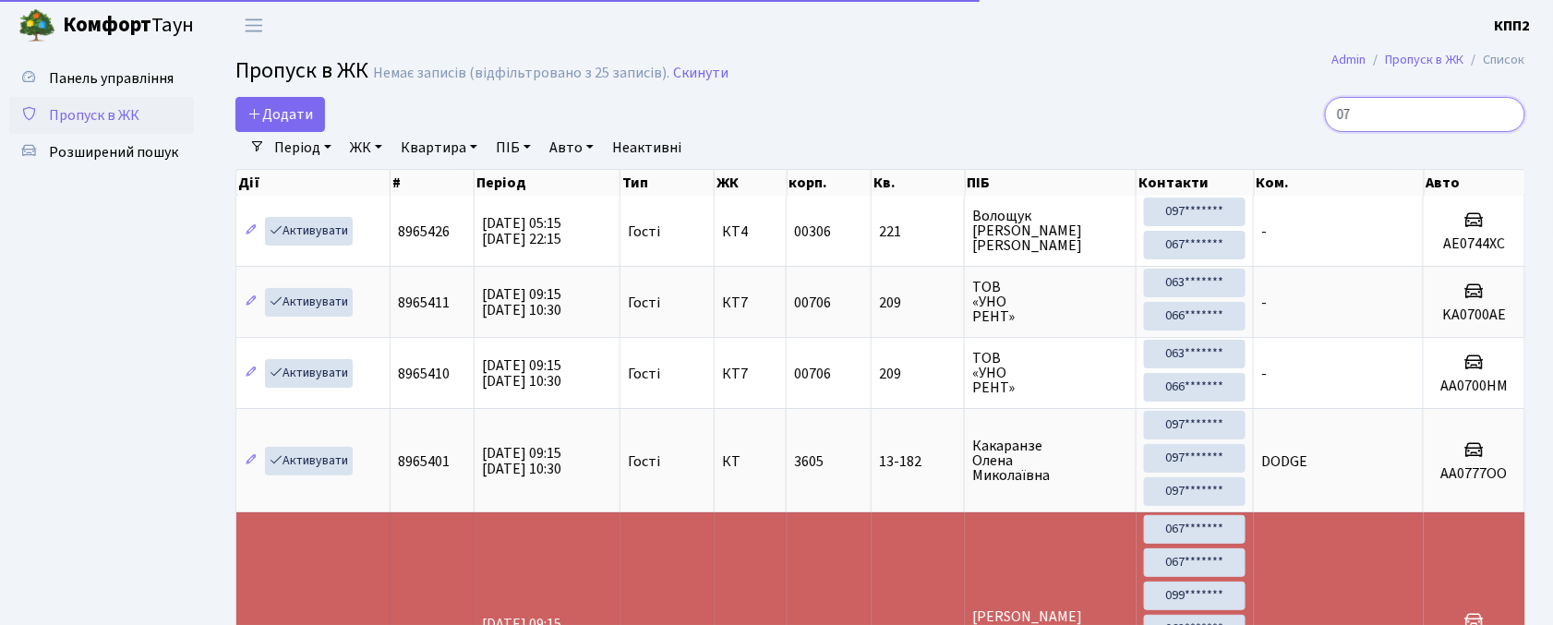
type input "0"
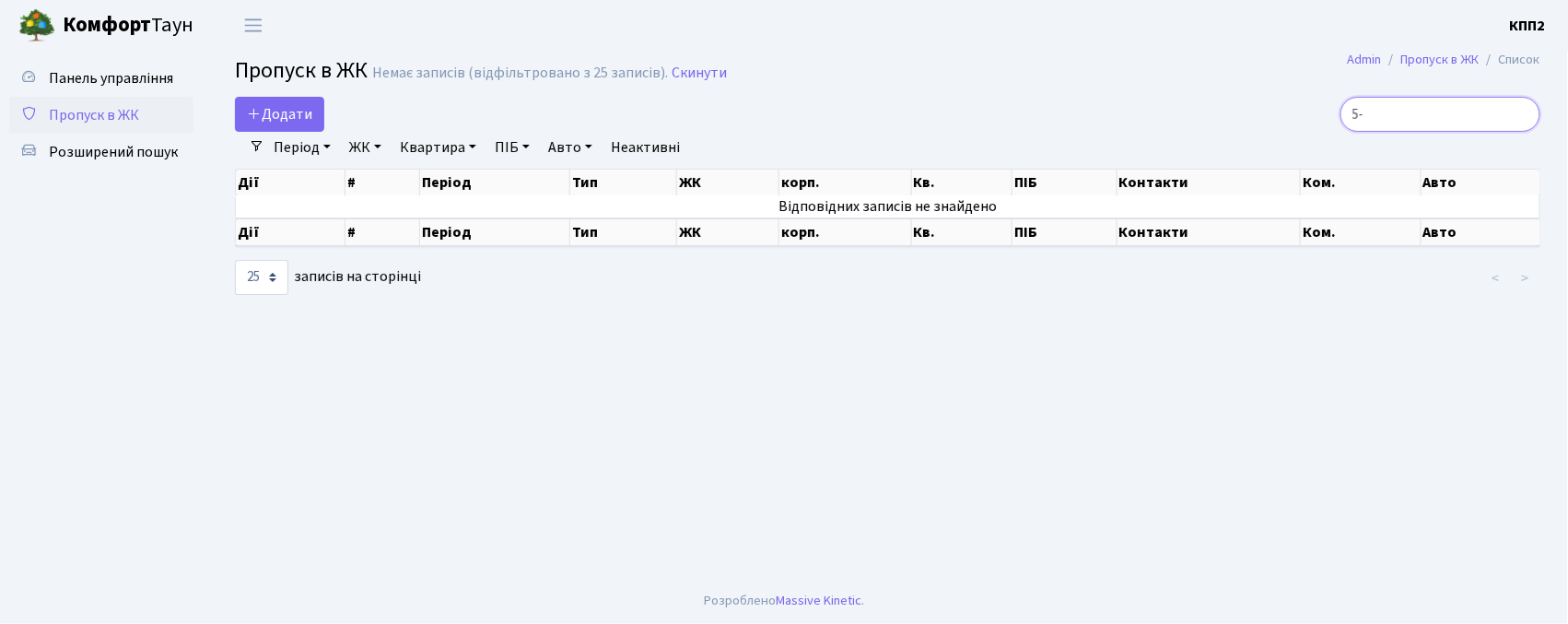
type input "5"
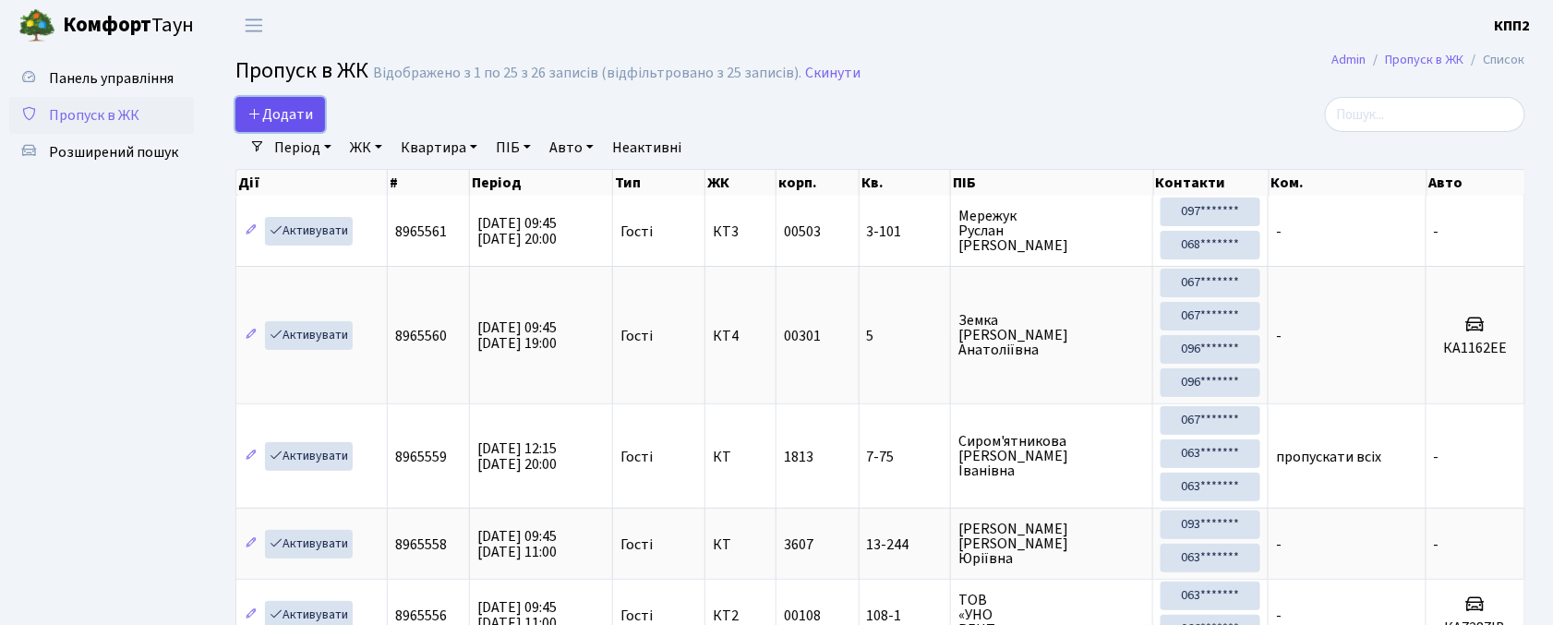
click at [296, 118] on span "Додати" at bounding box center [280, 114] width 66 height 20
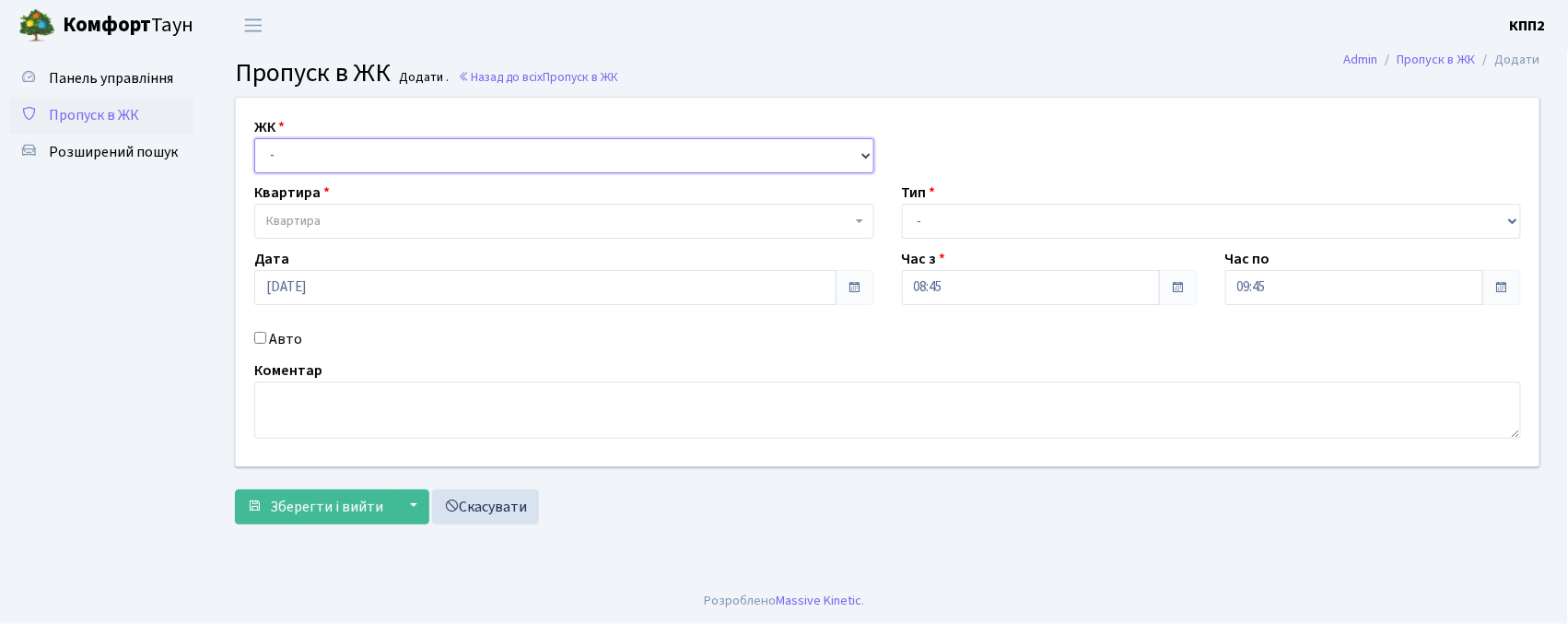
click at [320, 163] on select "- КТ, вул. Регенераторна, 4 КТ2, просп. [STREET_ADDRESS] [STREET_ADDRESS] [PERS…" at bounding box center [564, 155] width 620 height 35
select select "271"
click at [255, 138] on select "- КТ, вул. Регенераторна, 4 КТ2, просп. [STREET_ADDRESS] [STREET_ADDRESS] [PERS…" at bounding box center [564, 155] width 620 height 35
select select
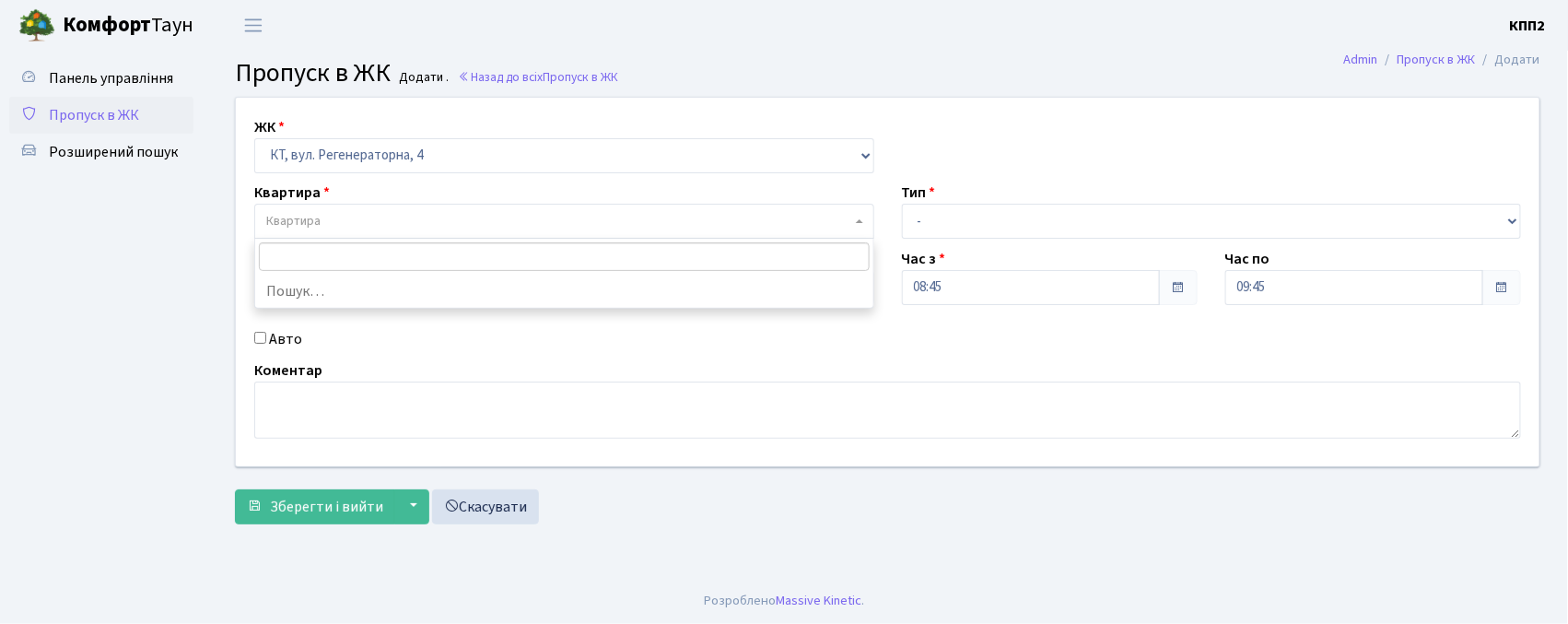
click at [339, 225] on span "Квартира" at bounding box center [559, 221] width 585 height 18
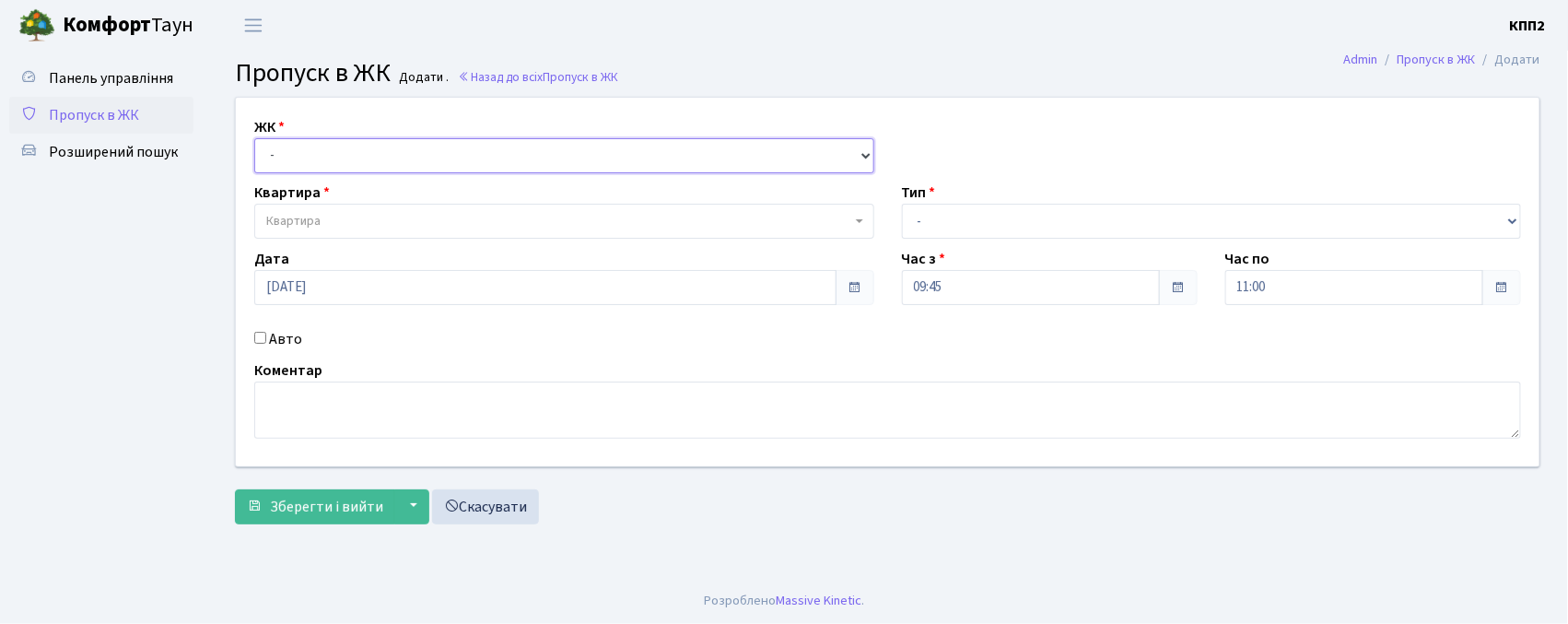
drag, startPoint x: 0, startPoint y: 0, endPoint x: 329, endPoint y: 171, distance: 370.8
click at [329, 145] on select "- КТ, вул. Регенераторна, 4 КТ2, просп. [STREET_ADDRESS] [STREET_ADDRESS] [PERS…" at bounding box center [564, 155] width 620 height 35
select select "271"
click at [255, 138] on select "- КТ, вул. Регенераторна, 4 КТ2, просп. [STREET_ADDRESS] [STREET_ADDRESS] [PERS…" at bounding box center [564, 155] width 620 height 35
select select
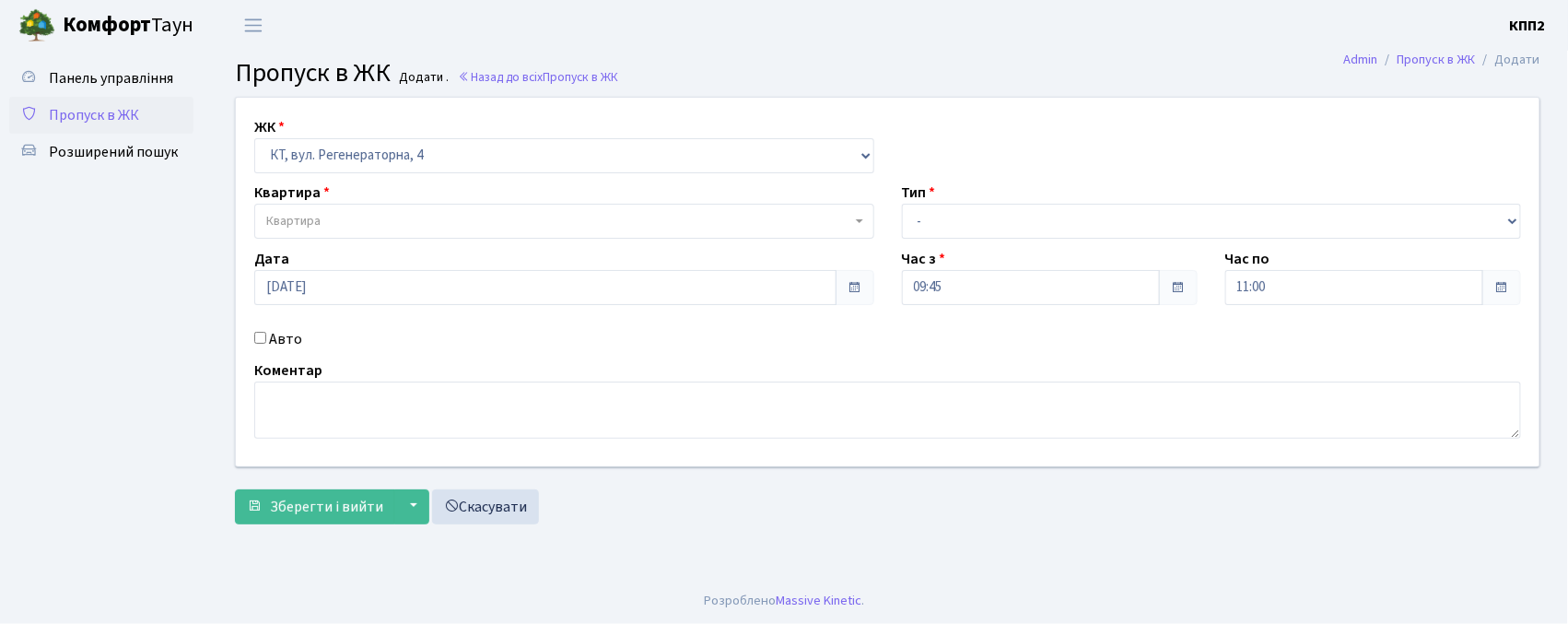
click at [336, 222] on span "Квартира" at bounding box center [559, 221] width 585 height 18
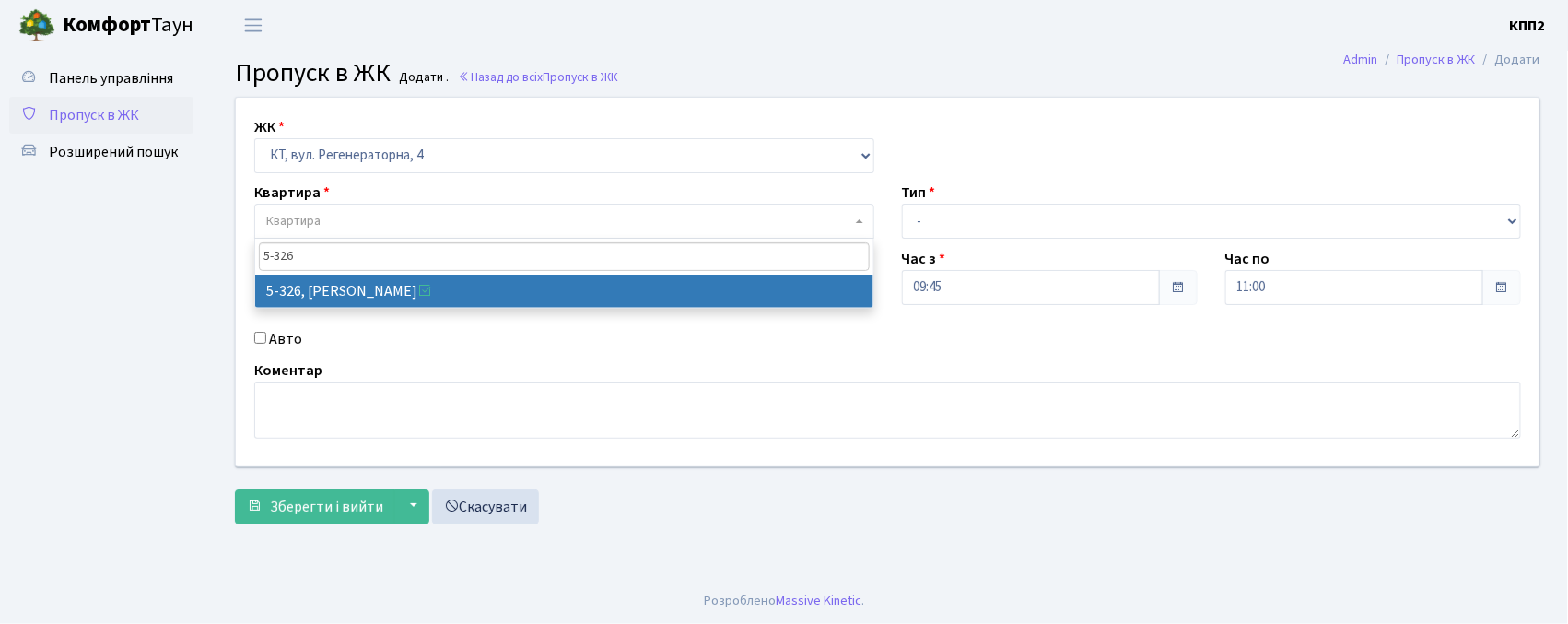
type input "5-326"
select select "2249"
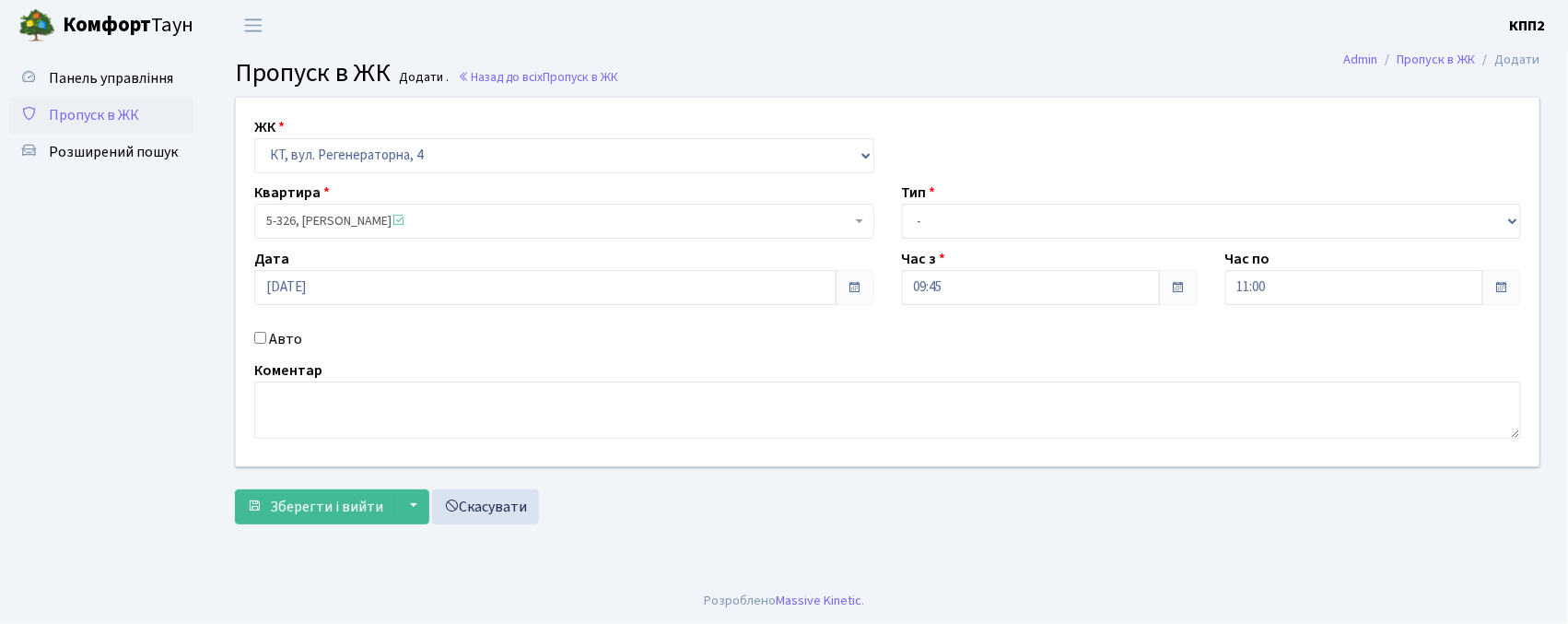
click at [295, 342] on label "Авто" at bounding box center [285, 339] width 33 height 22
click at [266, 342] on input "Авто" at bounding box center [261, 337] width 12 height 12
checkbox input "true"
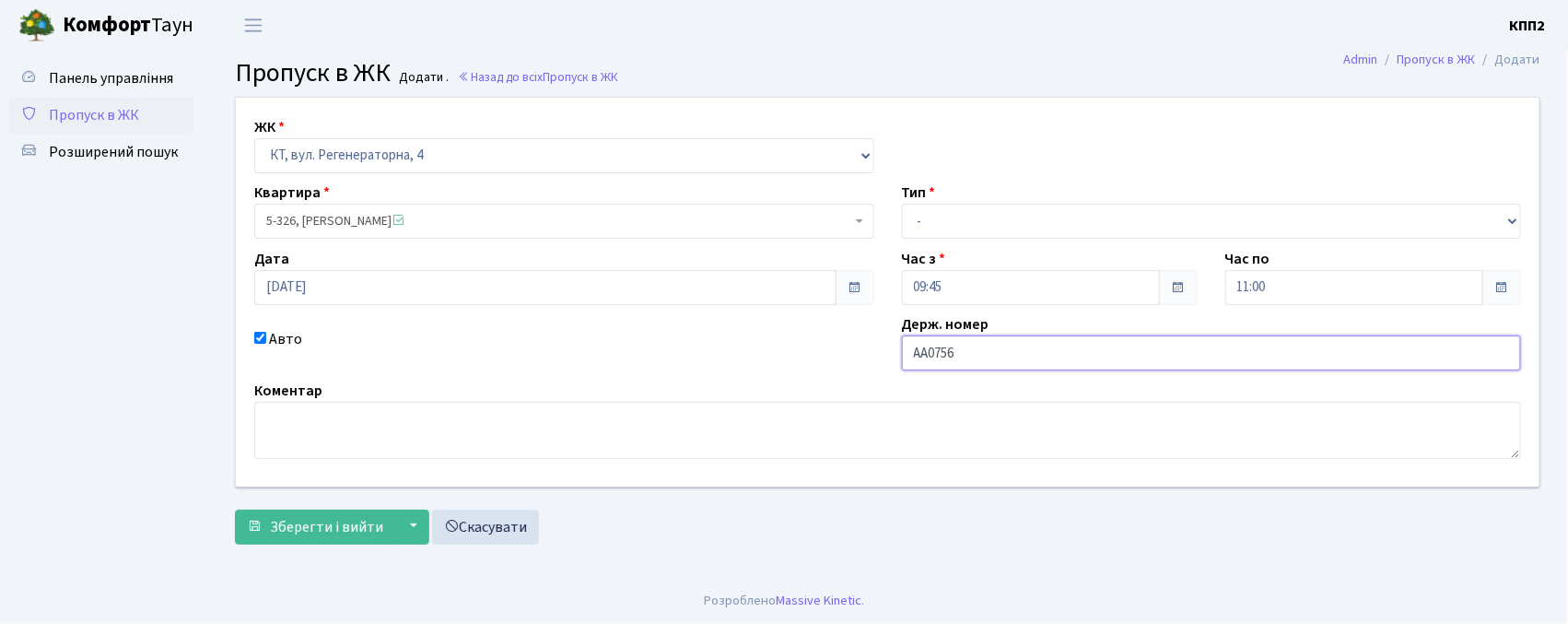
type input "АА0756АН"
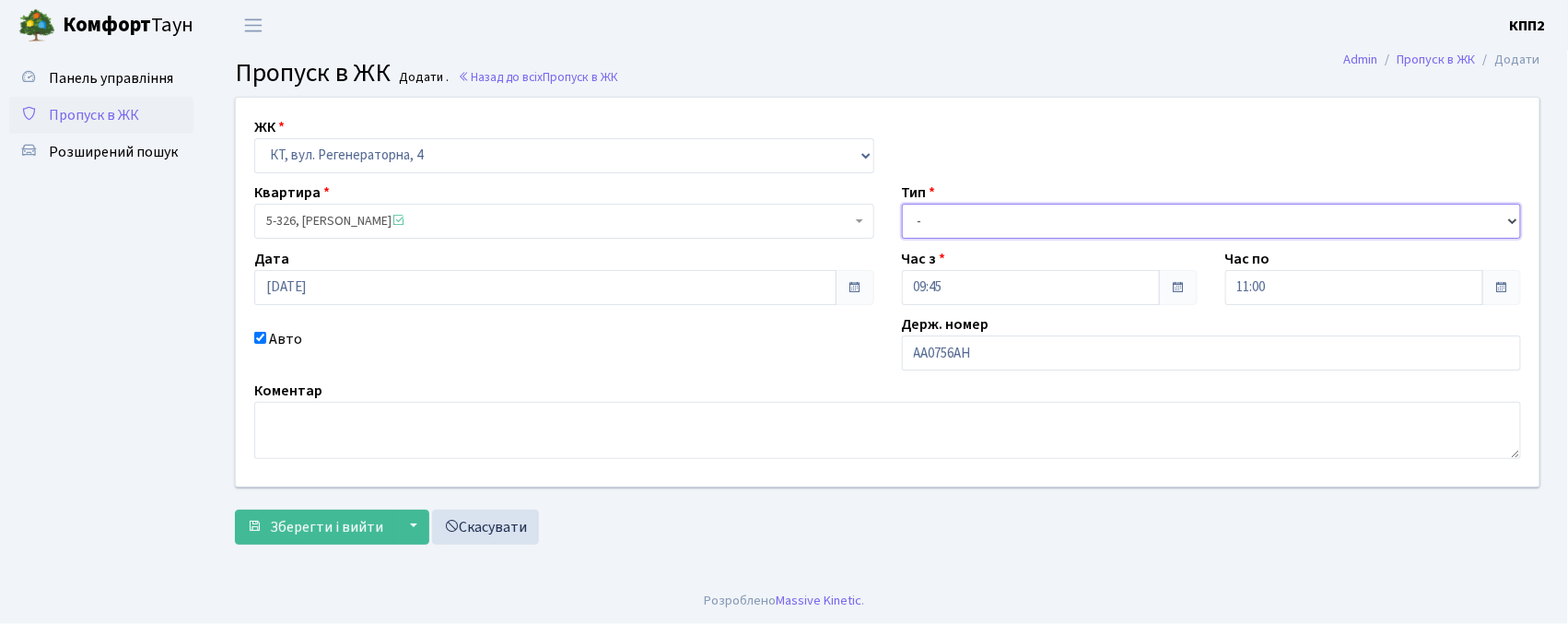
click at [985, 220] on select "- Доставка Таксі Гості Сервіс" at bounding box center [1212, 221] width 620 height 35
select select "3"
click at [902, 204] on select "- Доставка Таксі Гості Сервіс" at bounding box center [1212, 221] width 620 height 35
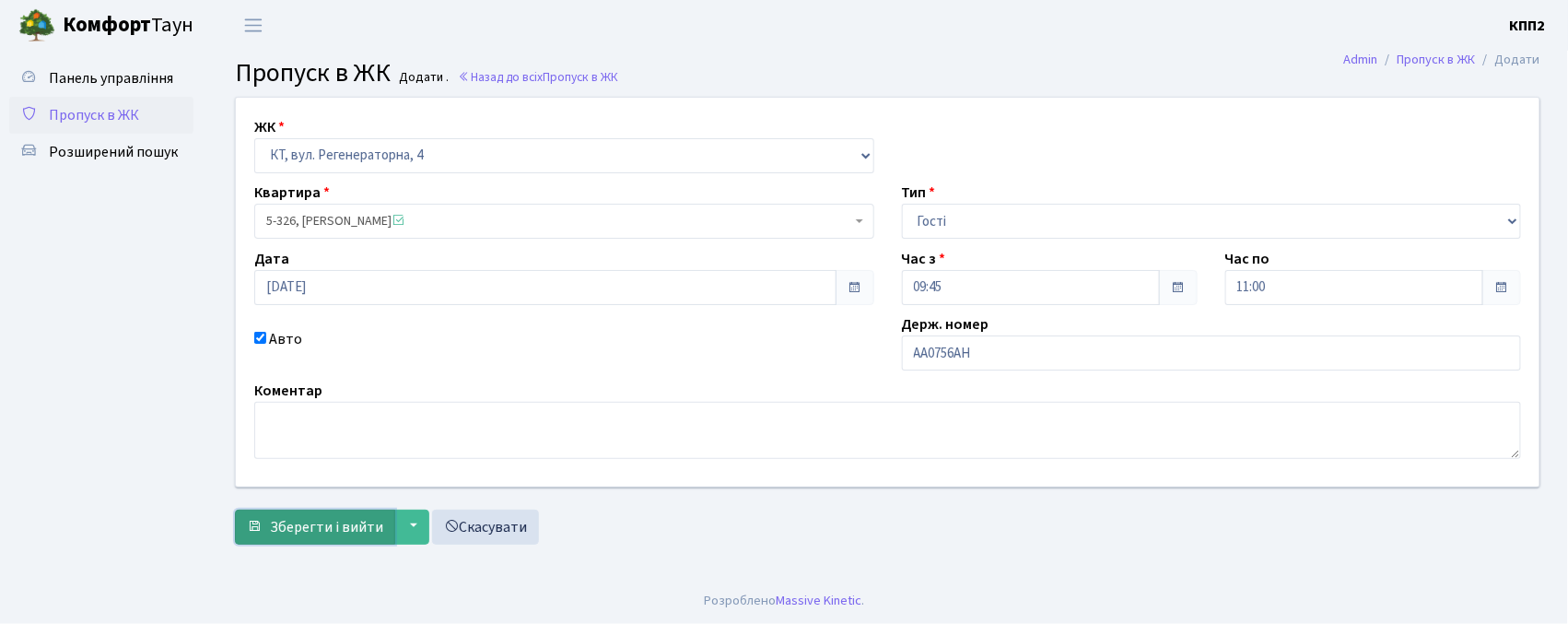
click at [357, 528] on span "Зберегти і вийти" at bounding box center [327, 527] width 114 height 20
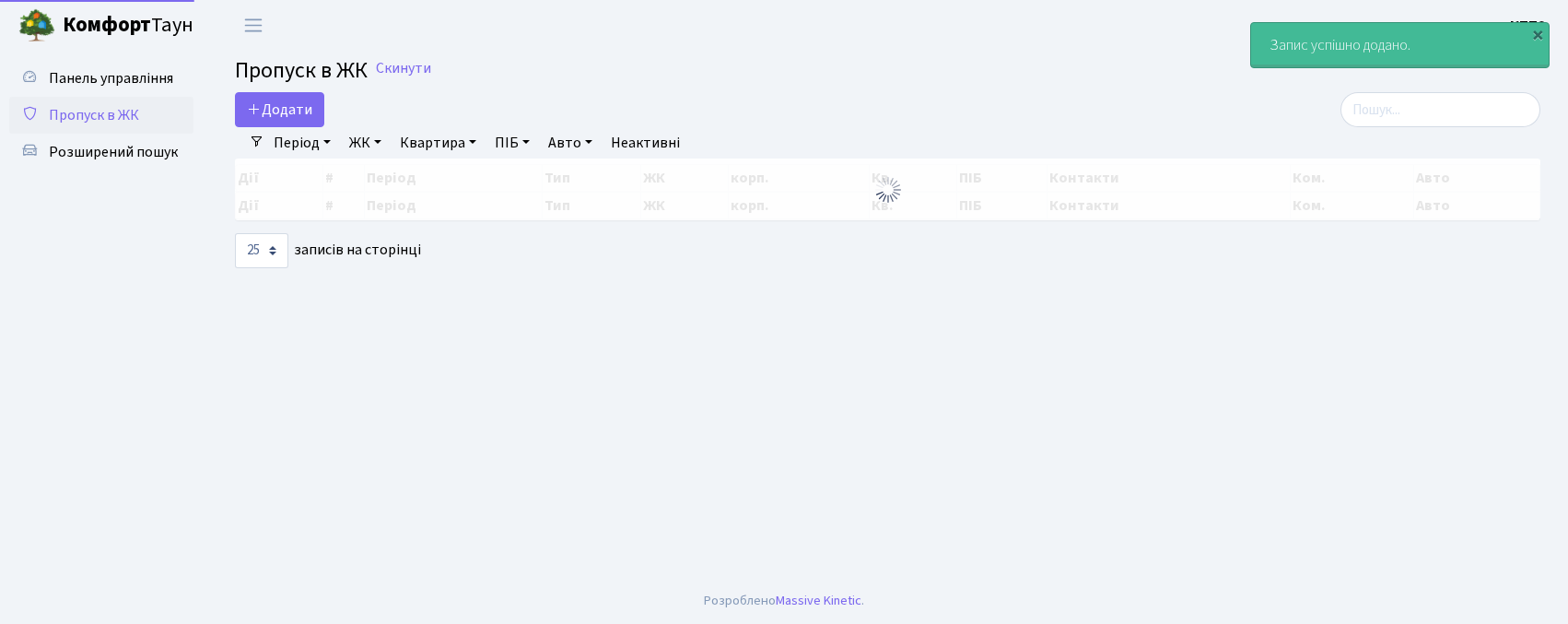
select select "25"
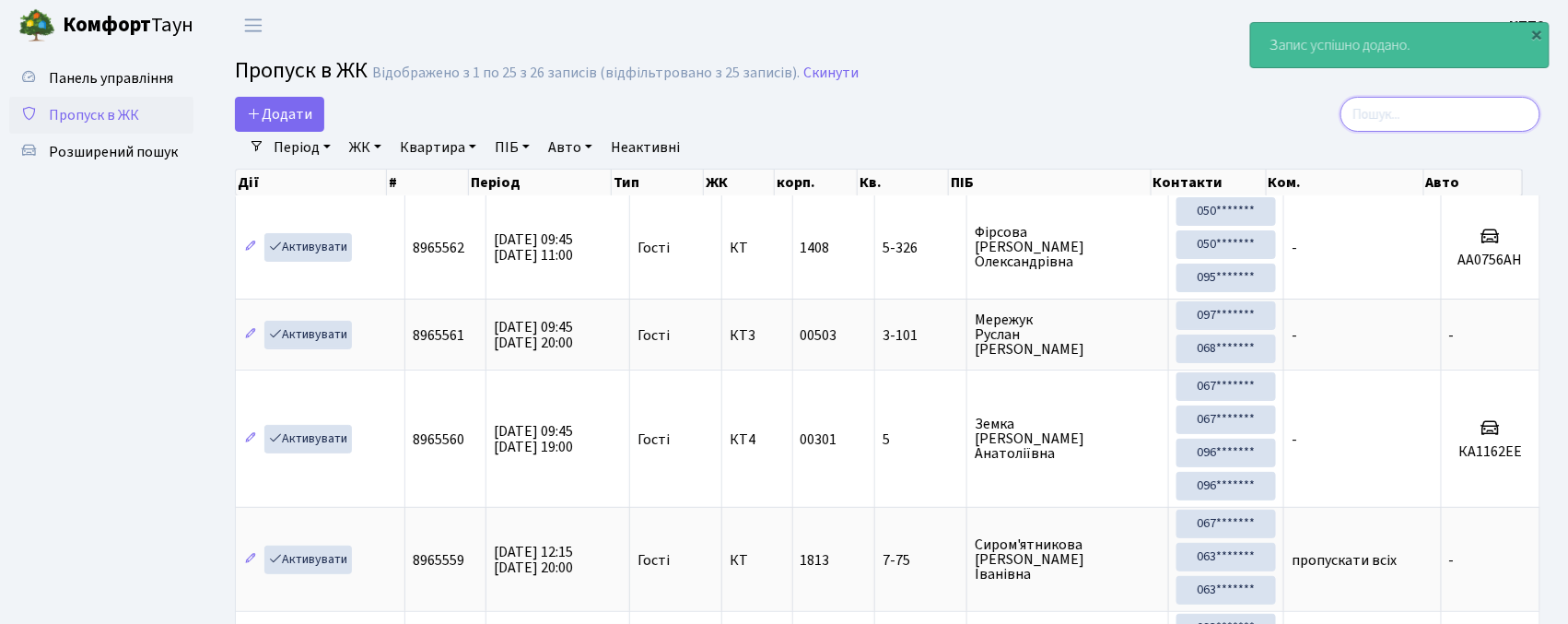
click at [1426, 111] on input "search" at bounding box center [1440, 114] width 200 height 35
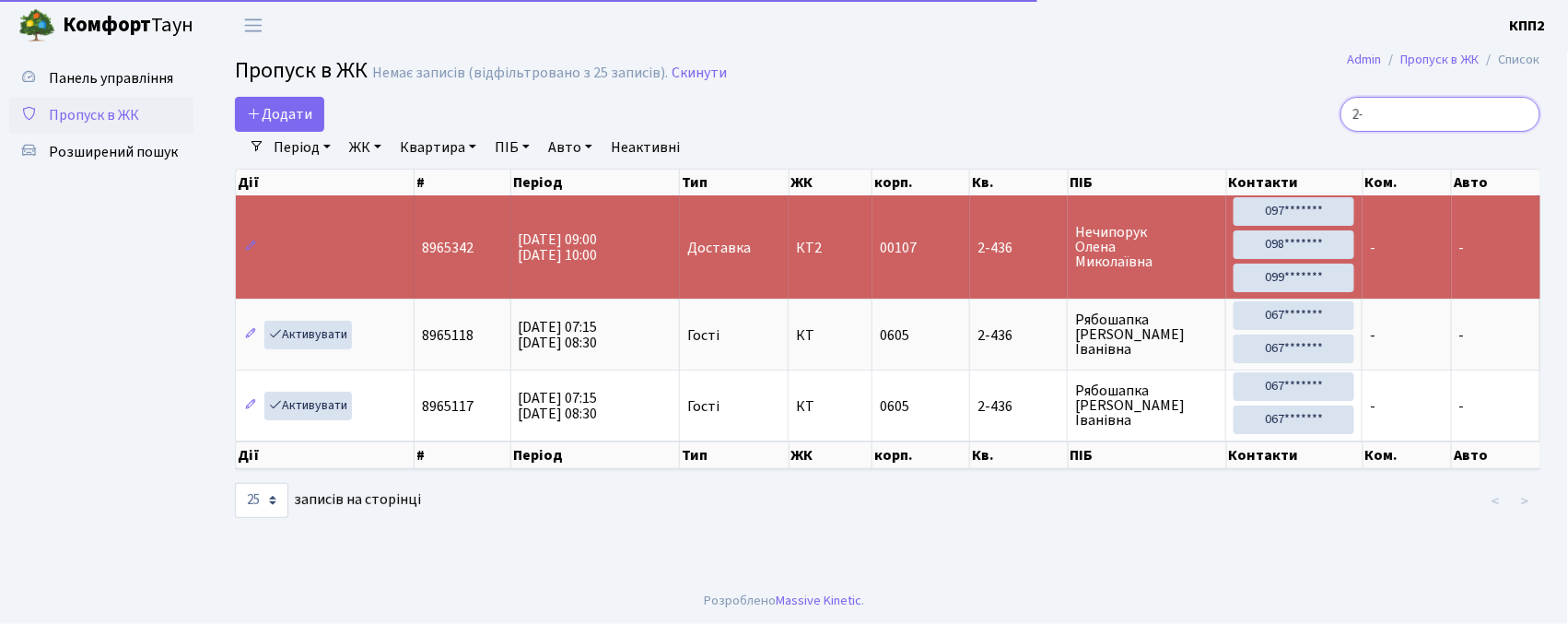
type input "2"
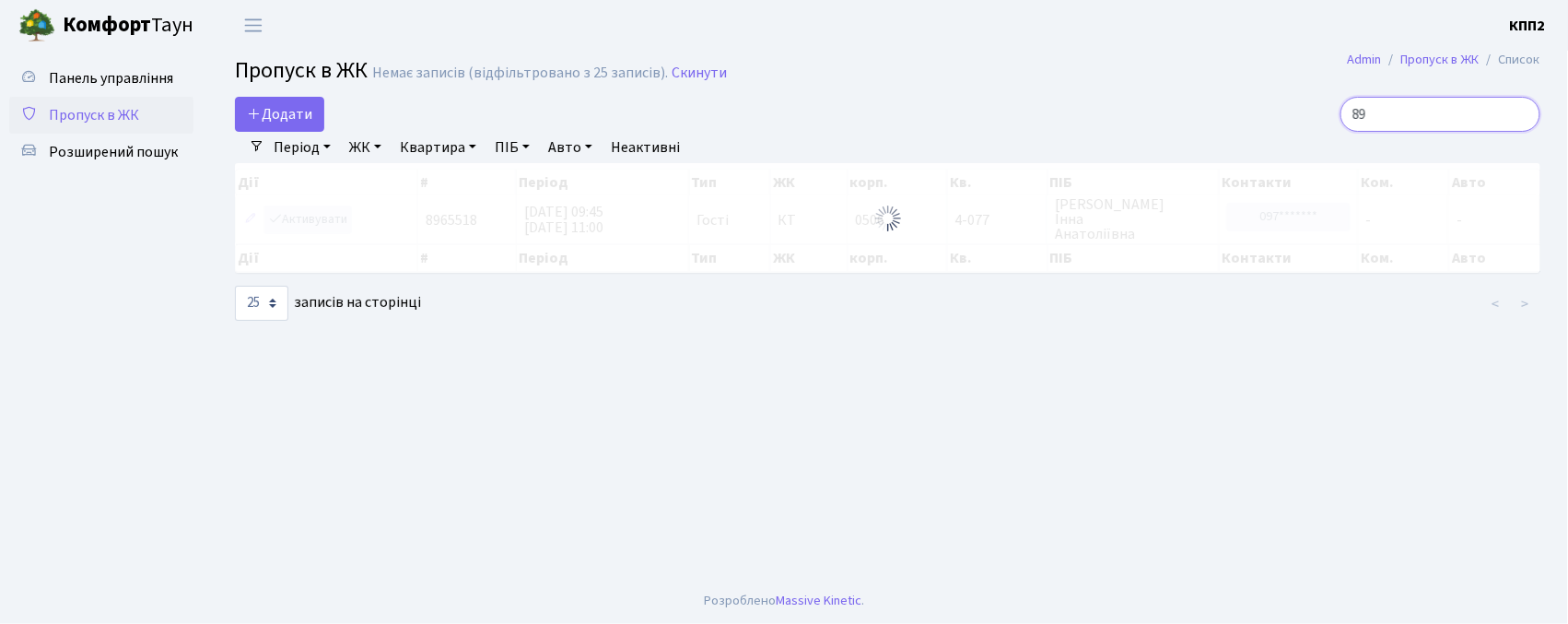
type input "8"
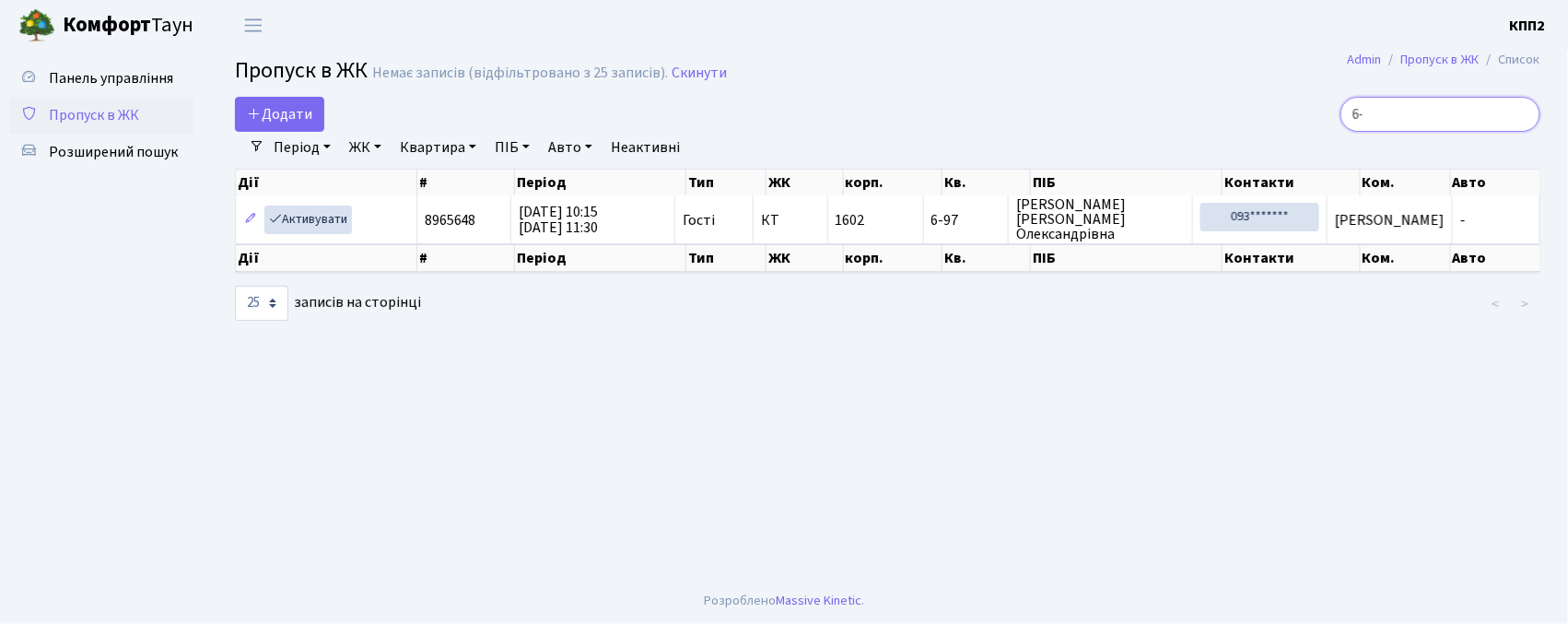
type input "6"
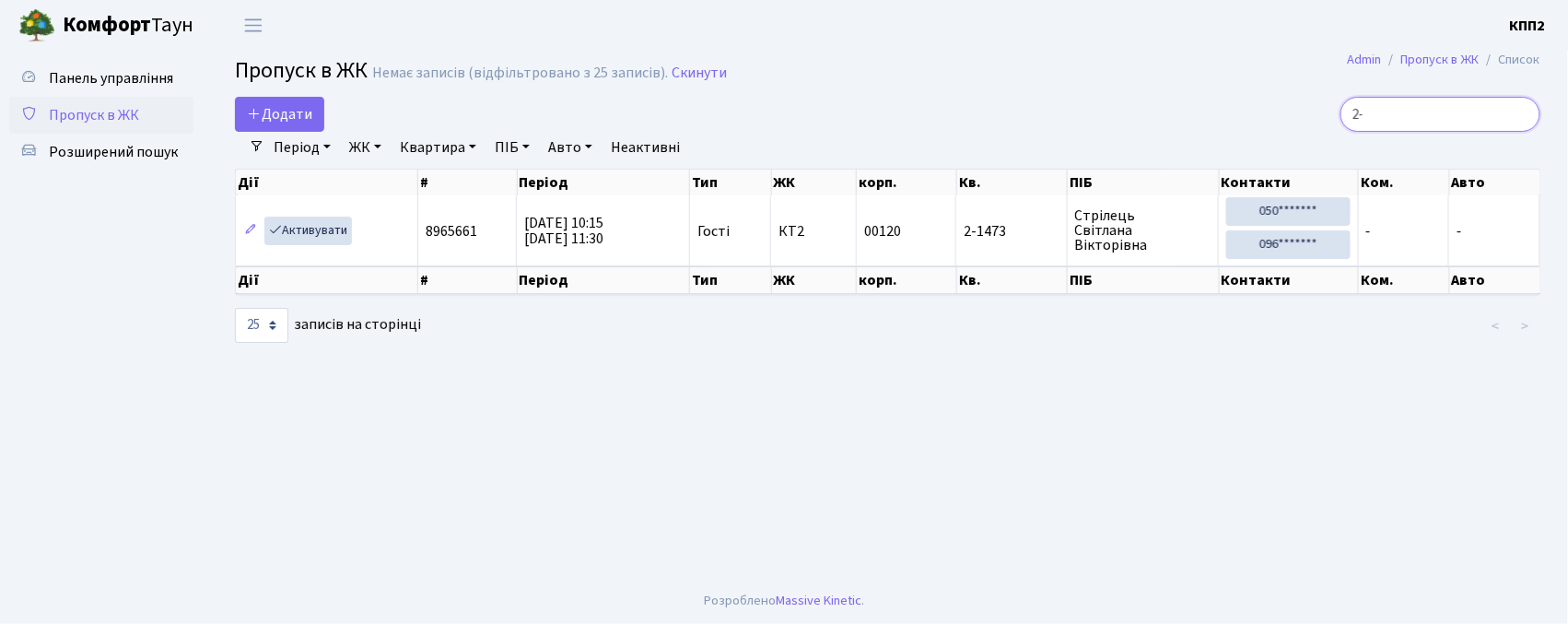
type input "2"
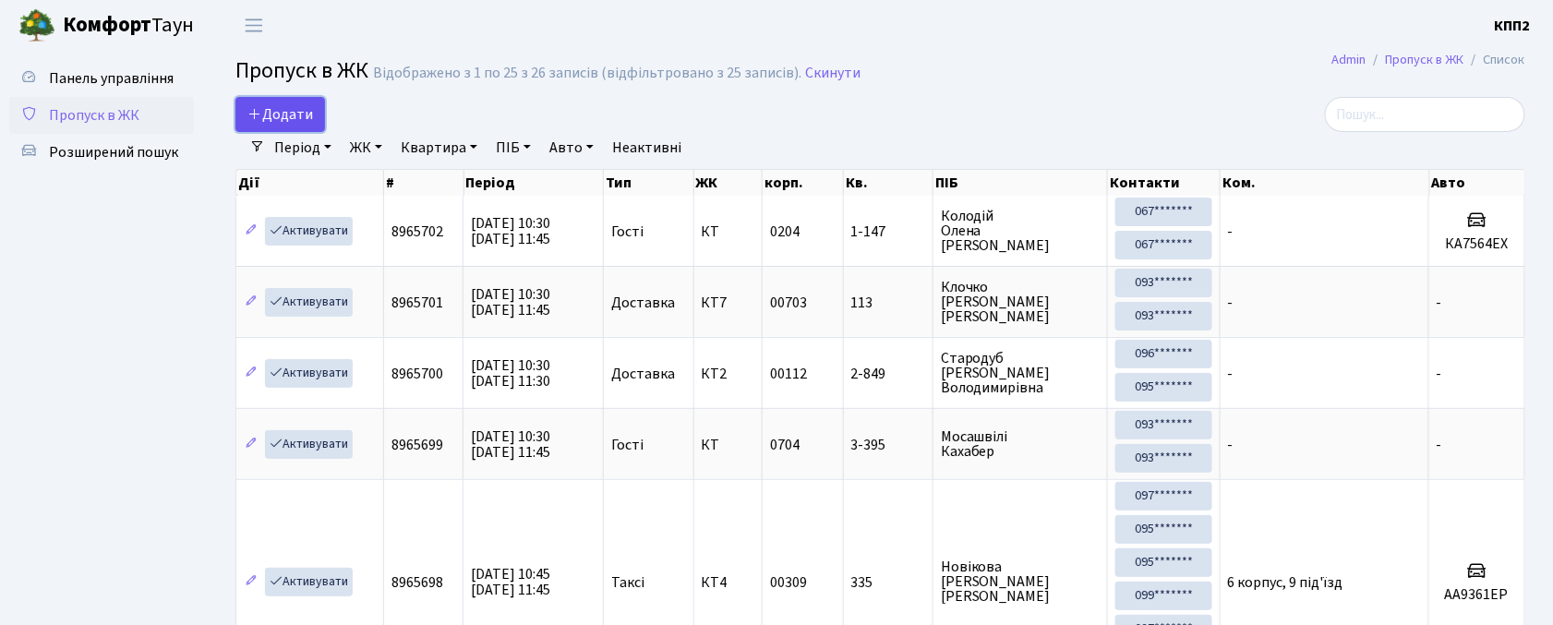
click at [259, 108] on icon at bounding box center [254, 113] width 15 height 15
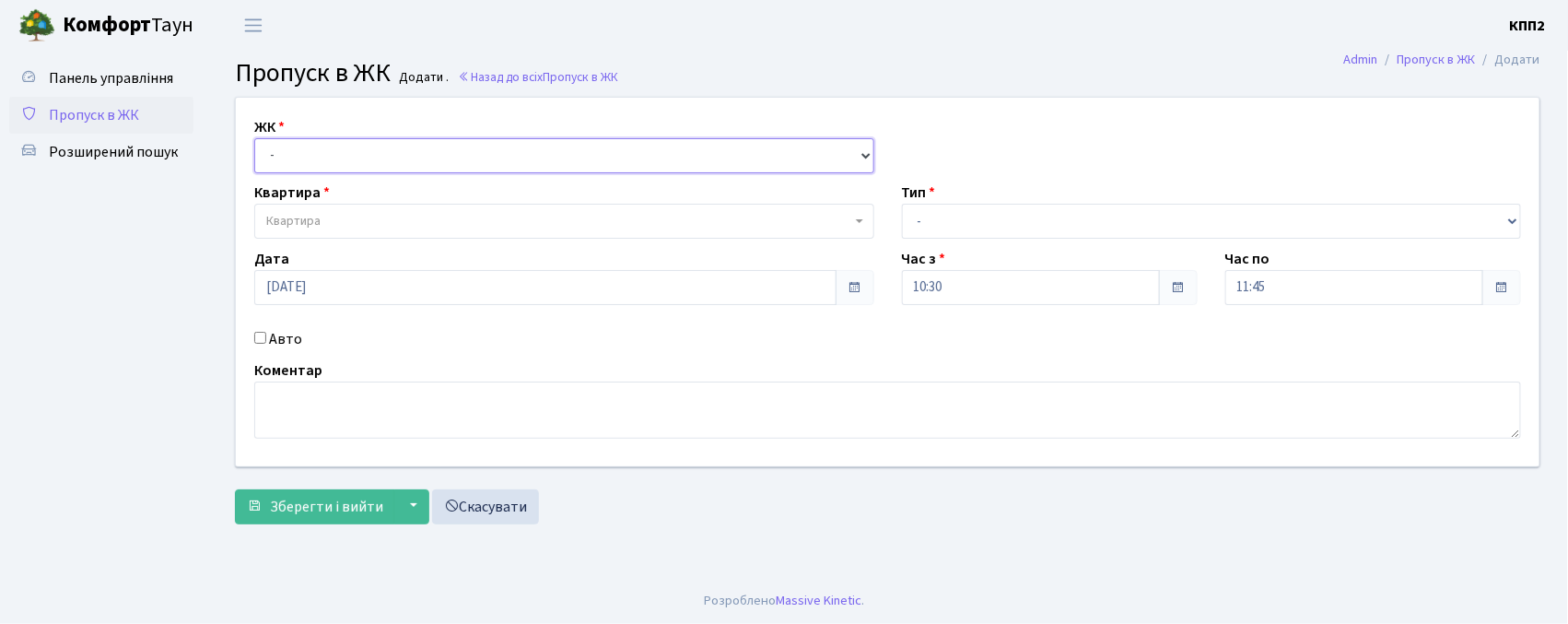
click at [342, 153] on select "- КТ, вул. Регенераторна, 4 КТ2, просп. [STREET_ADDRESS] [STREET_ADDRESS] [PERS…" at bounding box center [564, 155] width 620 height 35
select select "271"
click at [255, 138] on select "- КТ, вул. Регенераторна, 4 КТ2, просп. [STREET_ADDRESS] [STREET_ADDRESS] [PERS…" at bounding box center [564, 155] width 620 height 35
select select
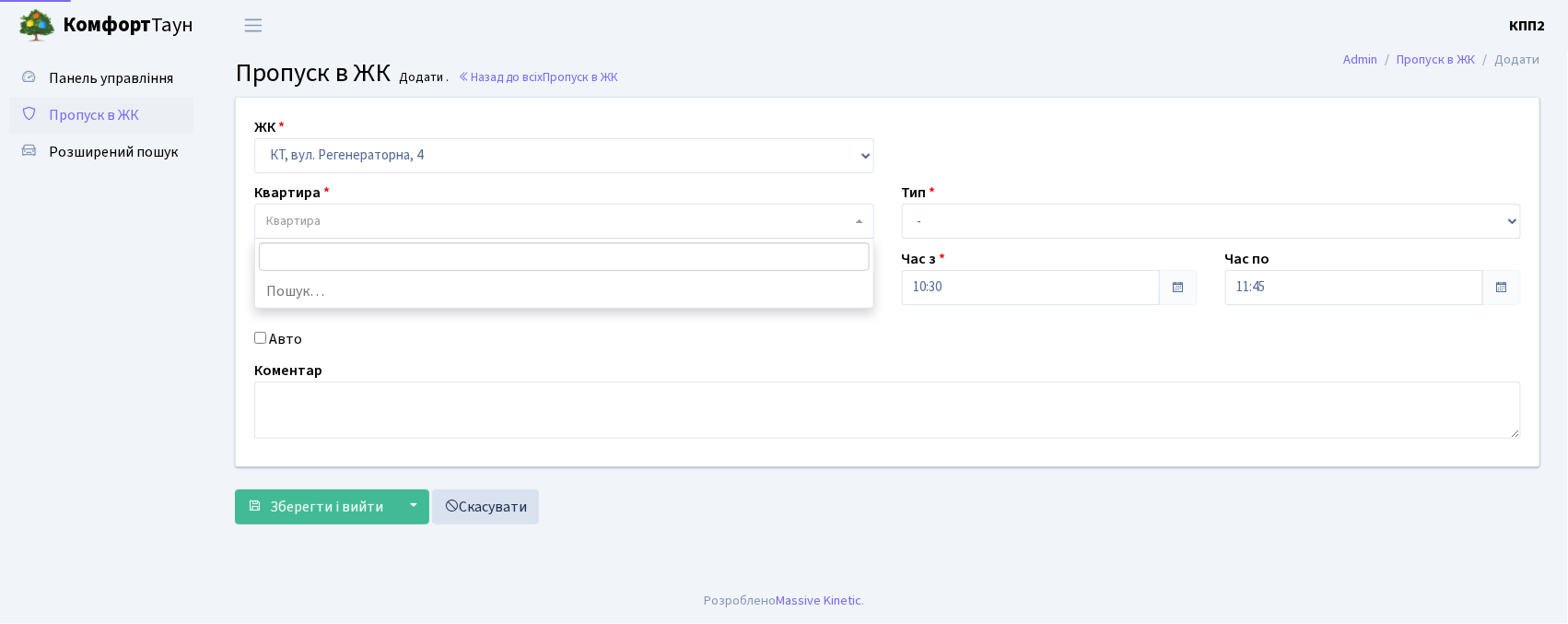
click at [389, 231] on span "Квартира" at bounding box center [559, 221] width 585 height 18
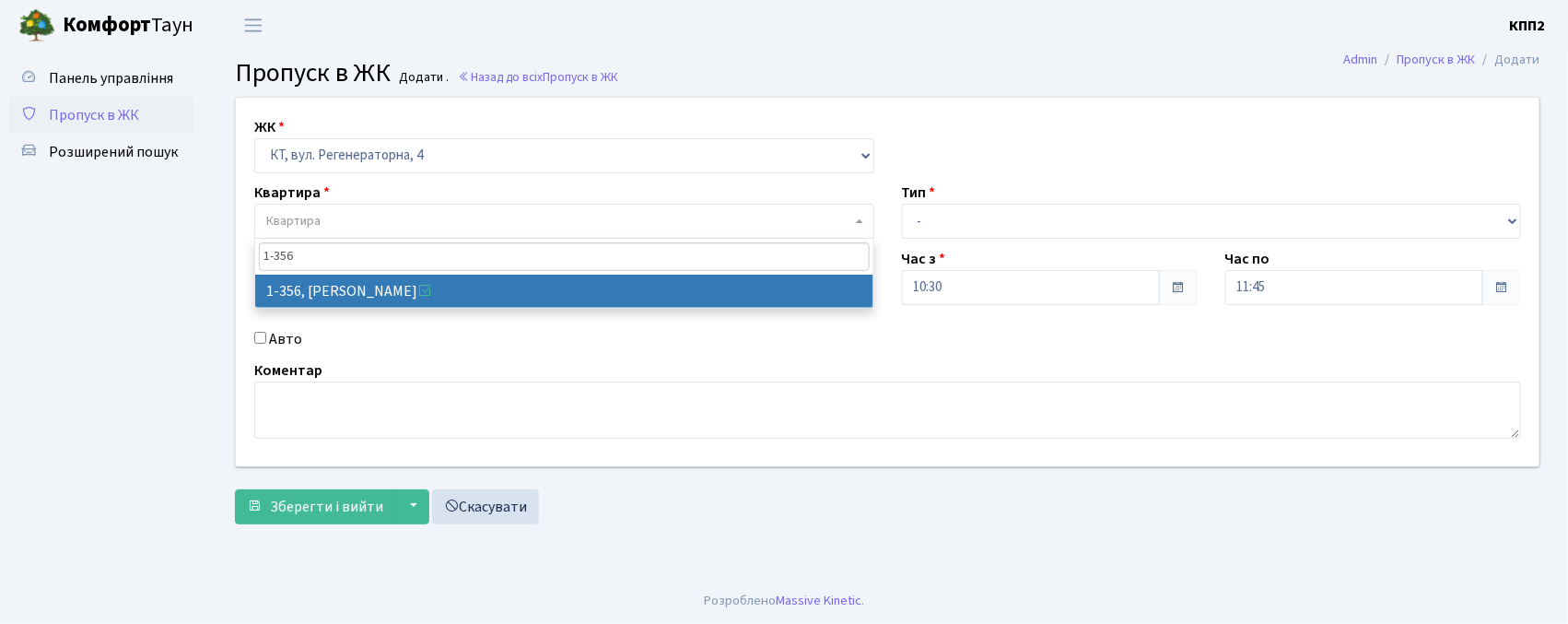
type input "1-356"
select select "356"
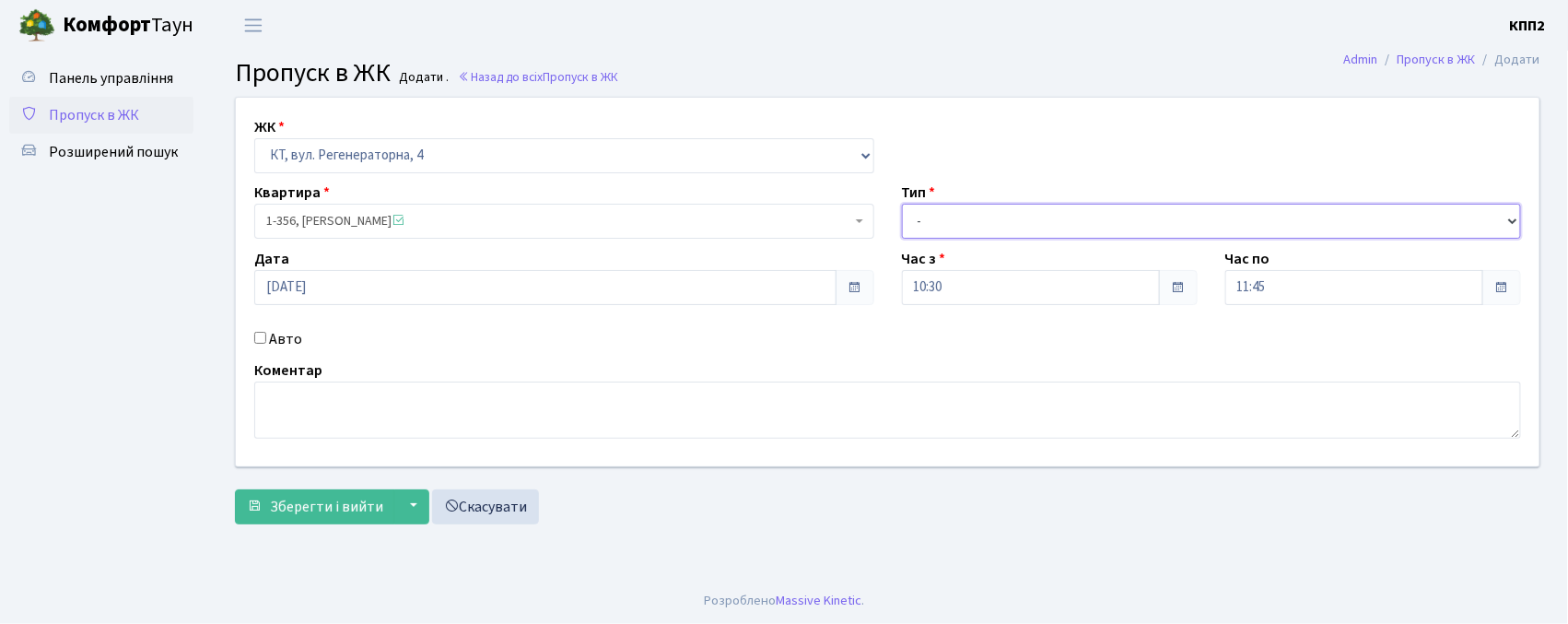
click at [1137, 231] on select "- Доставка Таксі Гості Сервіс" at bounding box center [1212, 221] width 620 height 35
select select "1"
click at [902, 204] on select "- Доставка Таксі Гості Сервіс" at bounding box center [1212, 221] width 620 height 35
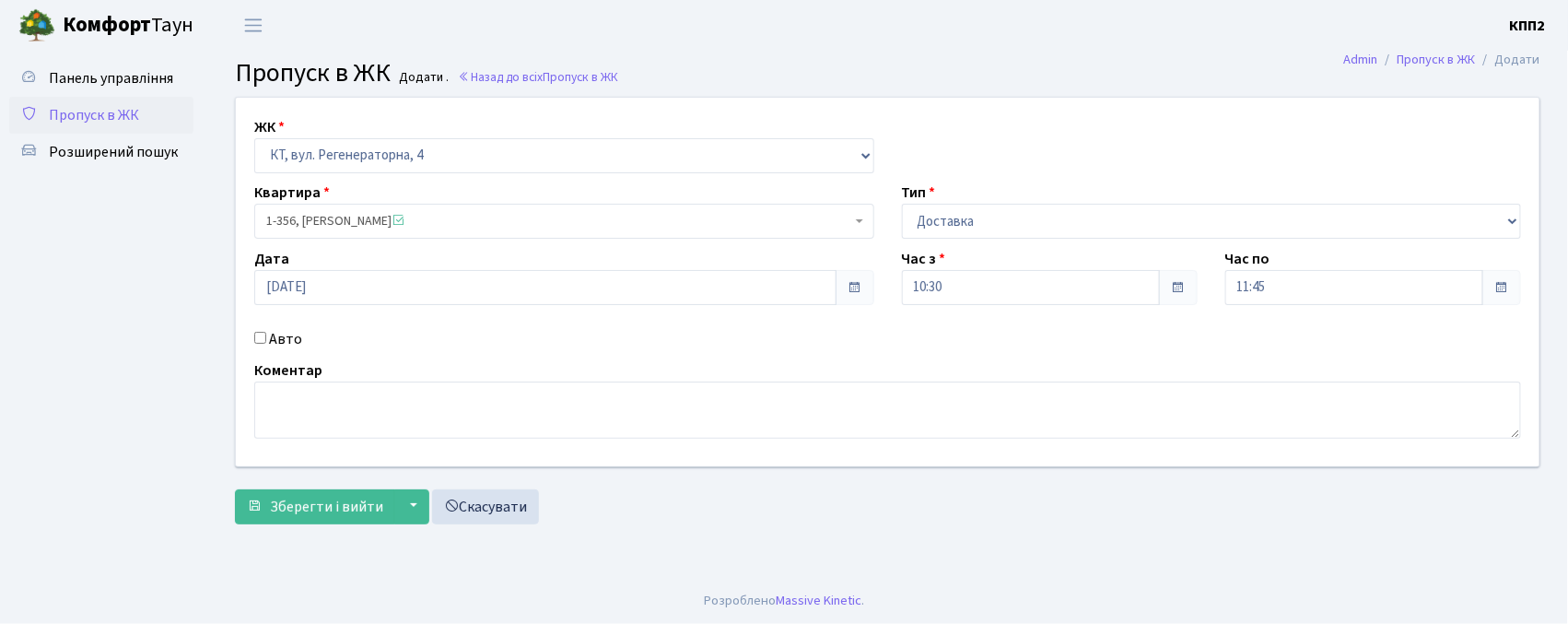
click at [283, 339] on label "Авто" at bounding box center [285, 339] width 33 height 22
click at [266, 339] on input "Авто" at bounding box center [261, 337] width 12 height 12
checkbox input "true"
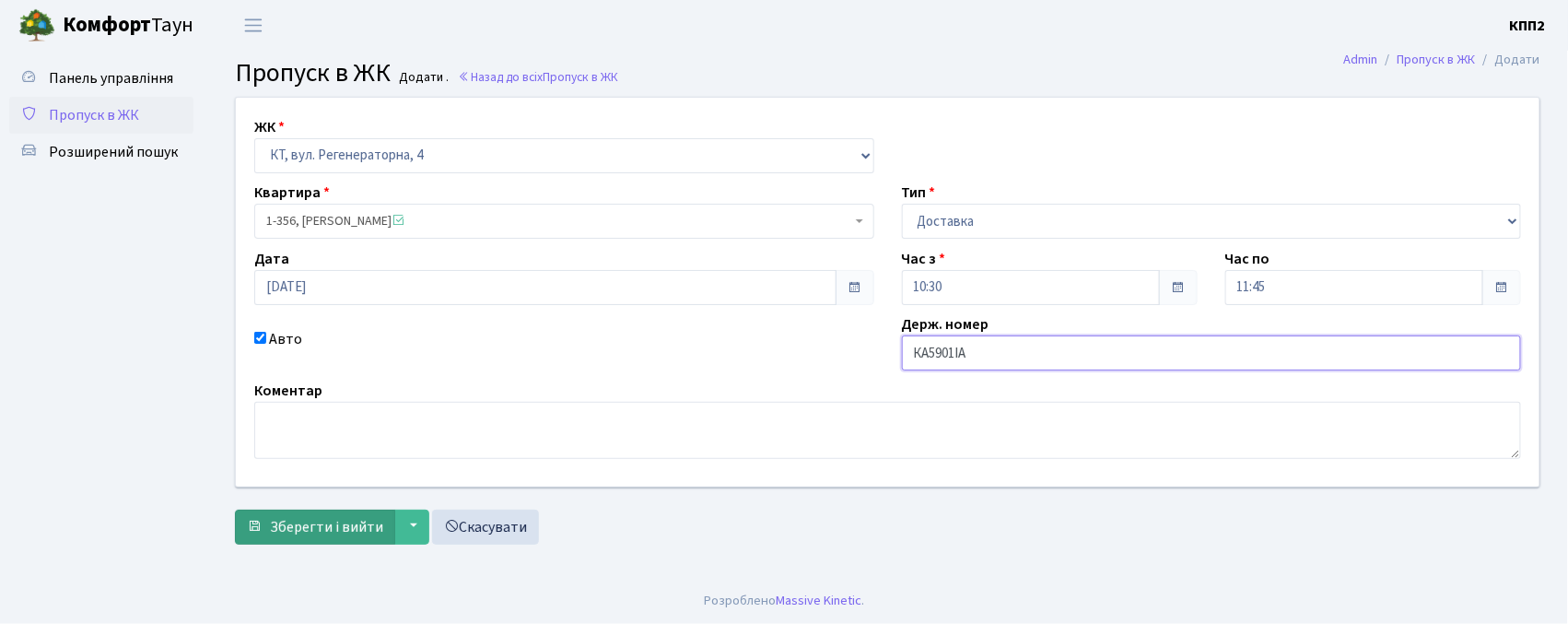
type input "КА5901ІА"
click at [274, 531] on span "Зберегти і вийти" at bounding box center [327, 527] width 114 height 20
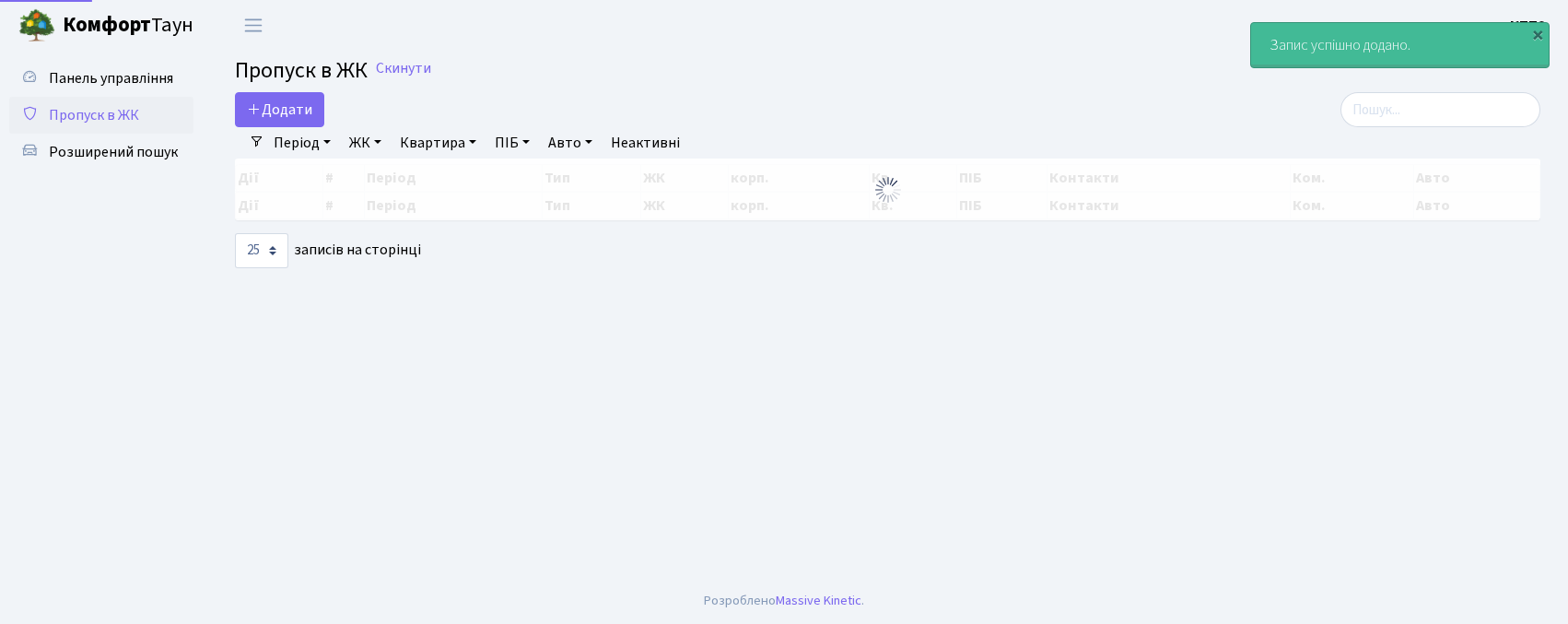
select select "25"
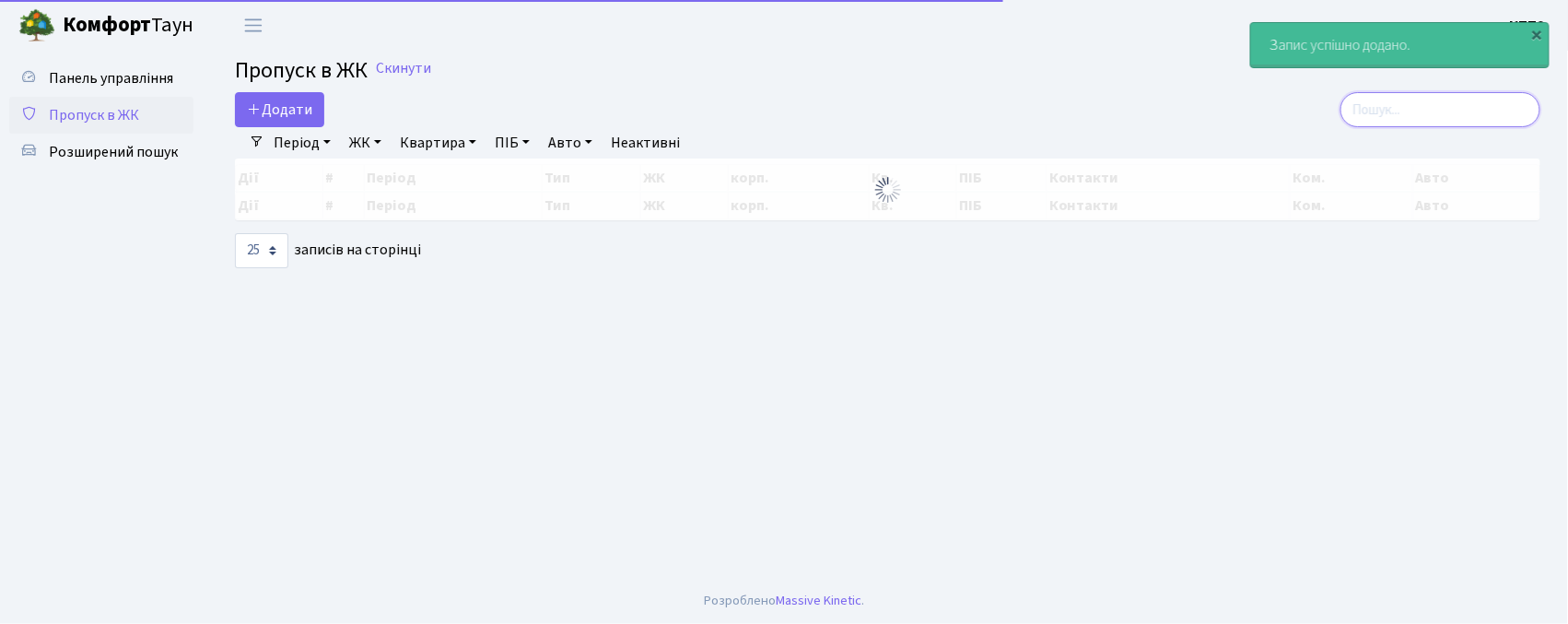
click at [1516, 105] on input "search" at bounding box center [1440, 109] width 200 height 35
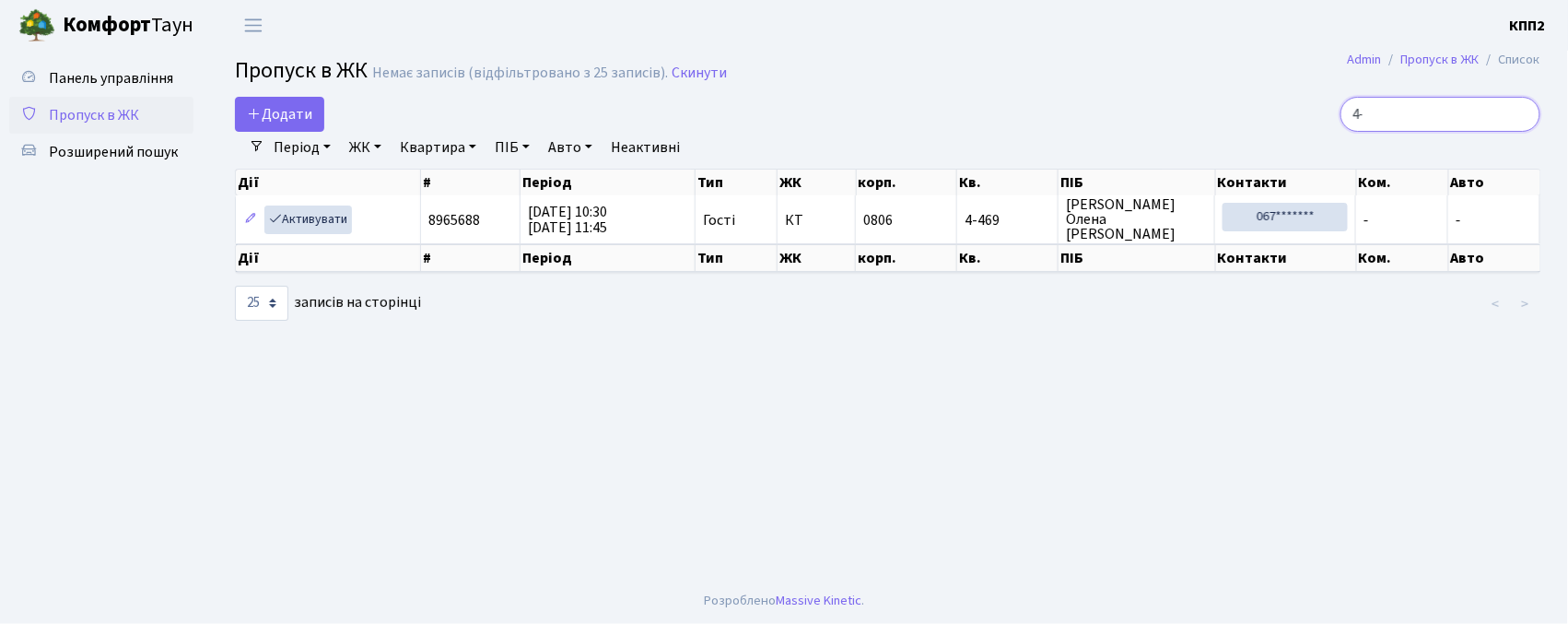
type input "4"
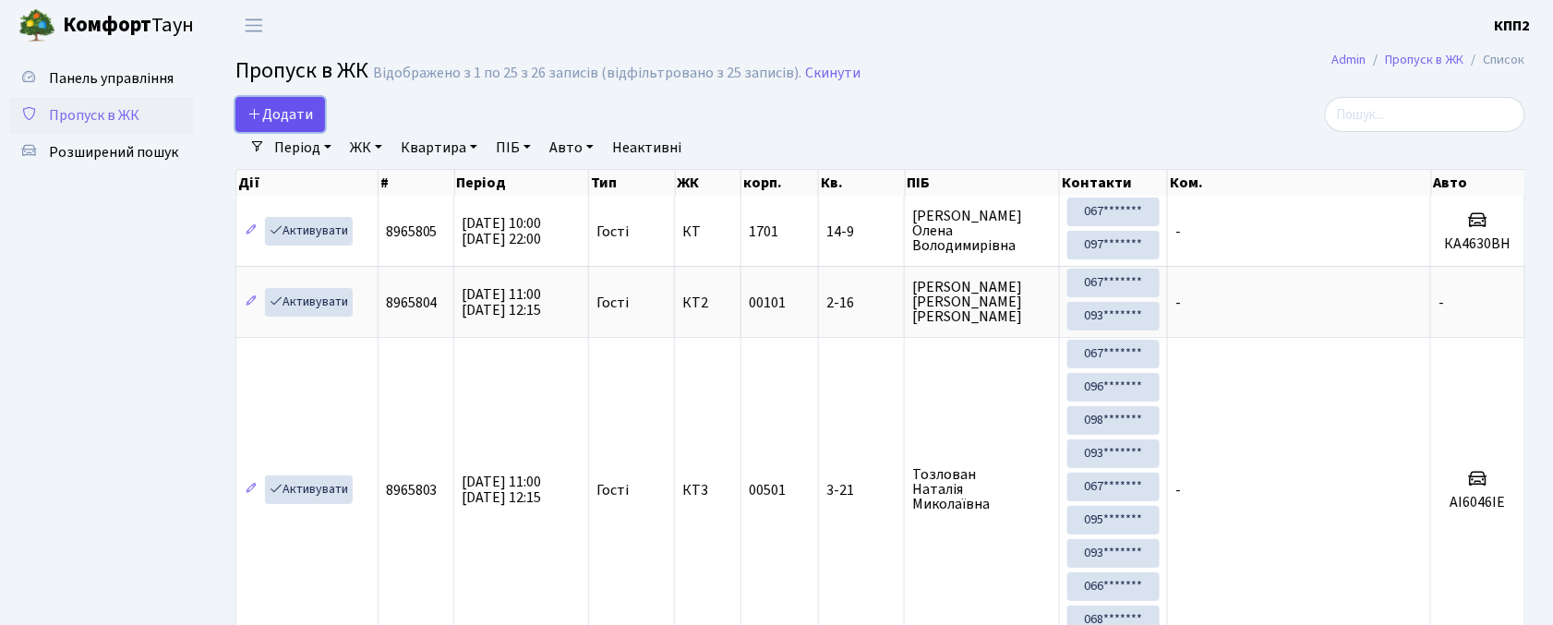
click at [310, 111] on span "Додати" at bounding box center [280, 114] width 66 height 20
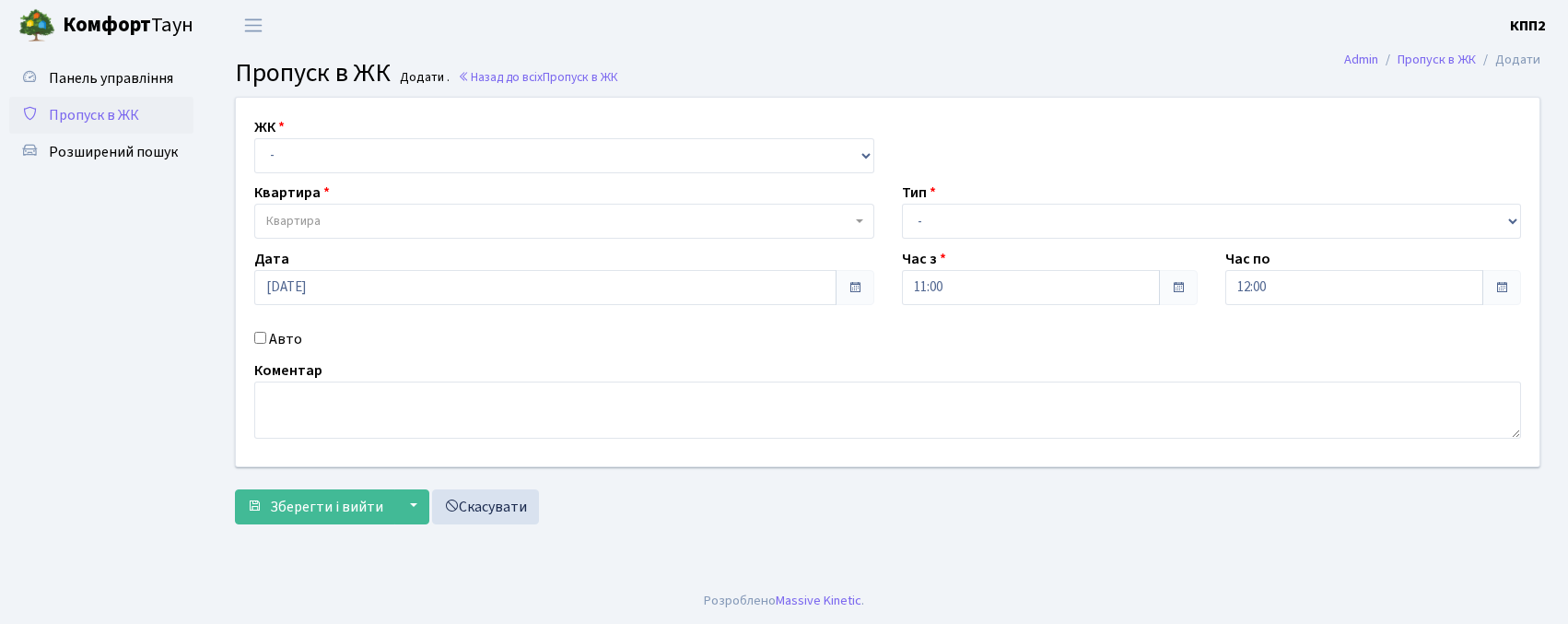
click at [317, 140] on select "- КТ, вул. Регенераторна, 4 КТ2, просп. [STREET_ADDRESS] [STREET_ADDRESS] [PERS…" at bounding box center [564, 155] width 620 height 35
select select "271"
click at [255, 138] on select "- КТ, вул. Регенераторна, 4 КТ2, просп. [STREET_ADDRESS] [STREET_ADDRESS] [PERS…" at bounding box center [564, 155] width 620 height 35
select select
click at [294, 340] on label "Авто" at bounding box center [285, 339] width 33 height 22
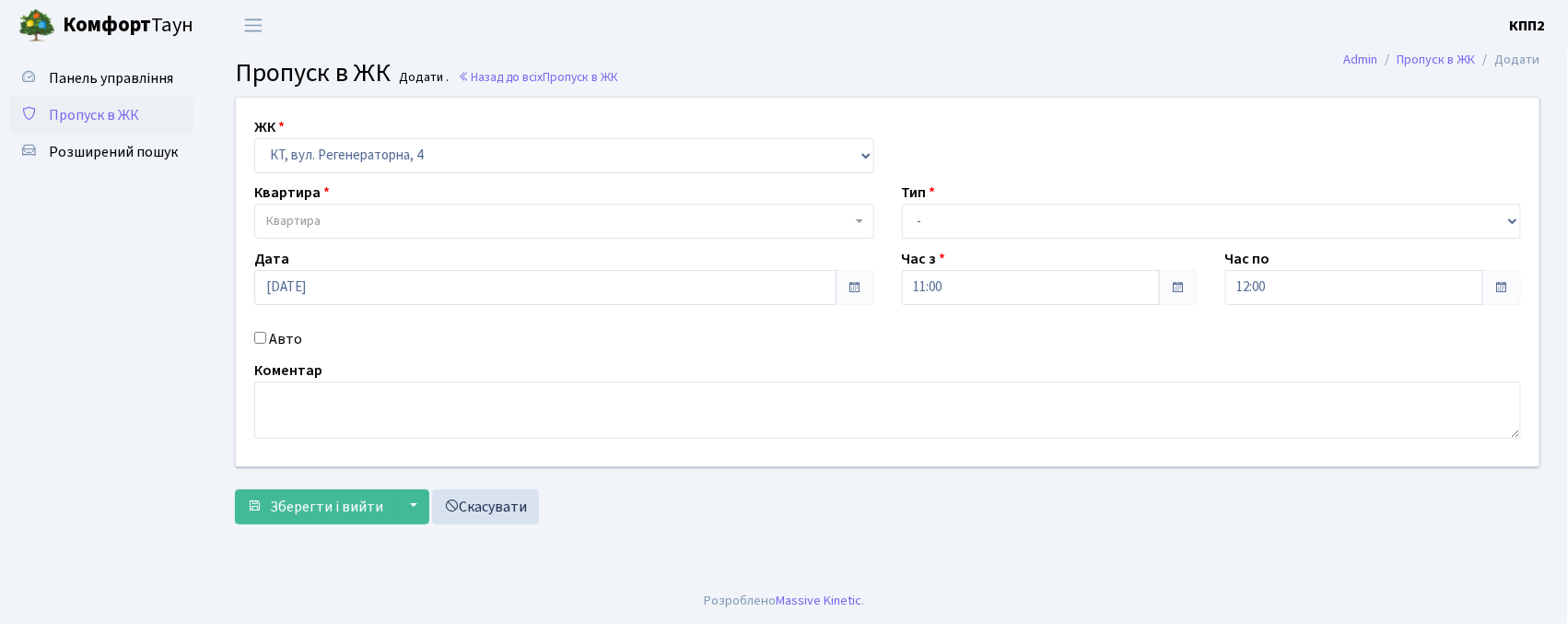
click at [266, 340] on input "Авто" at bounding box center [261, 337] width 12 height 12
checkbox input "true"
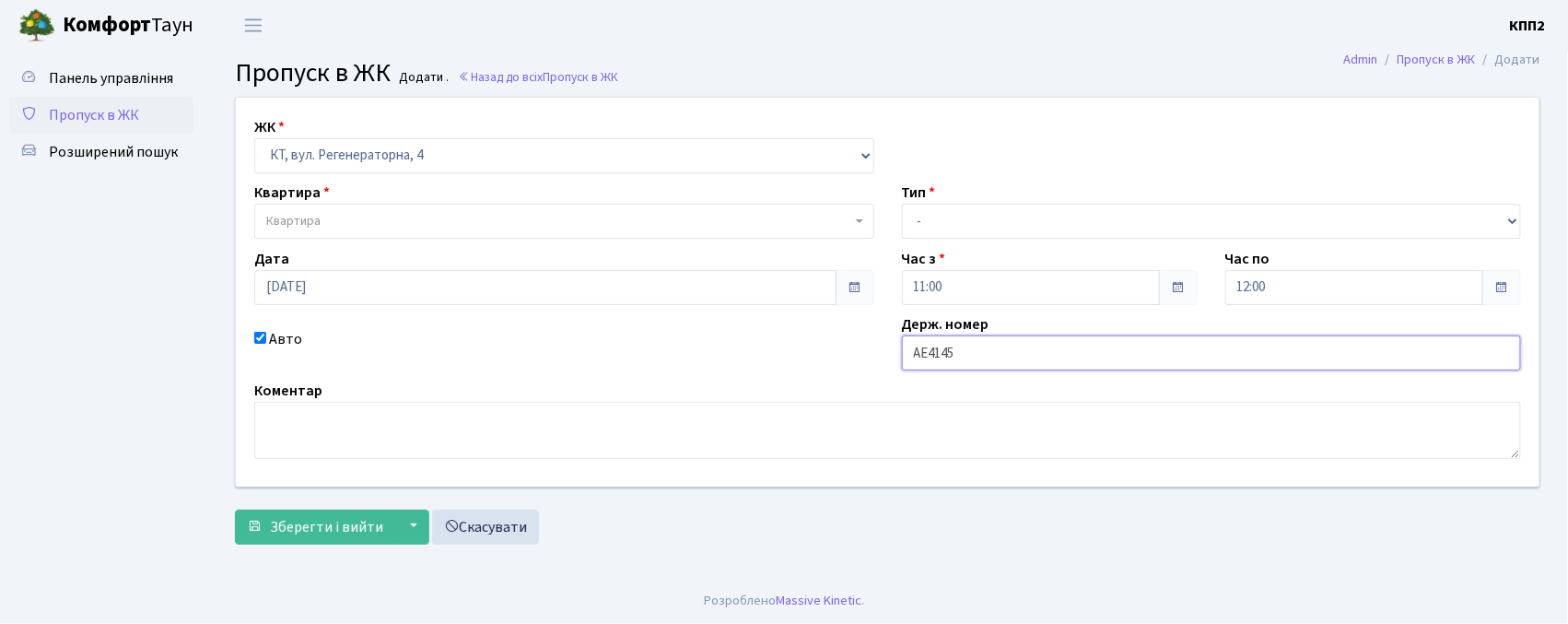
type input "АЕ4145ОВ"
click at [344, 220] on span "Квартира" at bounding box center [559, 221] width 585 height 18
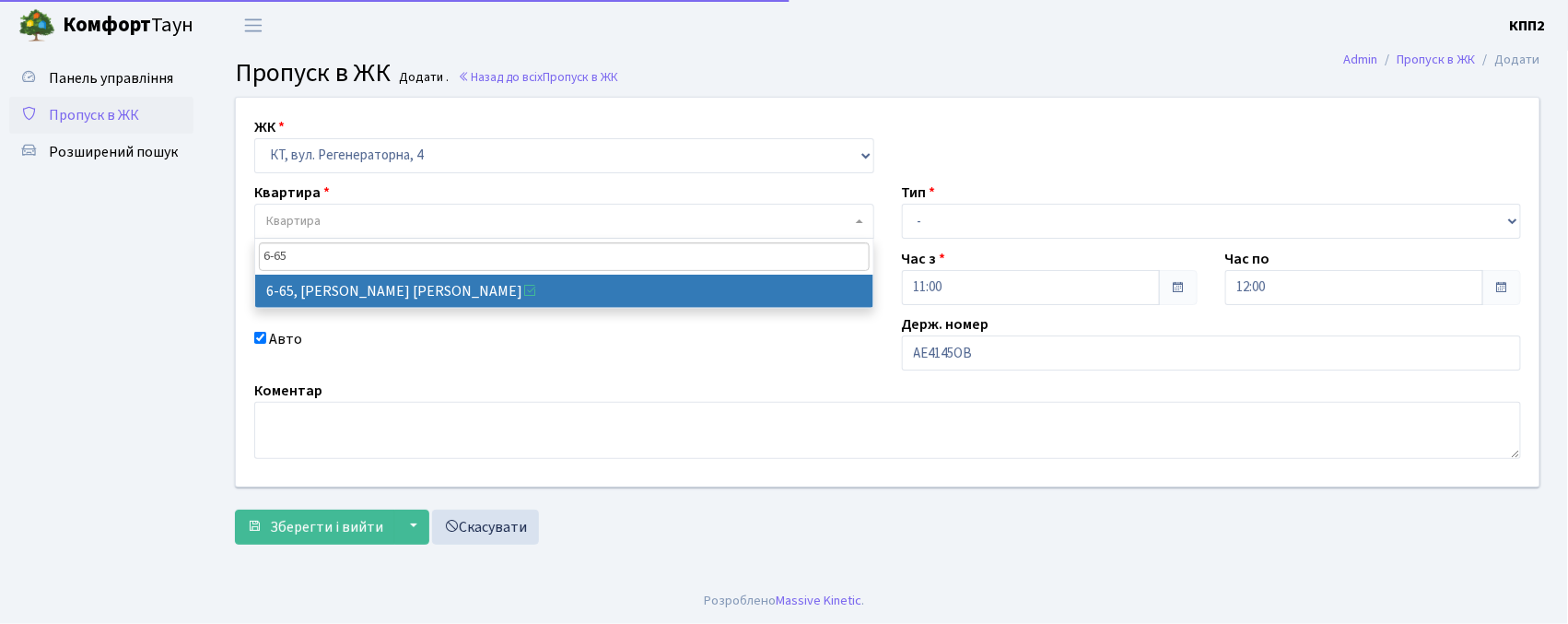
type input "6-65"
select select "5290"
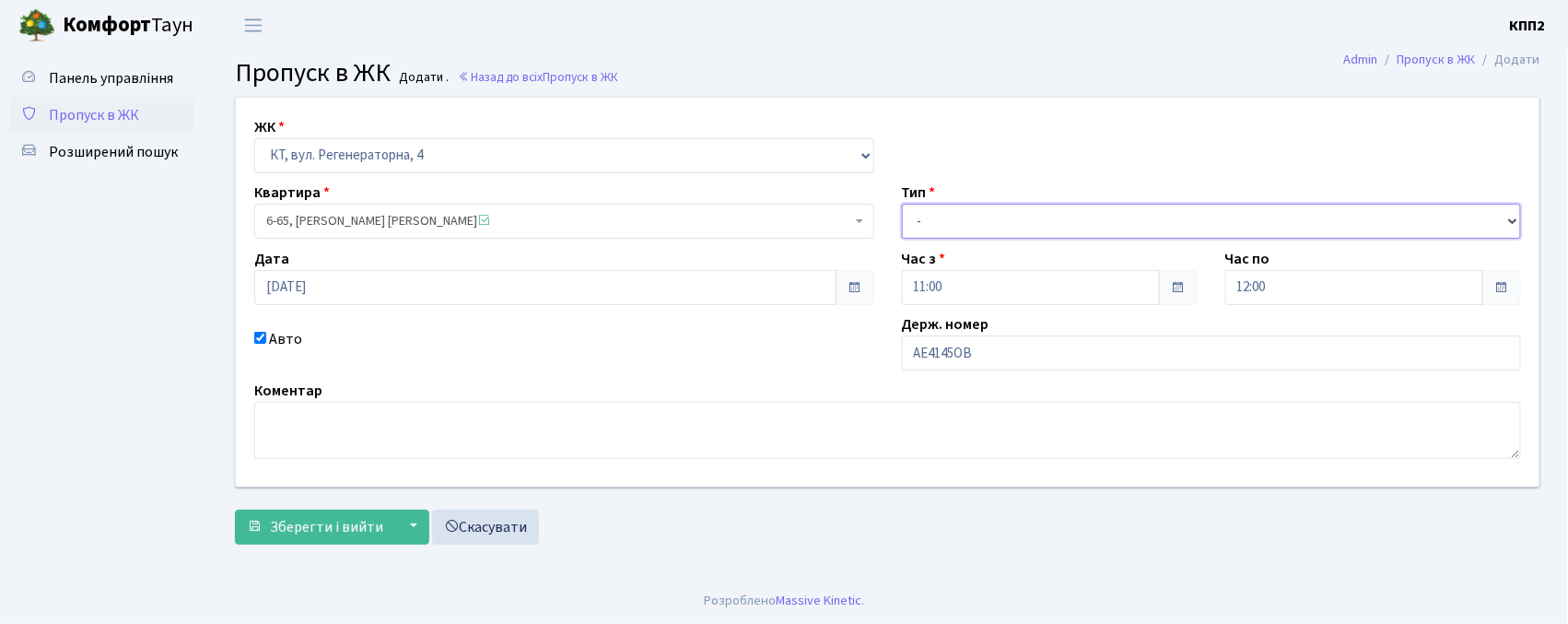
click at [1007, 231] on select "- Доставка Таксі Гості Сервіс" at bounding box center [1212, 221] width 620 height 35
select select "3"
click at [902, 204] on select "- Доставка Таксі Гості Сервіс" at bounding box center [1212, 221] width 620 height 35
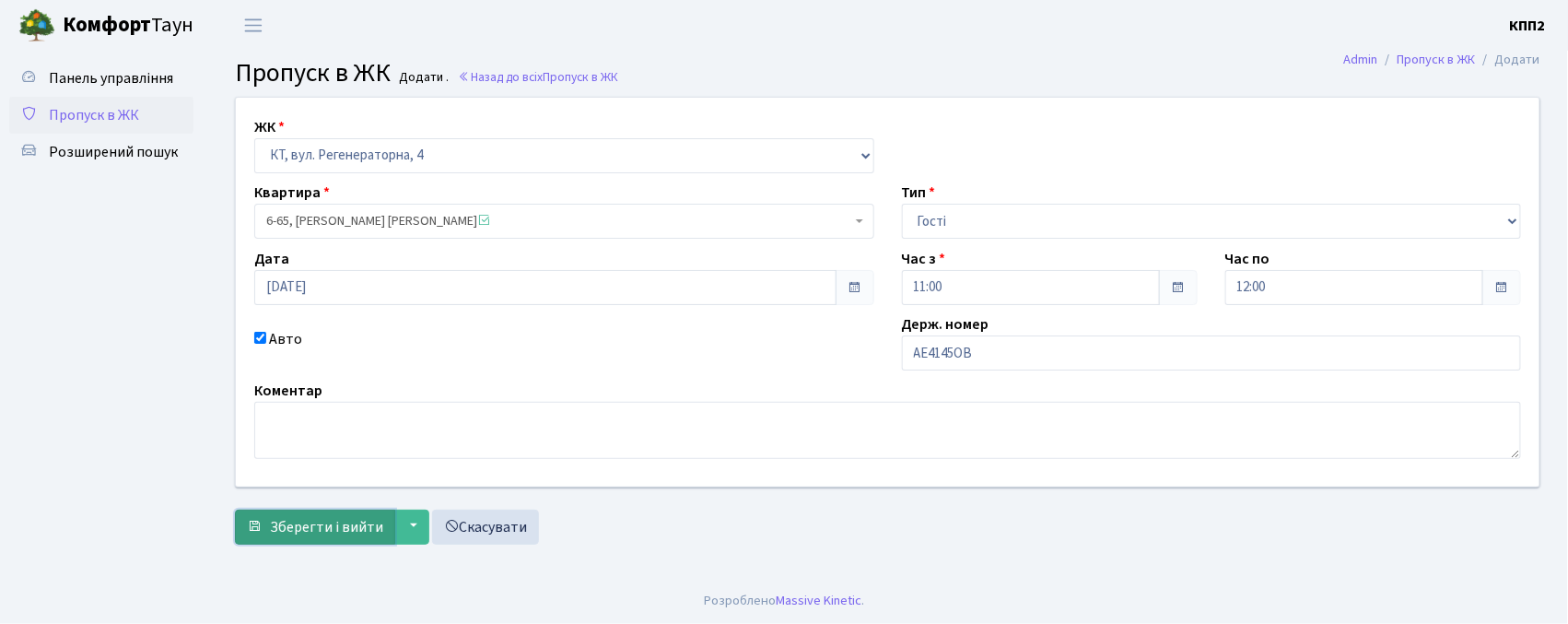
click at [276, 533] on span "Зберегти і вийти" at bounding box center [327, 527] width 114 height 20
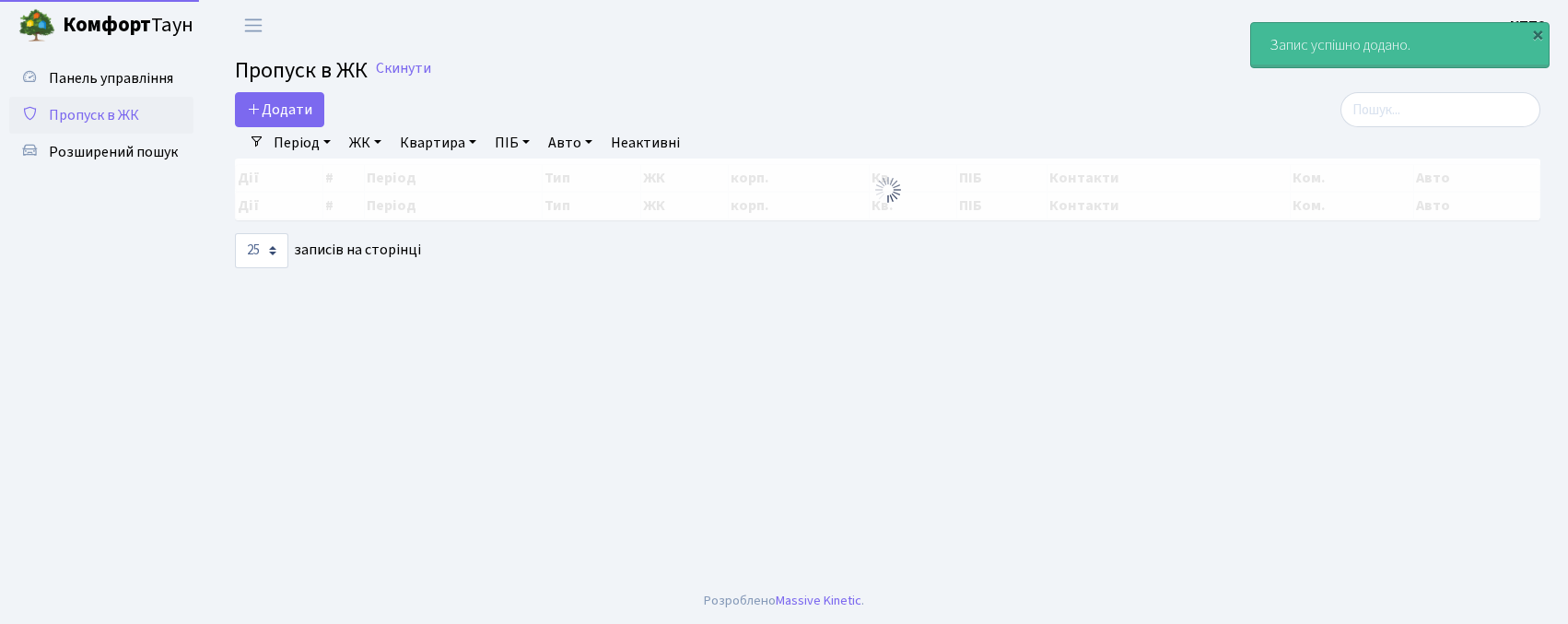
select select "25"
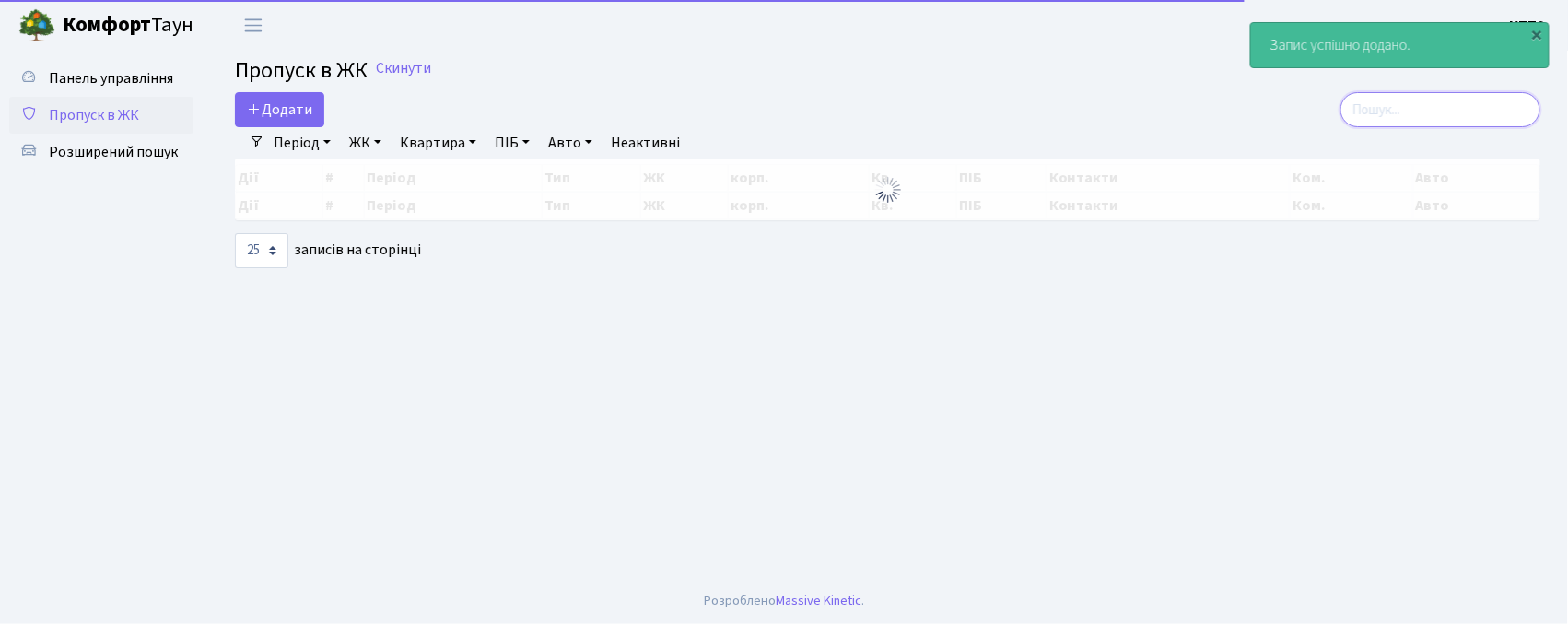
click at [1404, 105] on input "search" at bounding box center [1440, 109] width 200 height 35
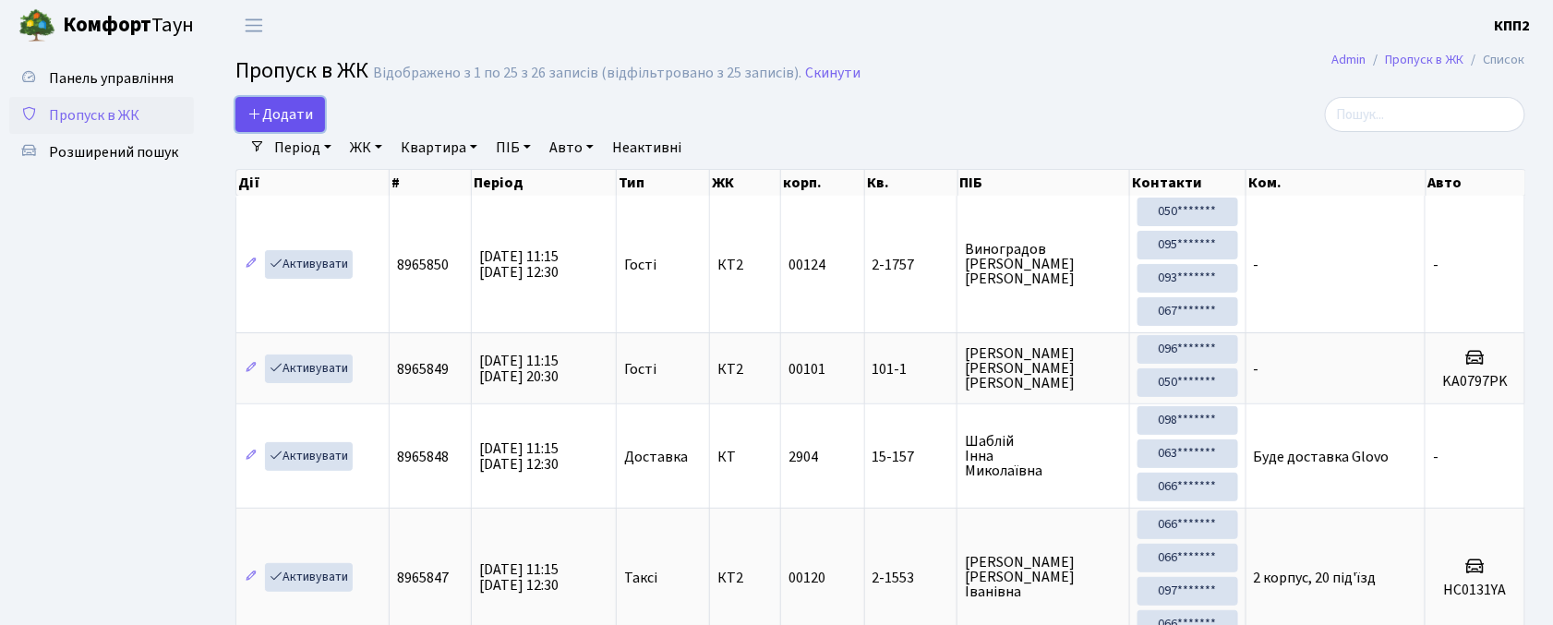
click at [259, 123] on span "Додати" at bounding box center [280, 114] width 66 height 20
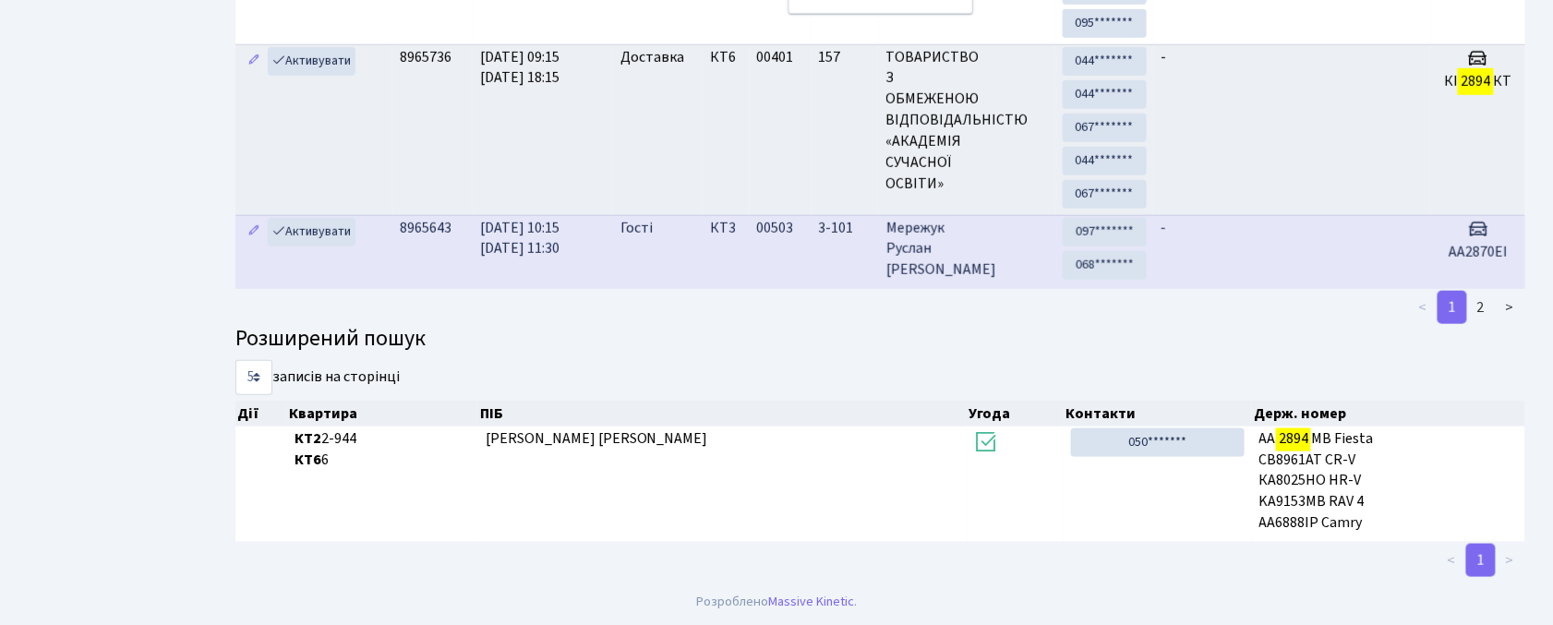
scroll to position [565, 0]
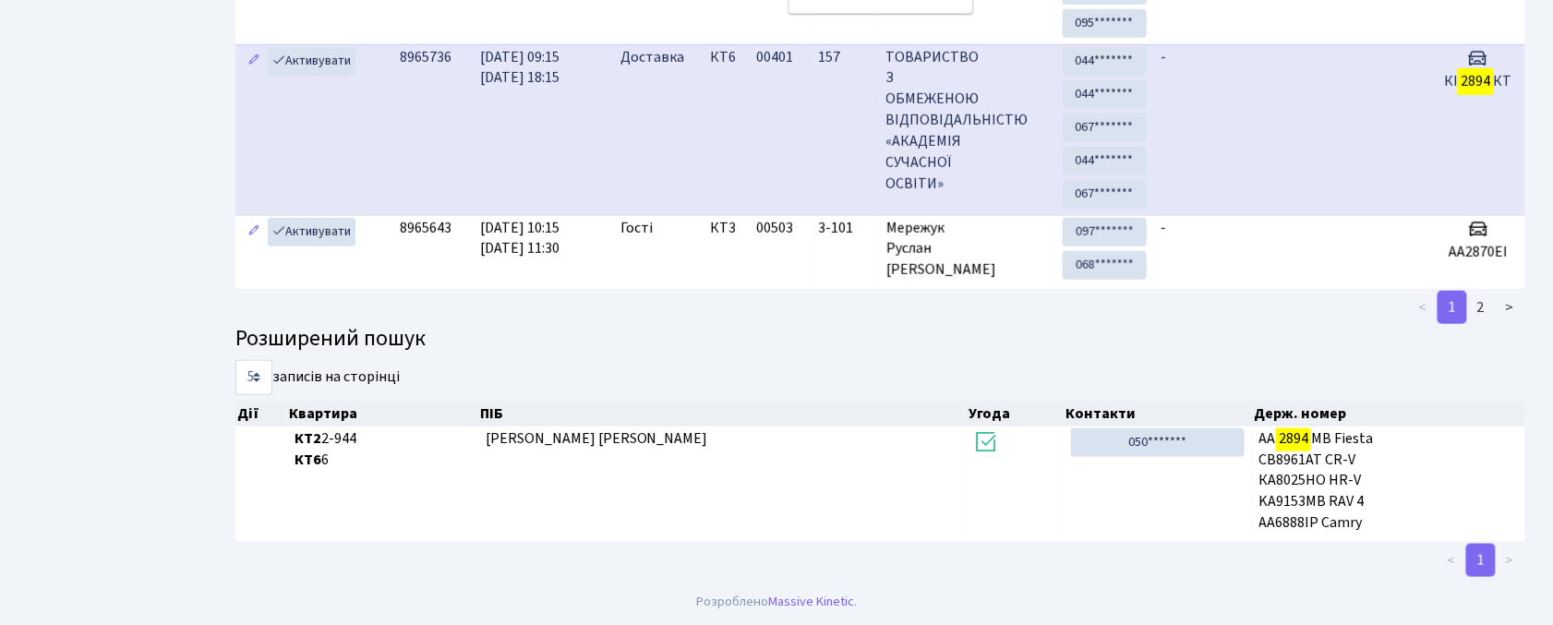
type input "2894"
click at [1259, 150] on td "-" at bounding box center [1292, 129] width 277 height 171
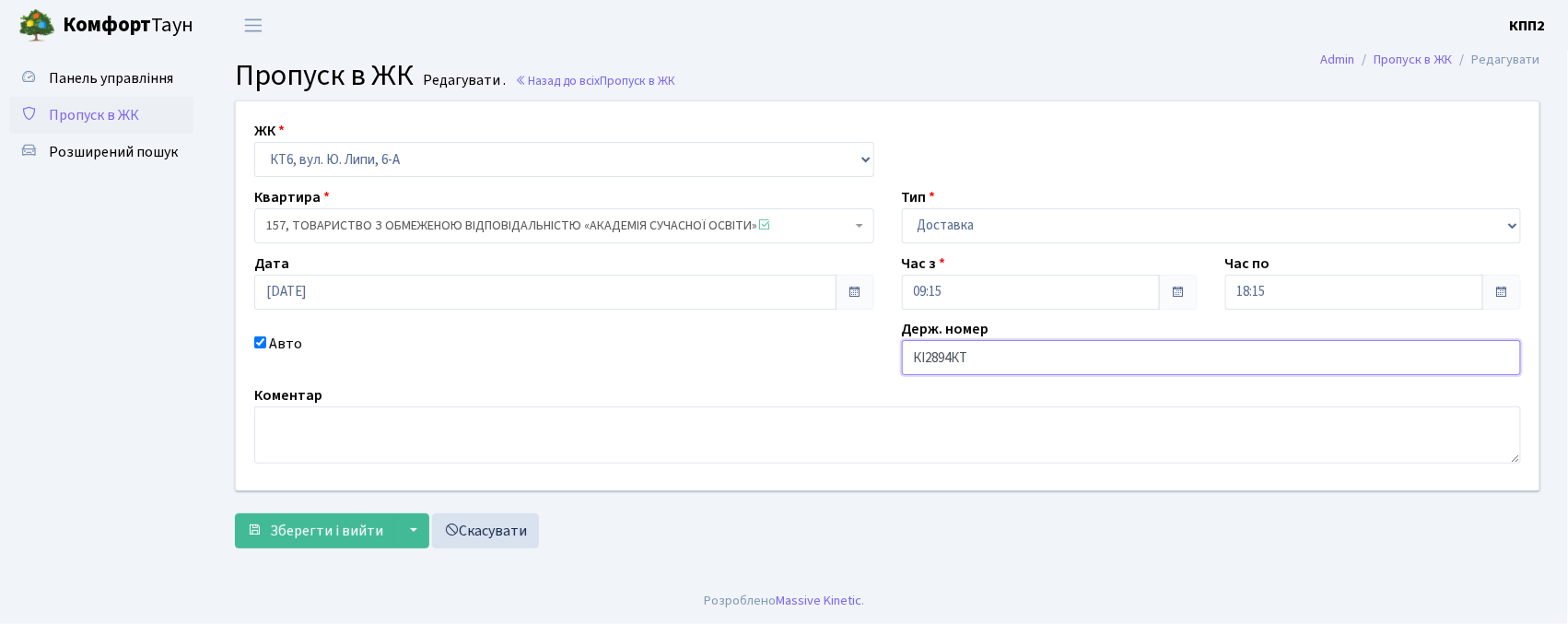
click at [922, 358] on input "КІ2894КТ" at bounding box center [1212, 357] width 620 height 35
type input "АІ2894КТ"
click at [315, 533] on span "Зберегти і вийти" at bounding box center [327, 531] width 114 height 20
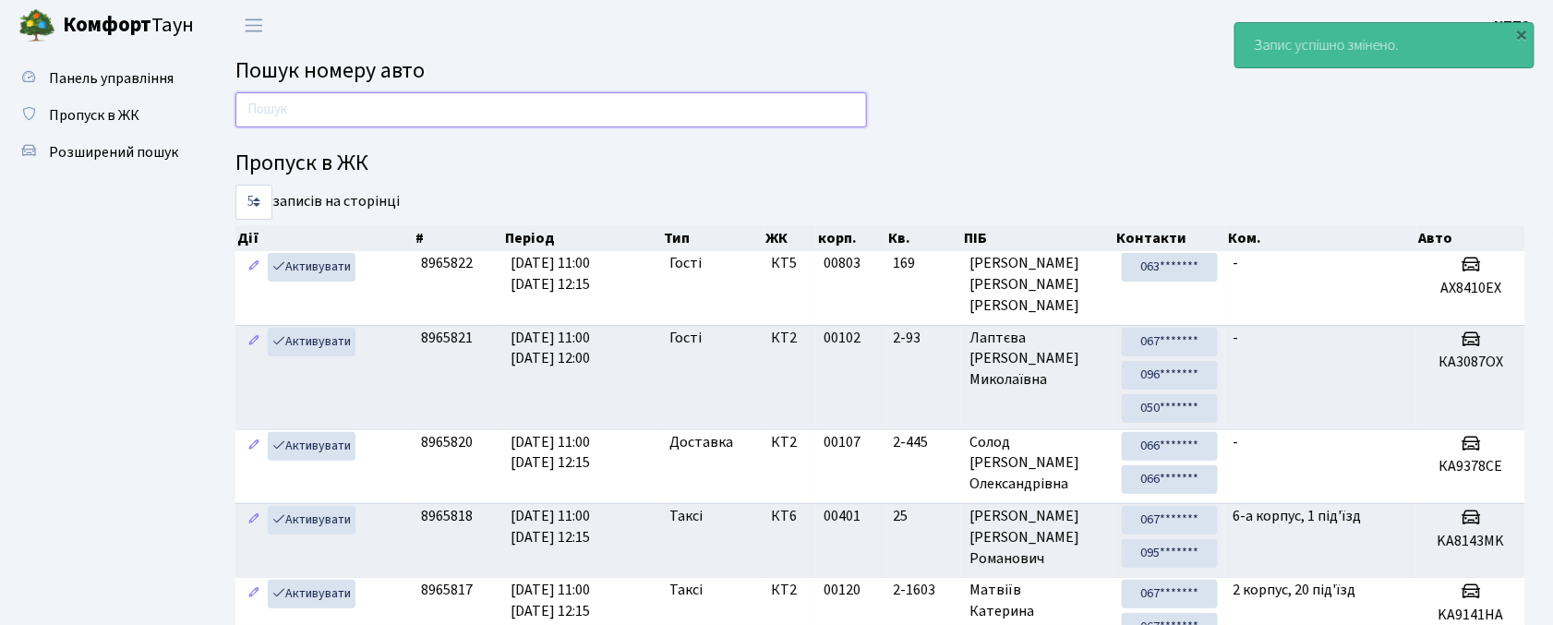
click at [755, 102] on input "text" at bounding box center [551, 109] width 632 height 35
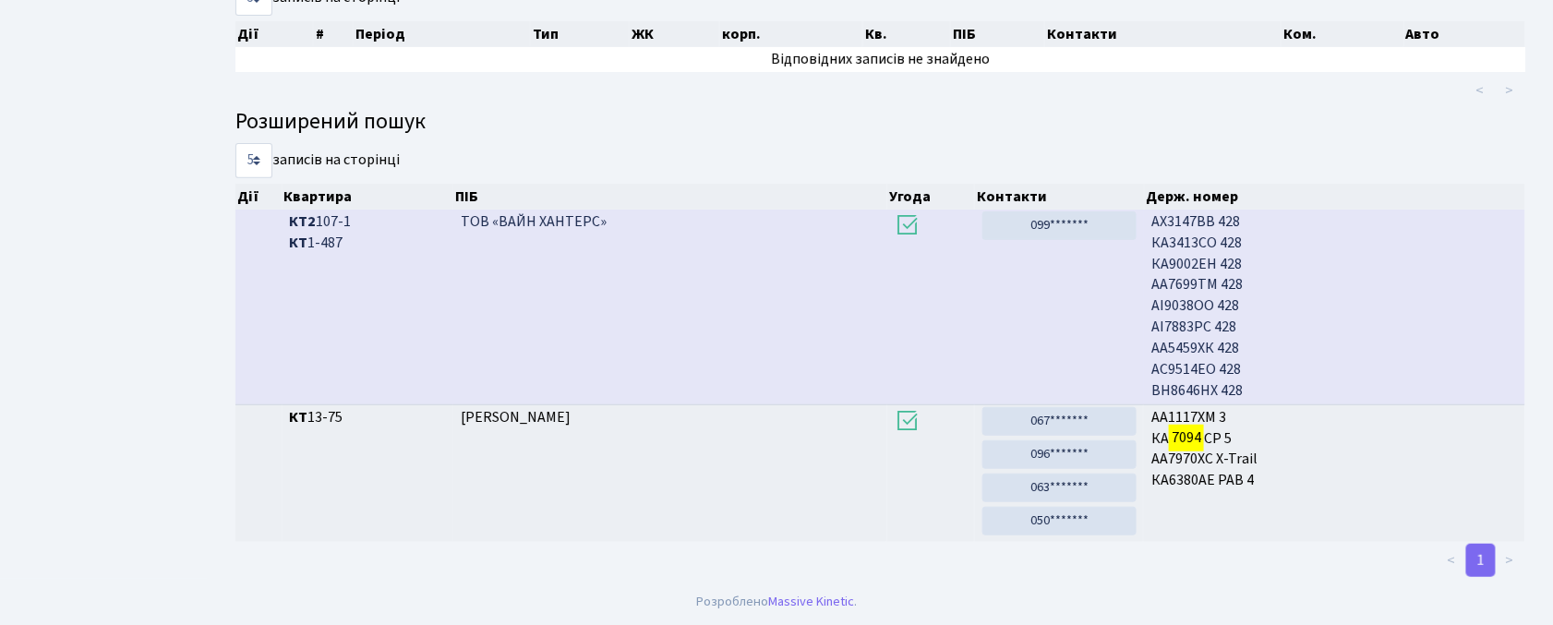
scroll to position [100, 0]
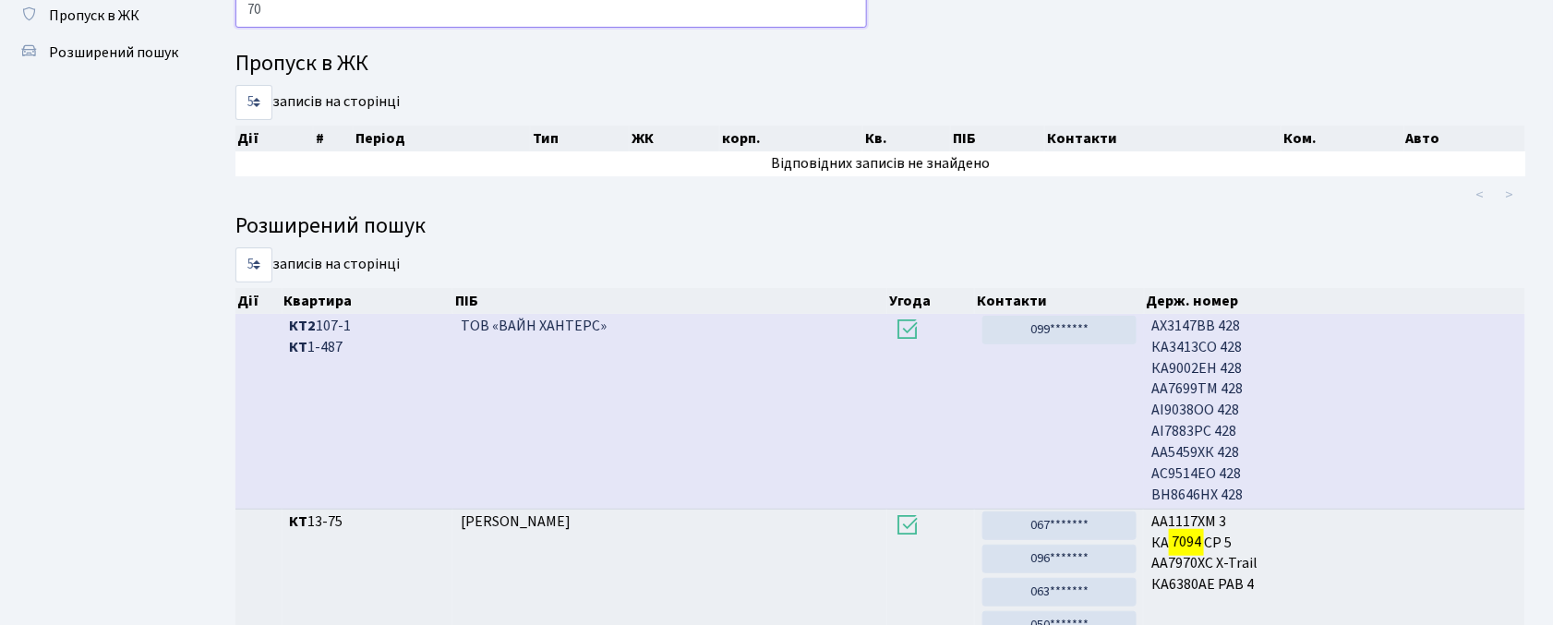
type input "7"
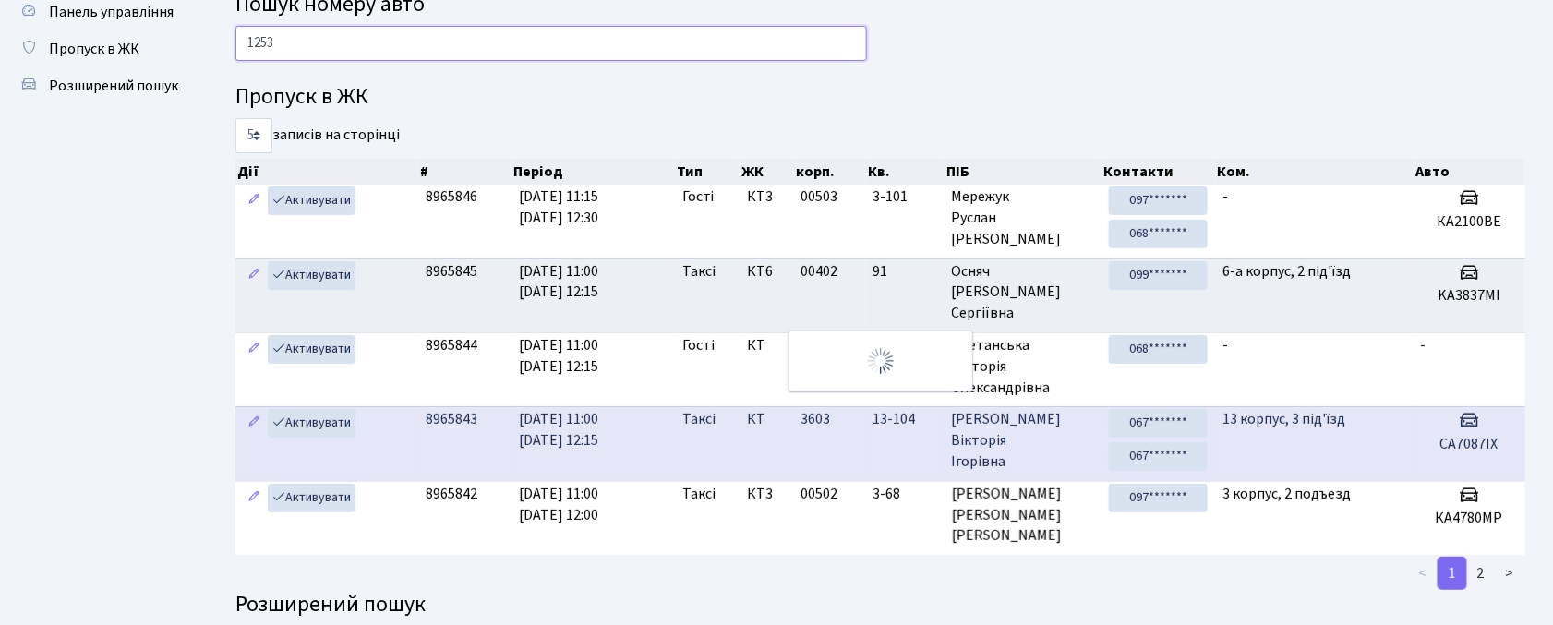
scroll to position [13, 0]
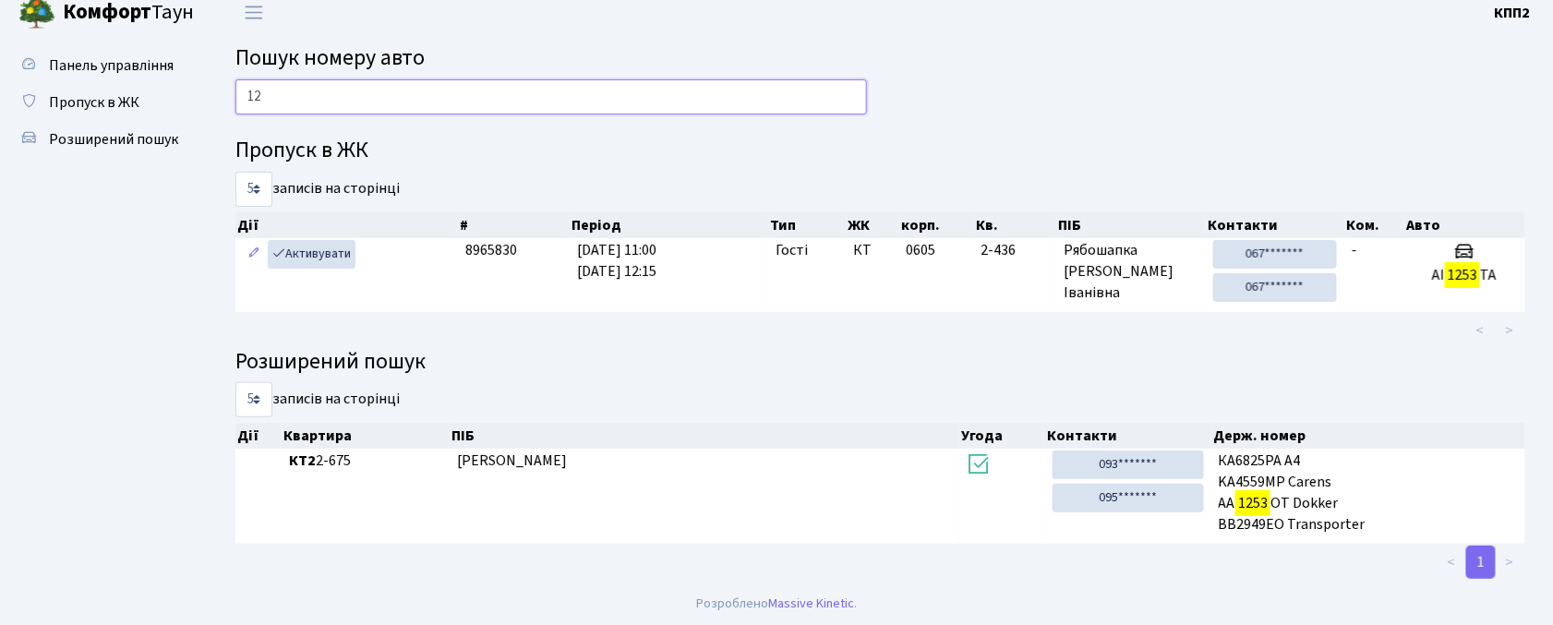
type input "1"
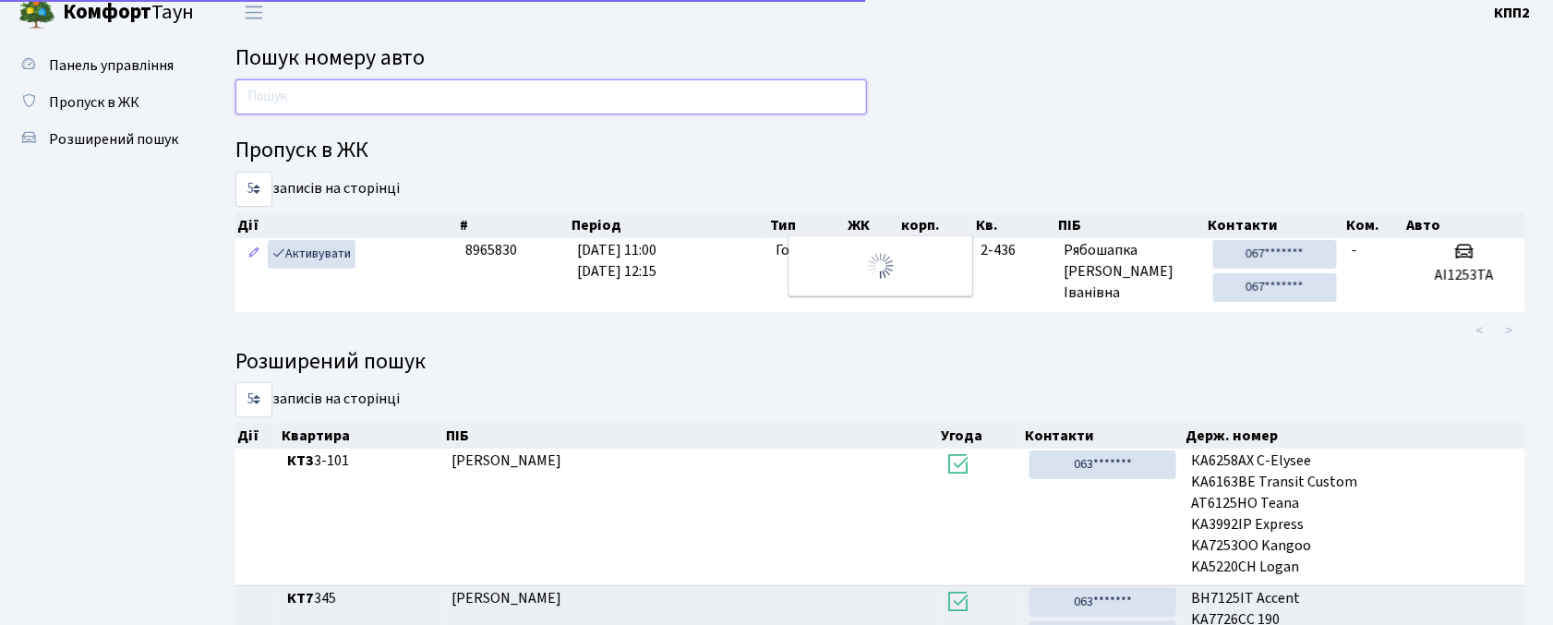
scroll to position [66, 0]
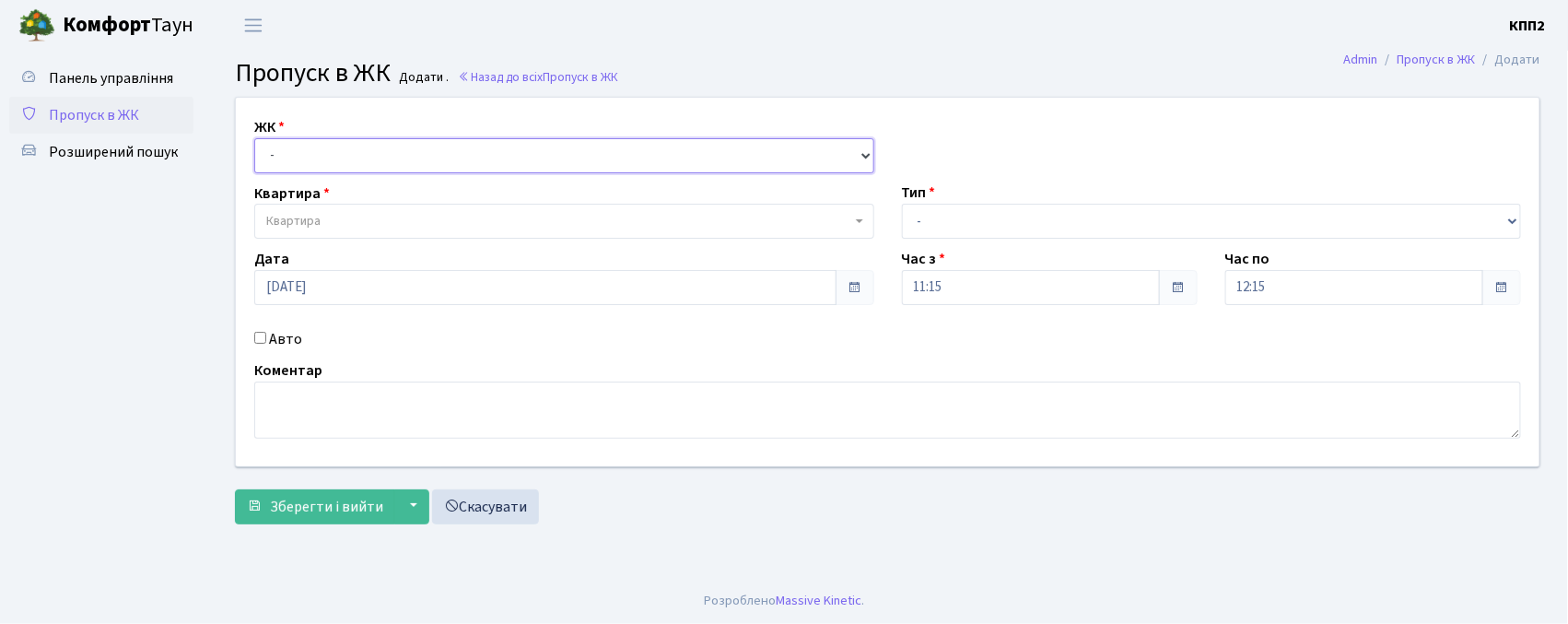
drag, startPoint x: 0, startPoint y: 0, endPoint x: 333, endPoint y: 162, distance: 370.3
click at [333, 162] on select "- КТ, вул. Регенераторна, 4 КТ2, просп. [STREET_ADDRESS] [STREET_ADDRESS] [PERS…" at bounding box center [564, 155] width 620 height 35
select select "271"
click at [255, 138] on select "- КТ, вул. Регенераторна, 4 КТ2, просп. [STREET_ADDRESS] [STREET_ADDRESS] [PERS…" at bounding box center [564, 155] width 620 height 35
select select
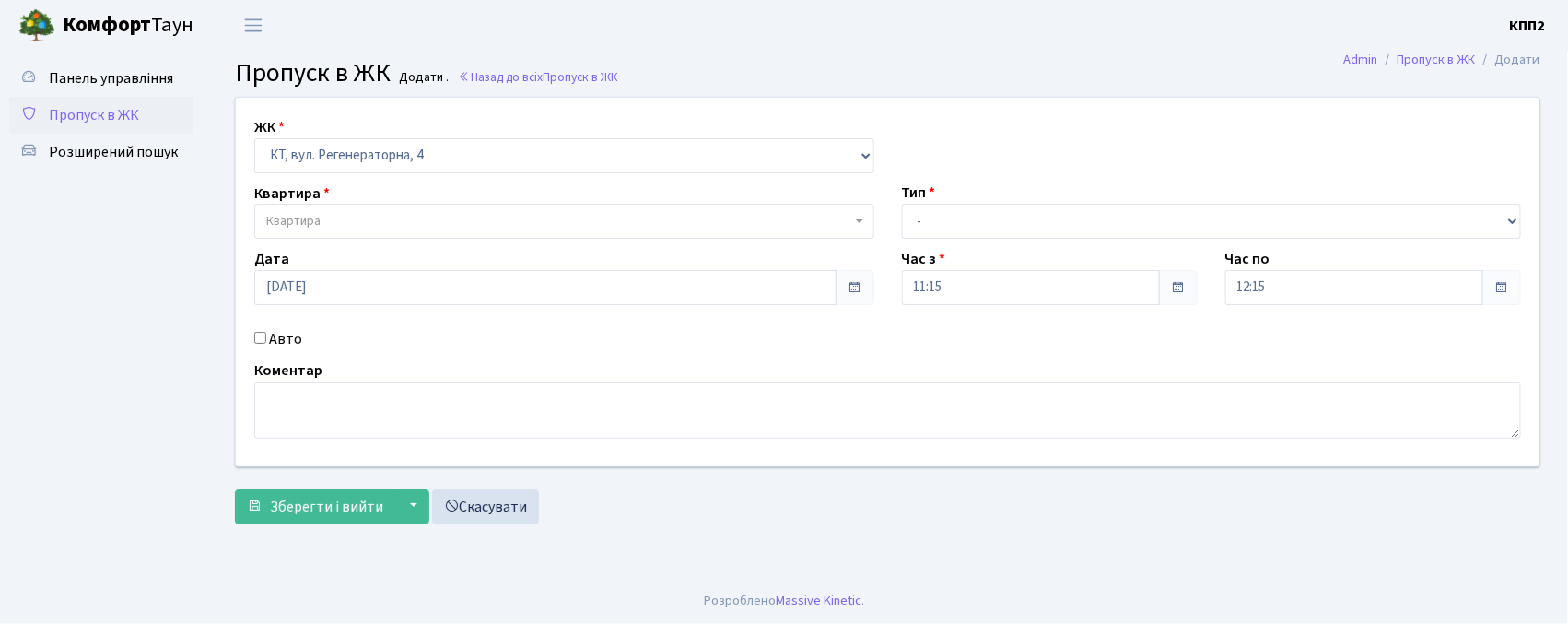
click at [361, 212] on span "Квартира" at bounding box center [559, 221] width 585 height 18
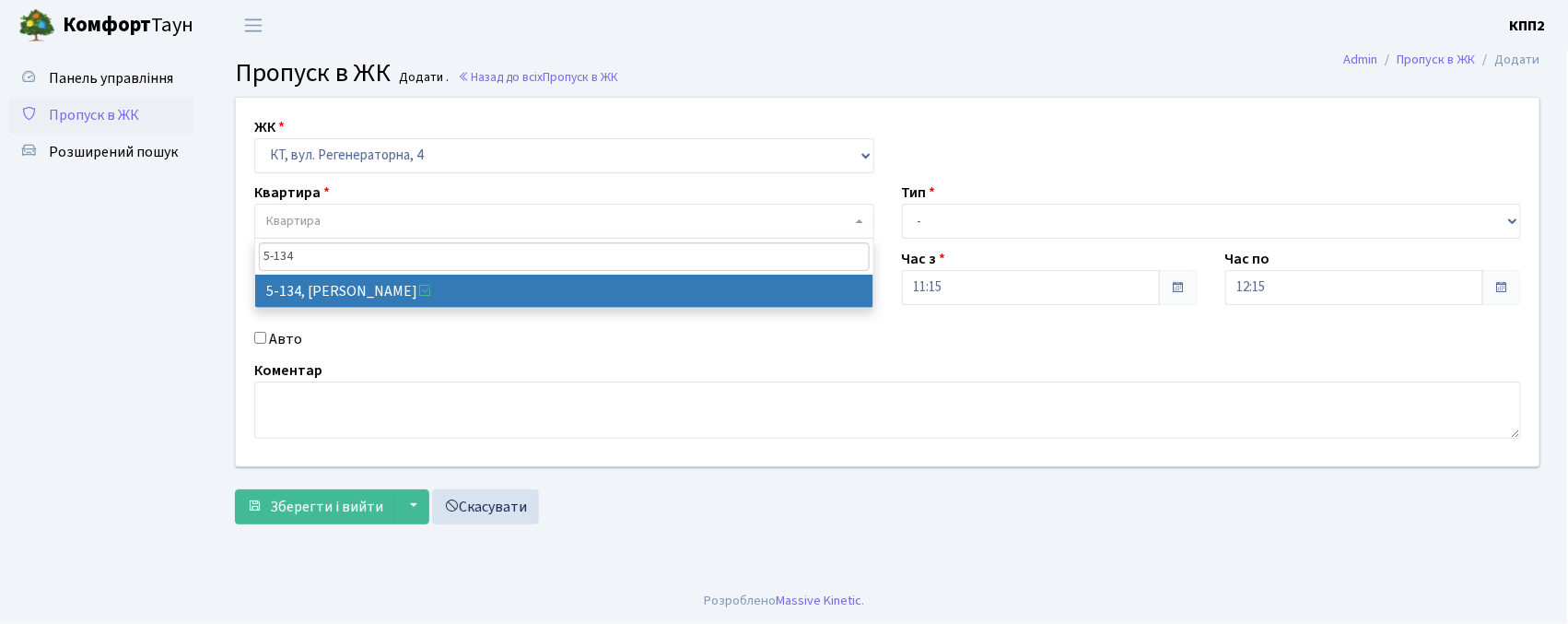
type input "5-134"
select select "2394"
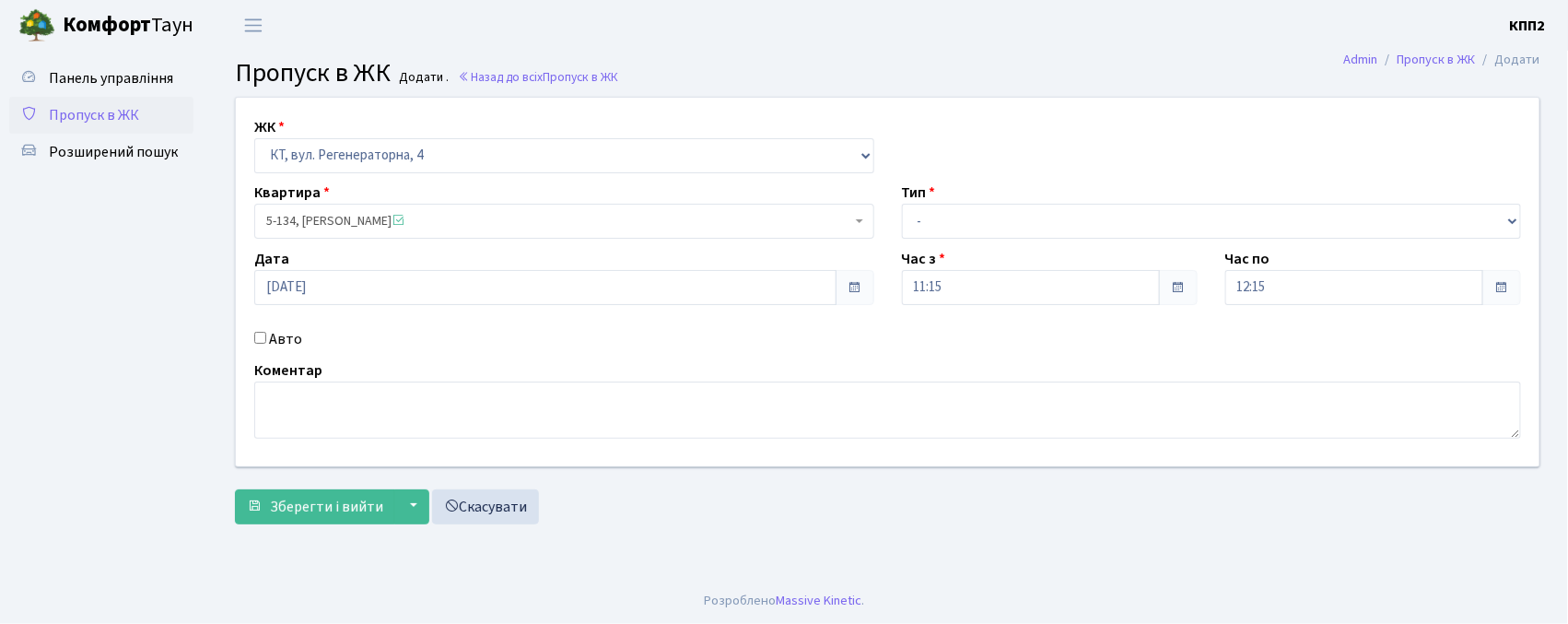
click at [276, 340] on label "Авто" at bounding box center [285, 339] width 33 height 22
click at [266, 340] on input "Авто" at bounding box center [261, 337] width 12 height 12
checkbox input "true"
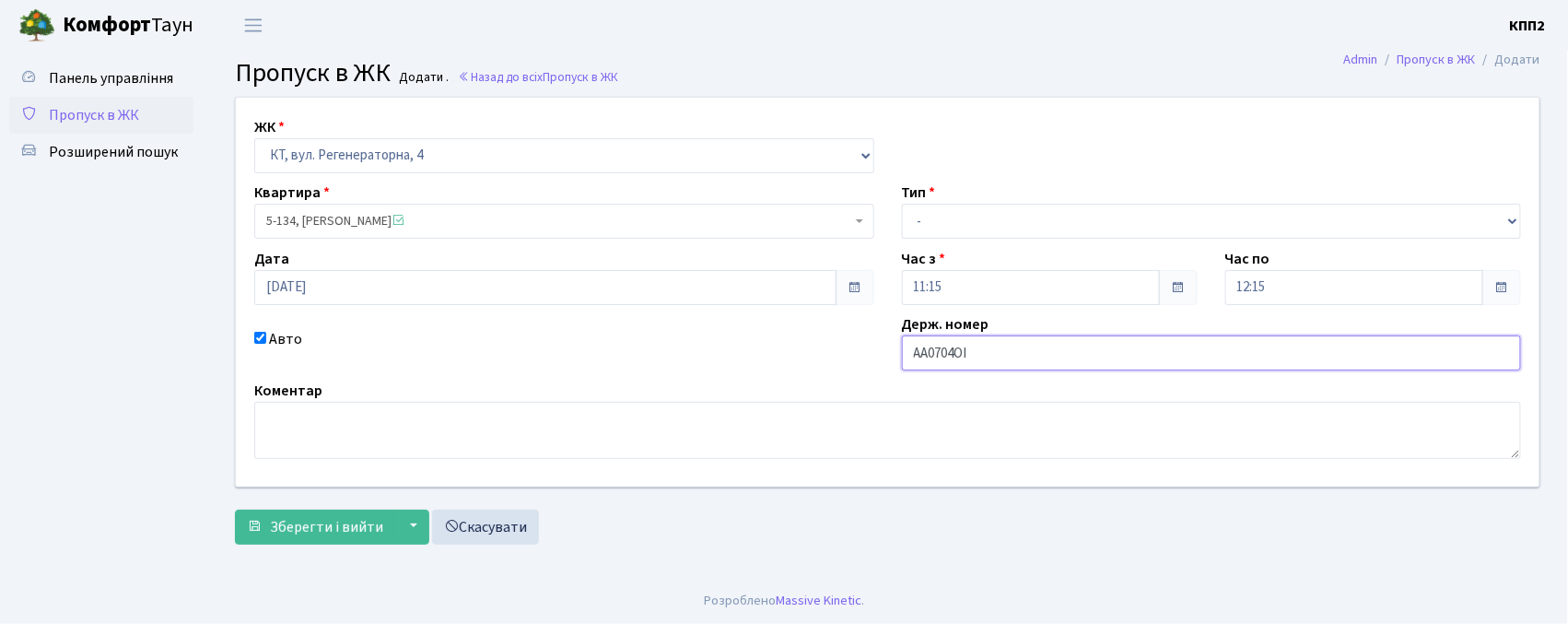
type input "АА0704ОІ"
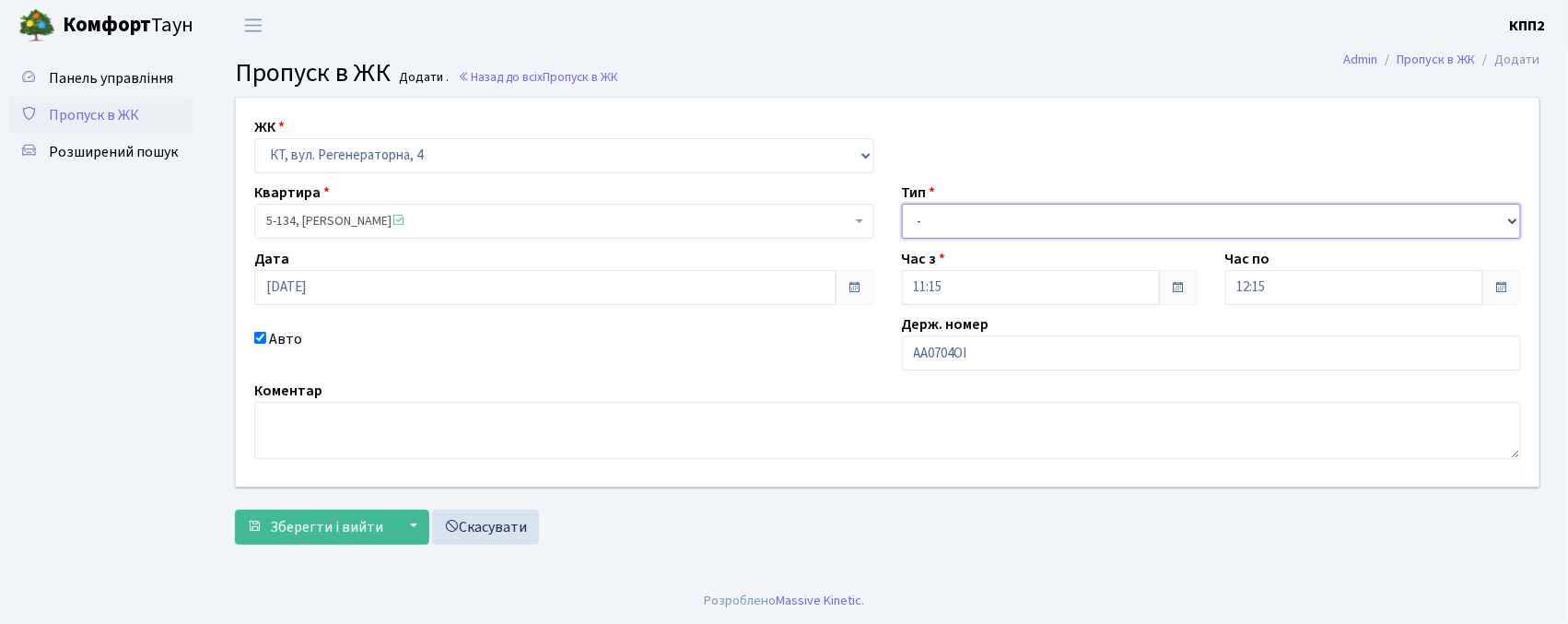
click at [992, 208] on select "- Доставка Таксі Гості Сервіс" at bounding box center [1212, 221] width 620 height 35
select select "2"
click at [902, 204] on select "- Доставка Таксі Гості Сервіс" at bounding box center [1212, 221] width 620 height 35
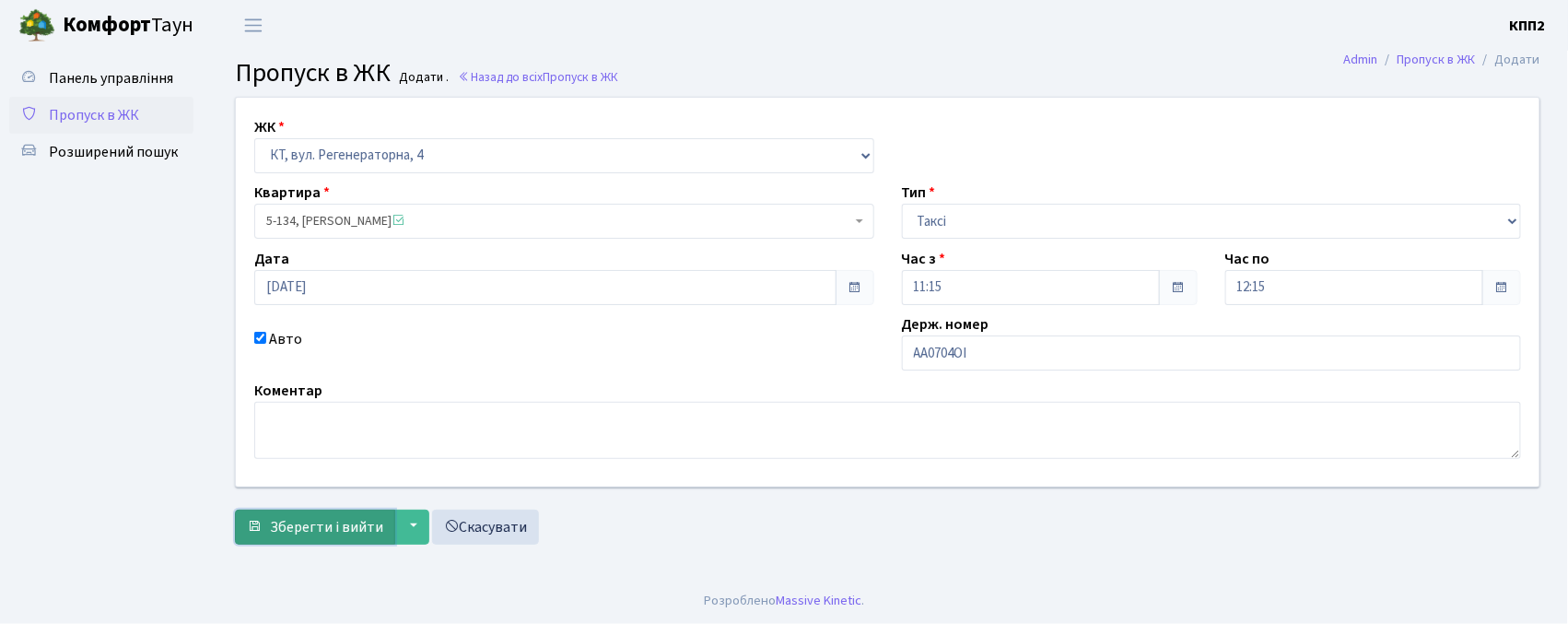
click at [328, 525] on span "Зберегти і вийти" at bounding box center [327, 527] width 114 height 20
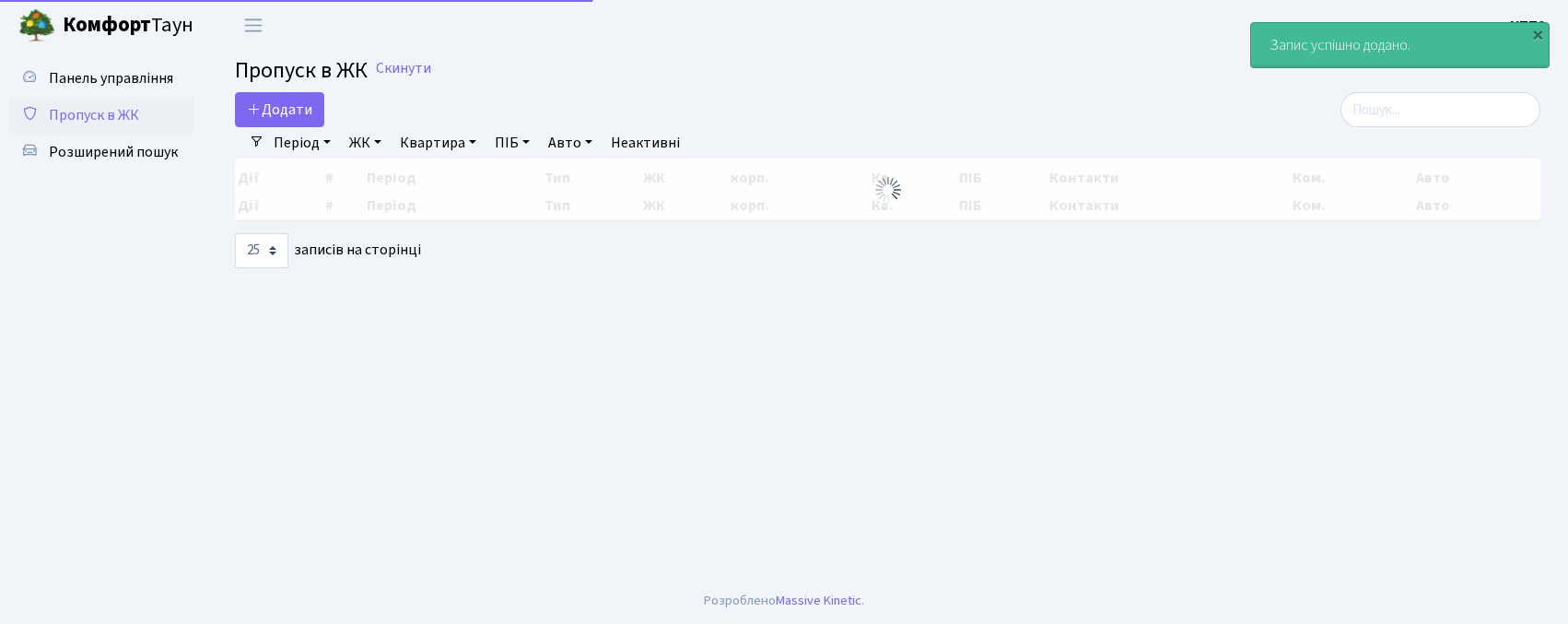
select select "25"
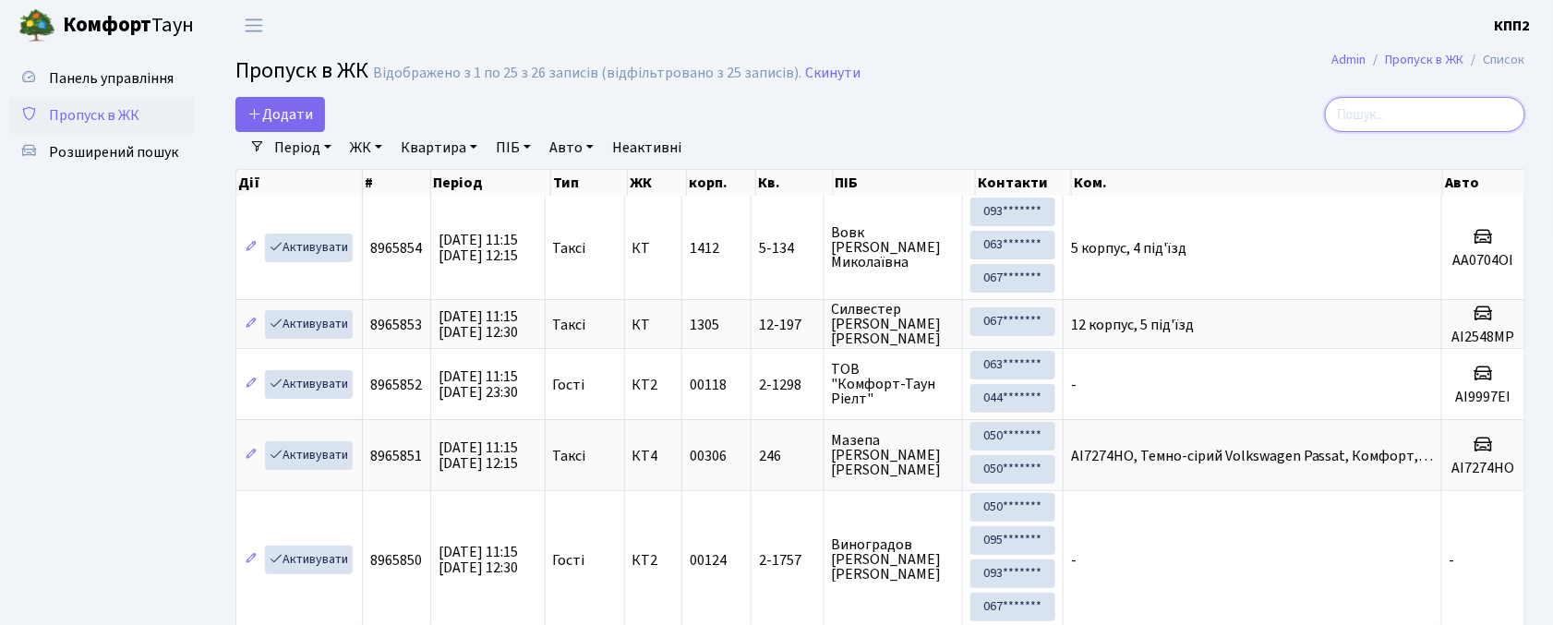
click at [1420, 113] on input "search" at bounding box center [1425, 114] width 200 height 35
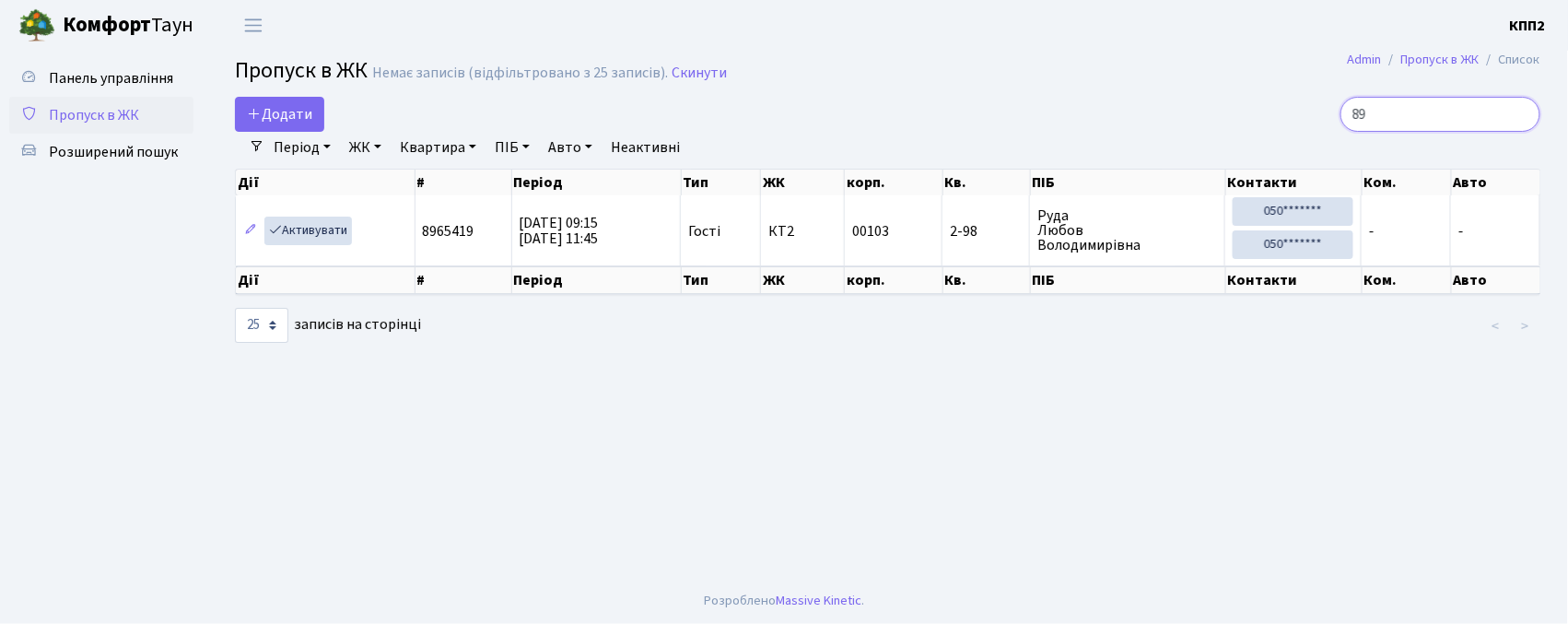
type input "8"
